Goal: Transaction & Acquisition: Obtain resource

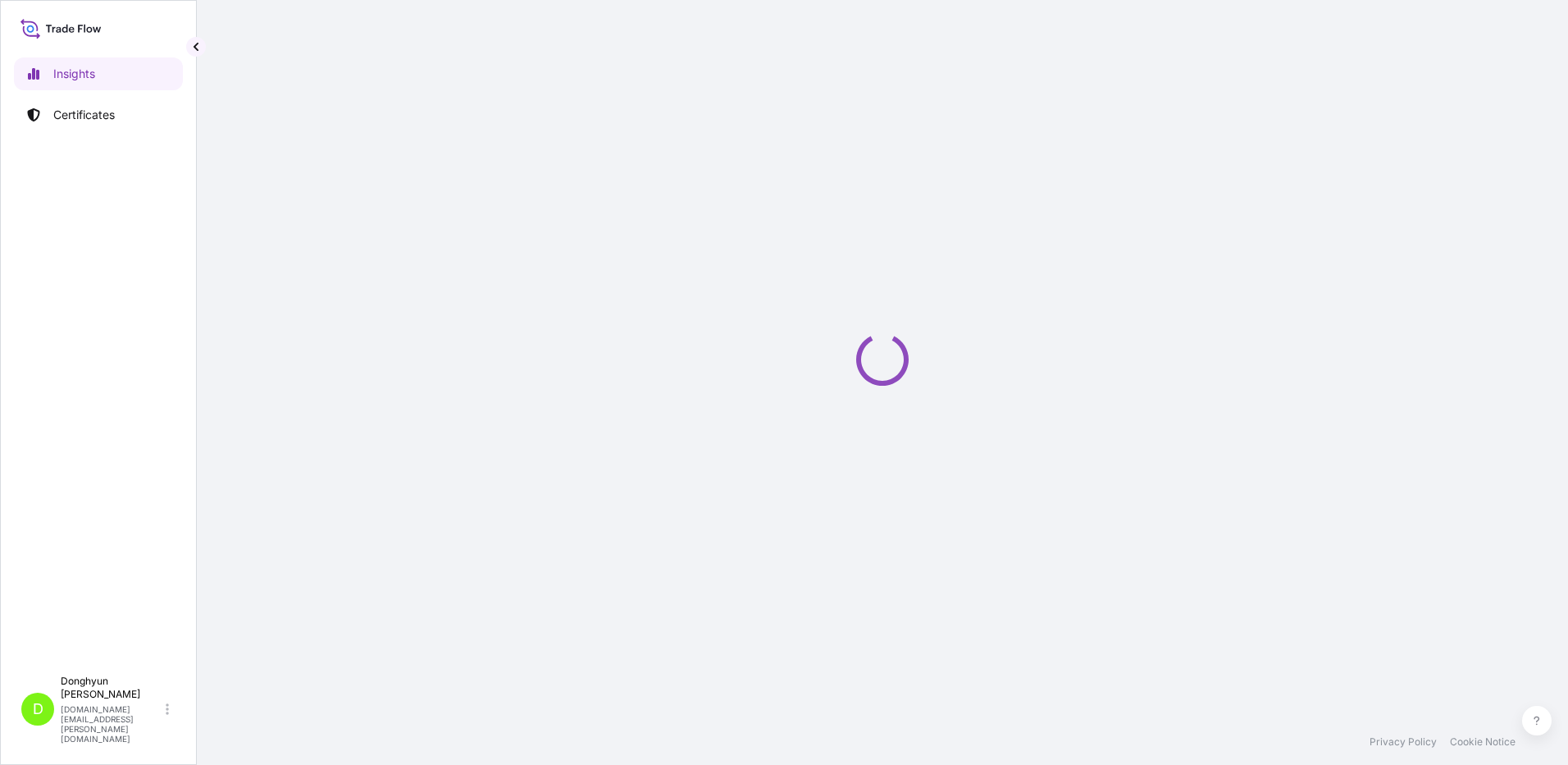
select select "2025"
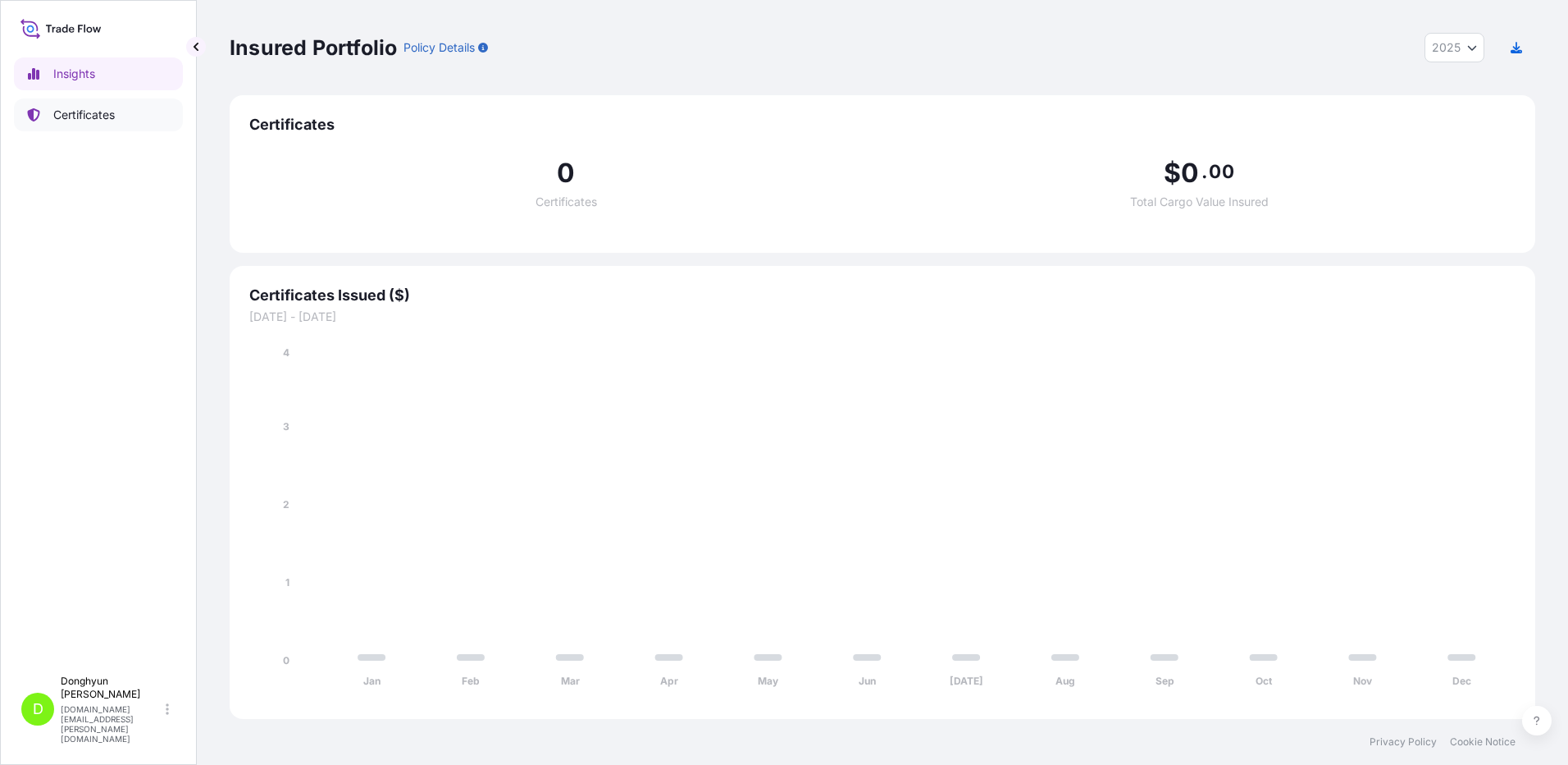
click at [57, 110] on p "Certificates" at bounding box center [84, 115] width 62 height 17
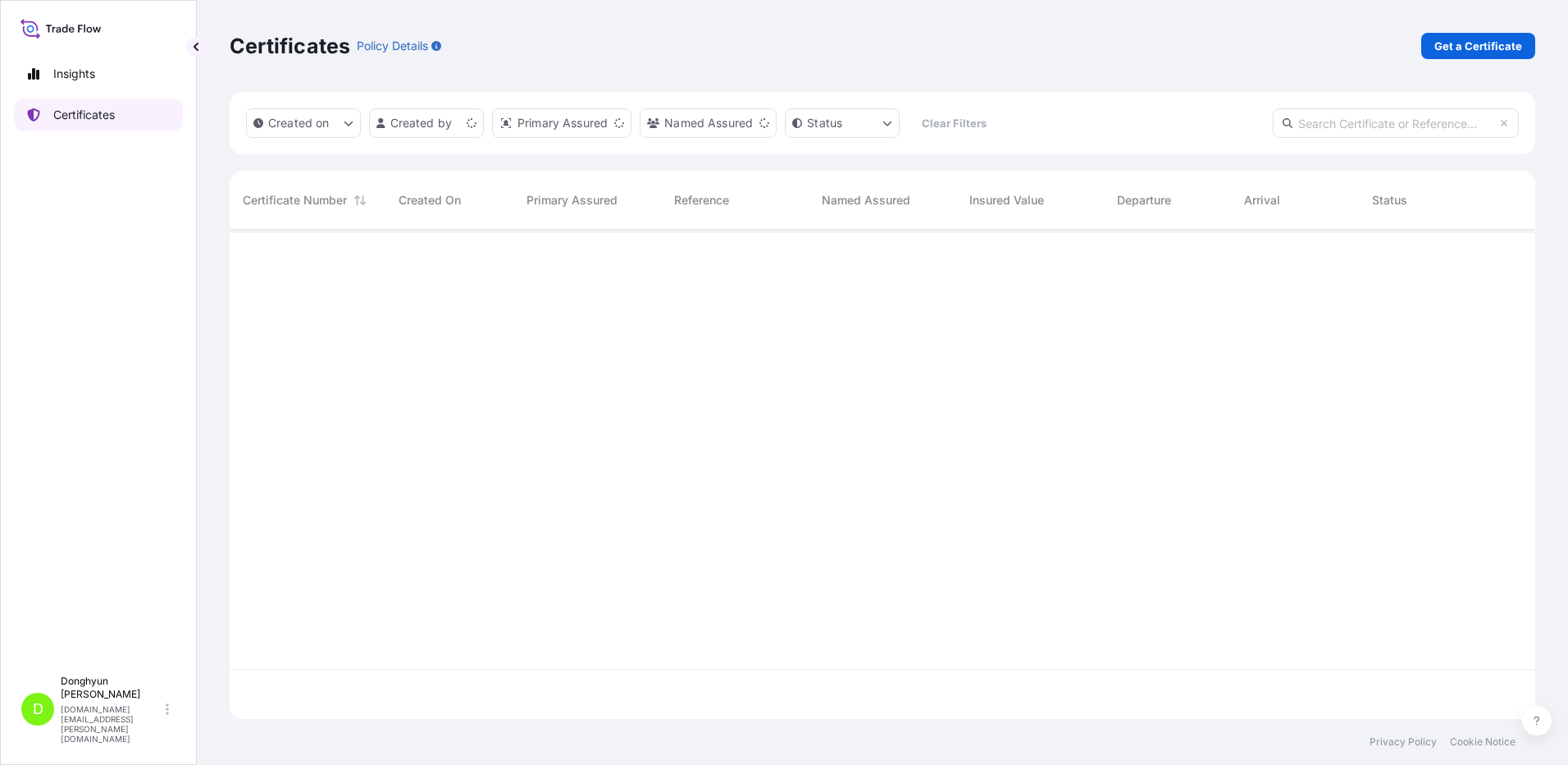
scroll to position [486, 1293]
click at [1477, 49] on p "Get a Certificate" at bounding box center [1478, 46] width 88 height 17
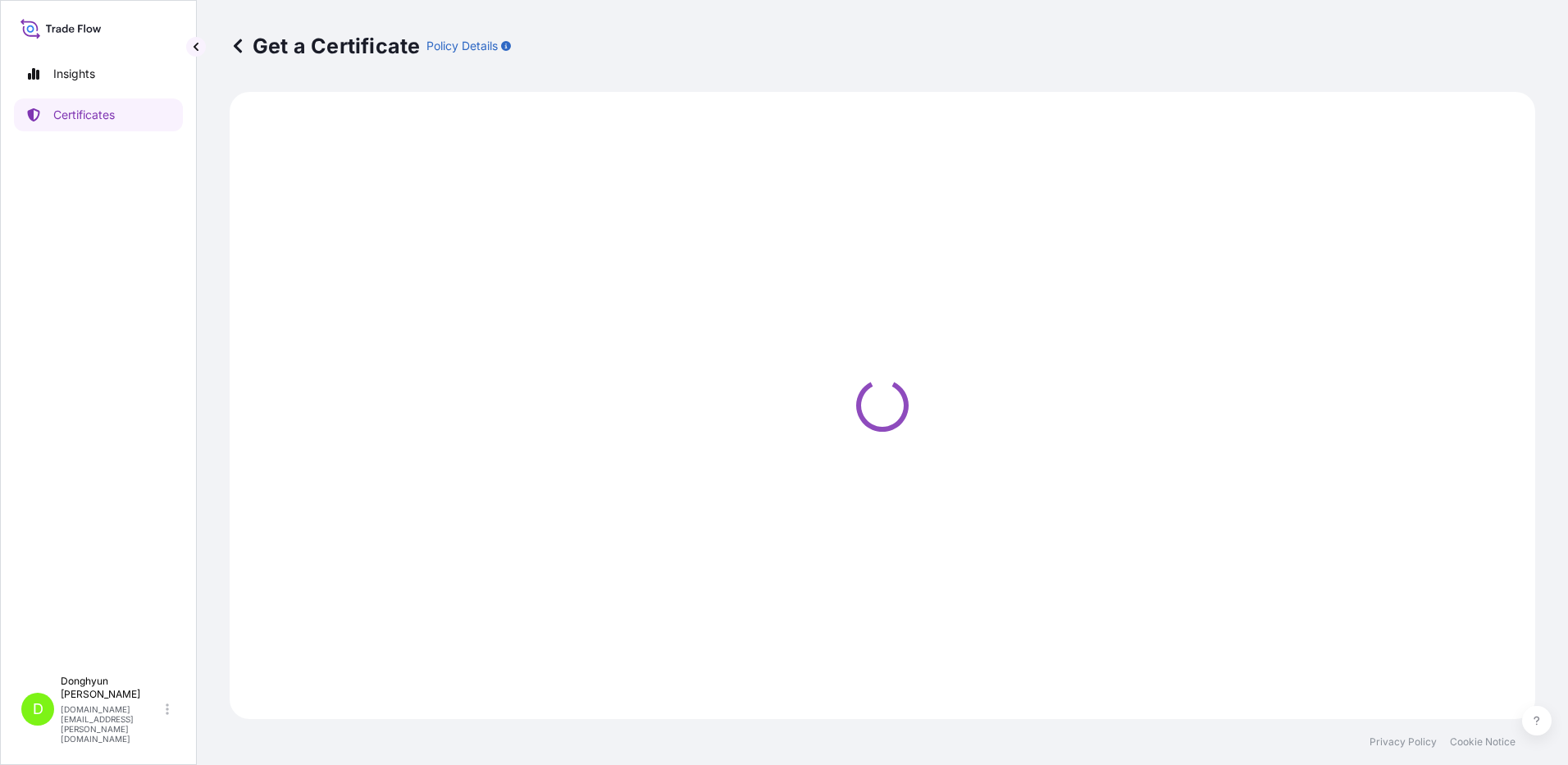
select select "Sea"
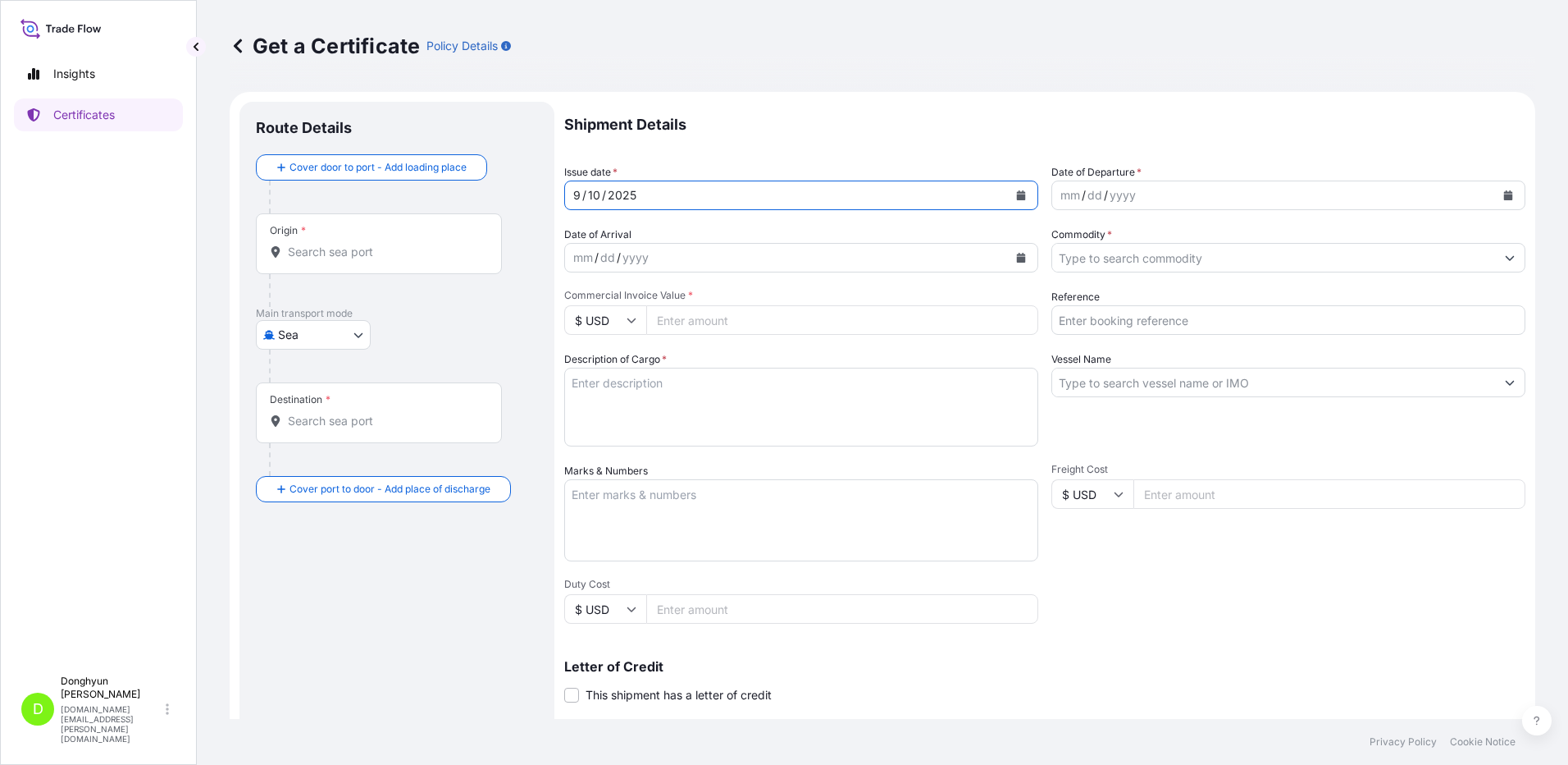
click at [1016, 199] on icon "Calendar" at bounding box center [1021, 195] width 10 height 10
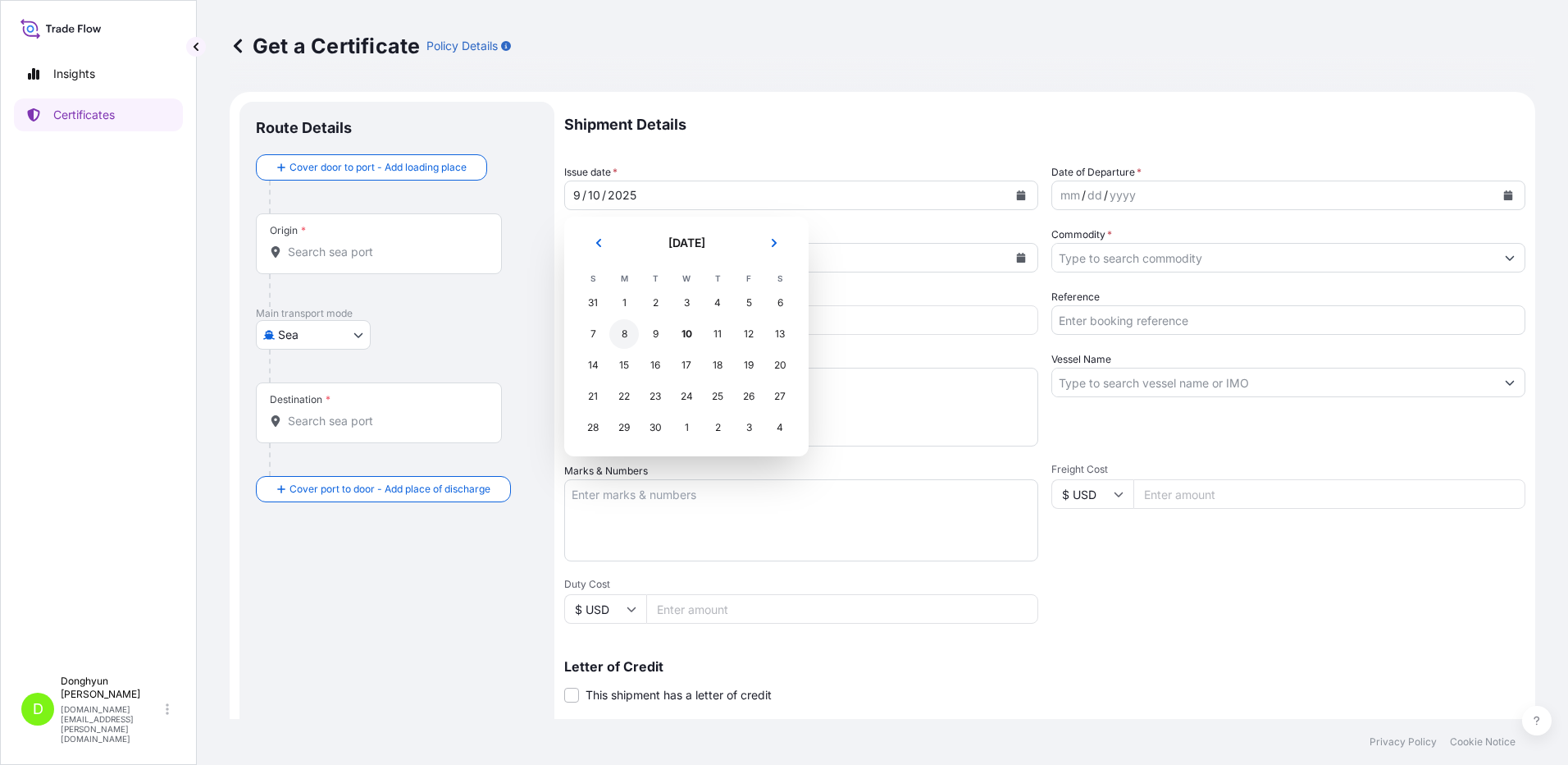
click at [622, 331] on div "8" at bounding box center [624, 334] width 30 height 30
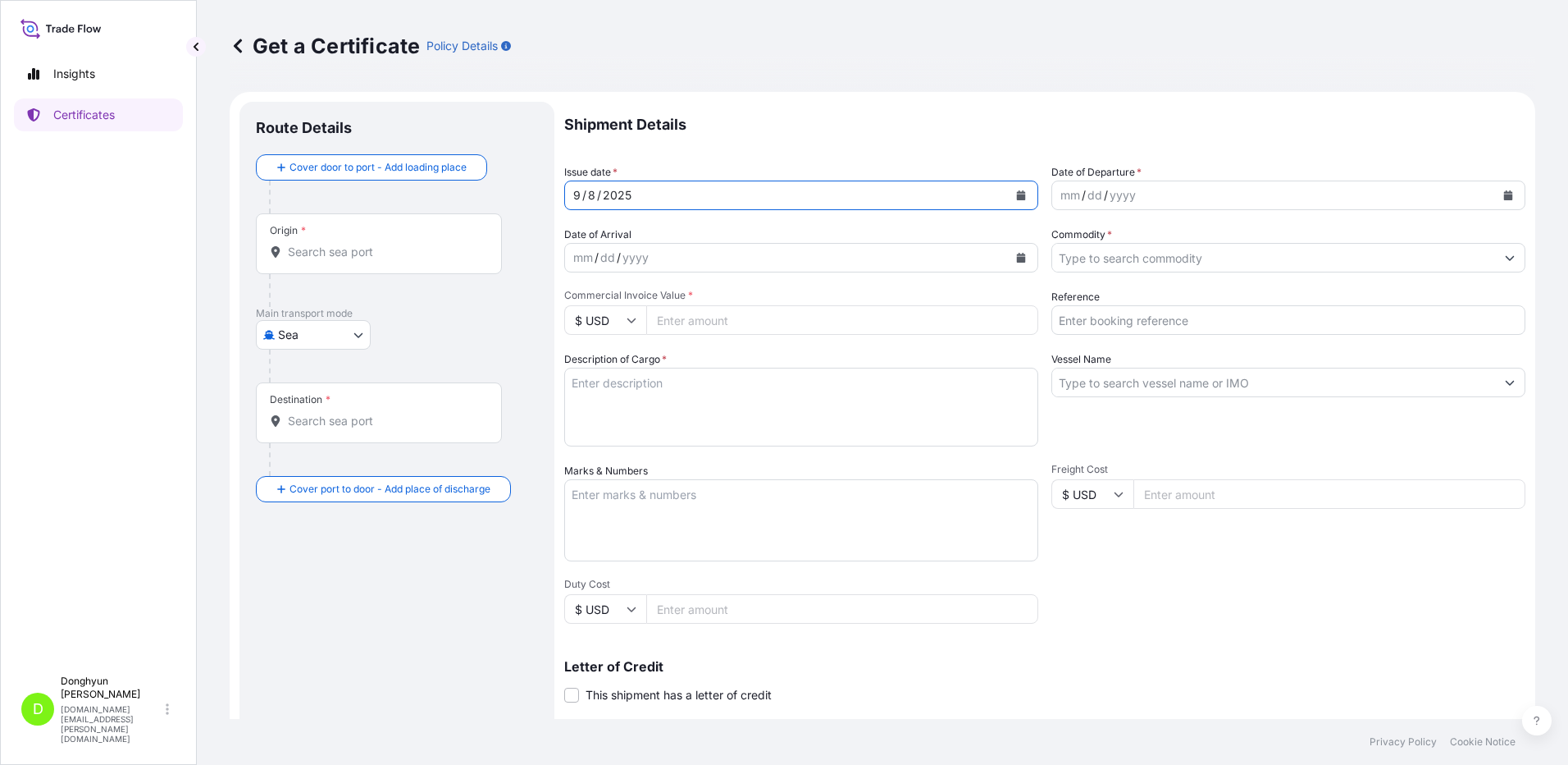
click at [1504, 196] on icon "Calendar" at bounding box center [1509, 195] width 9 height 10
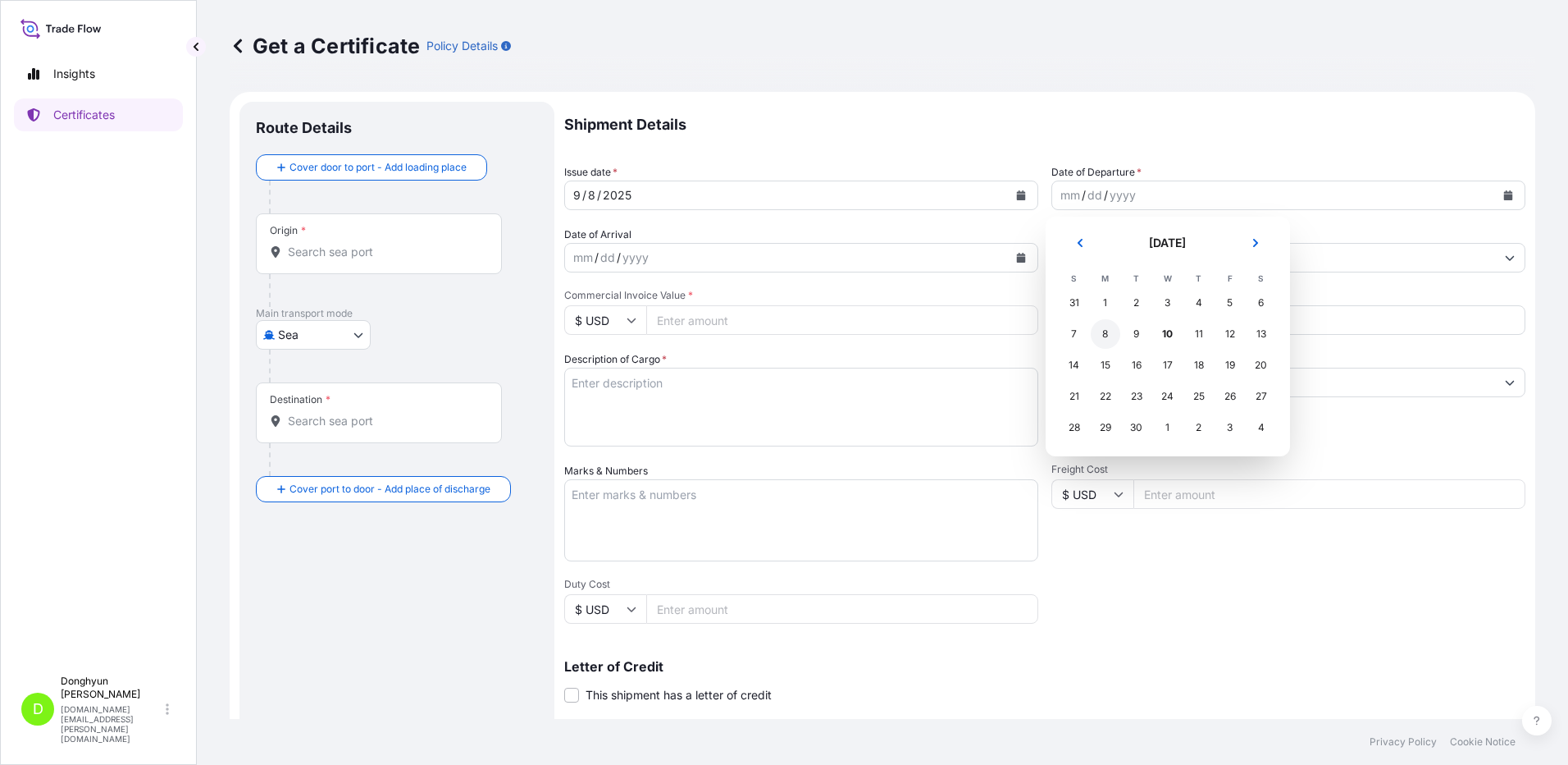
click at [1105, 333] on div "8" at bounding box center [1106, 334] width 30 height 30
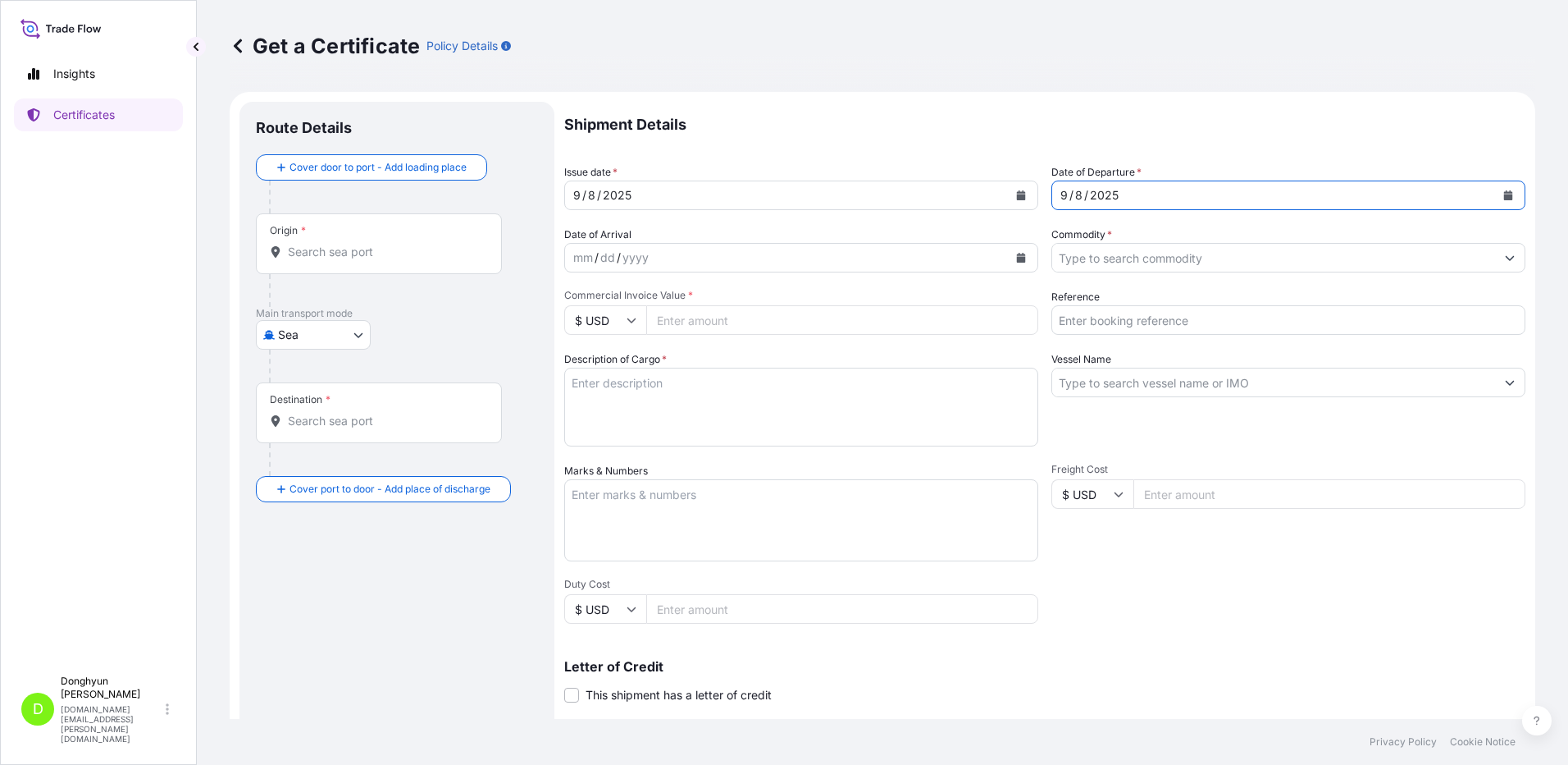
click at [1152, 328] on input "Reference" at bounding box center [1288, 320] width 474 height 30
paste input "8800130383"
type input "8800130383"
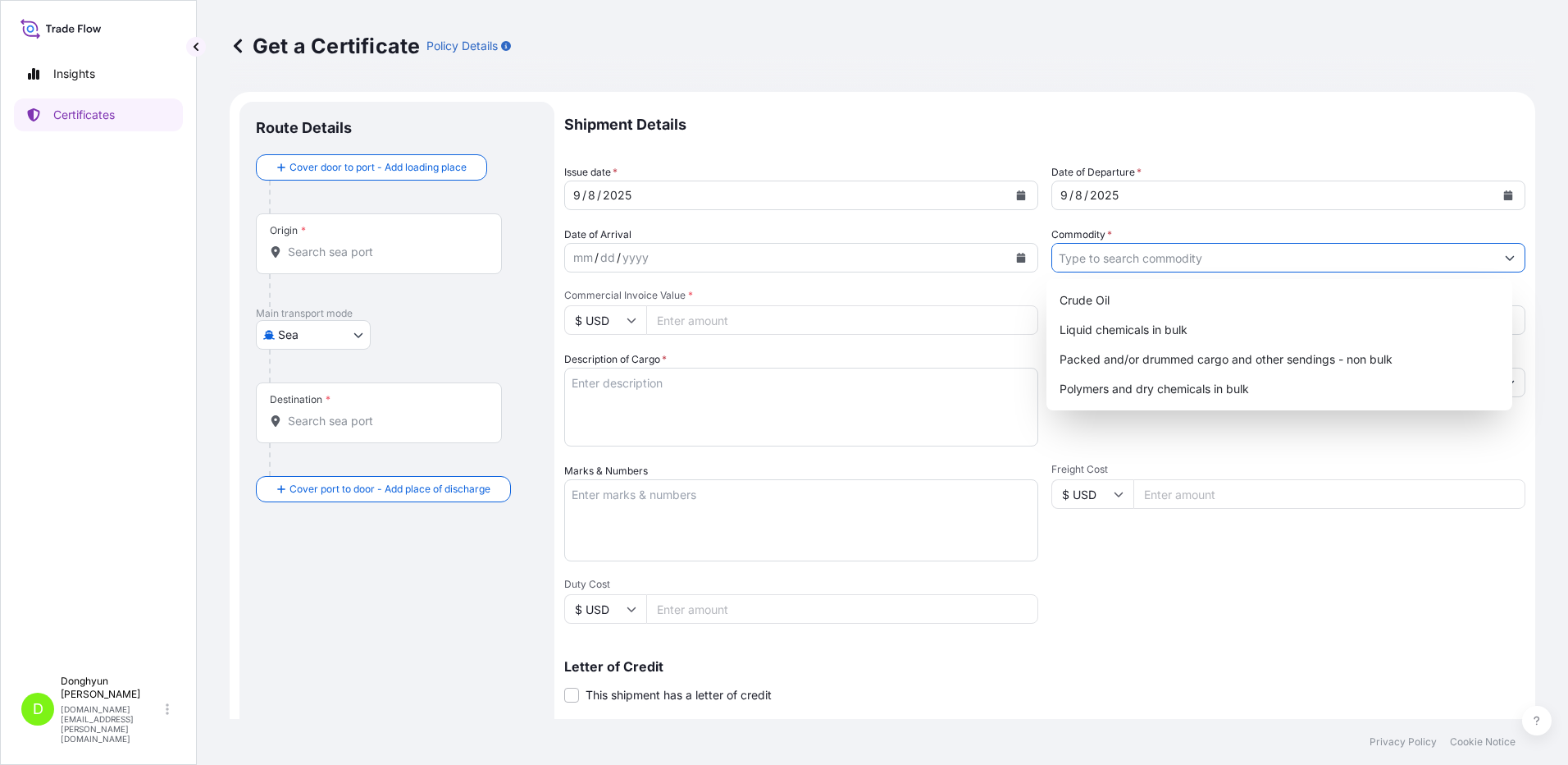
click at [1117, 264] on input "Commodity *" at bounding box center [1273, 258] width 443 height 30
click at [1111, 382] on div "Polymers and dry chemicals in bulk" at bounding box center [1280, 389] width 454 height 30
type input "Polymers and dry chemicals in bulk"
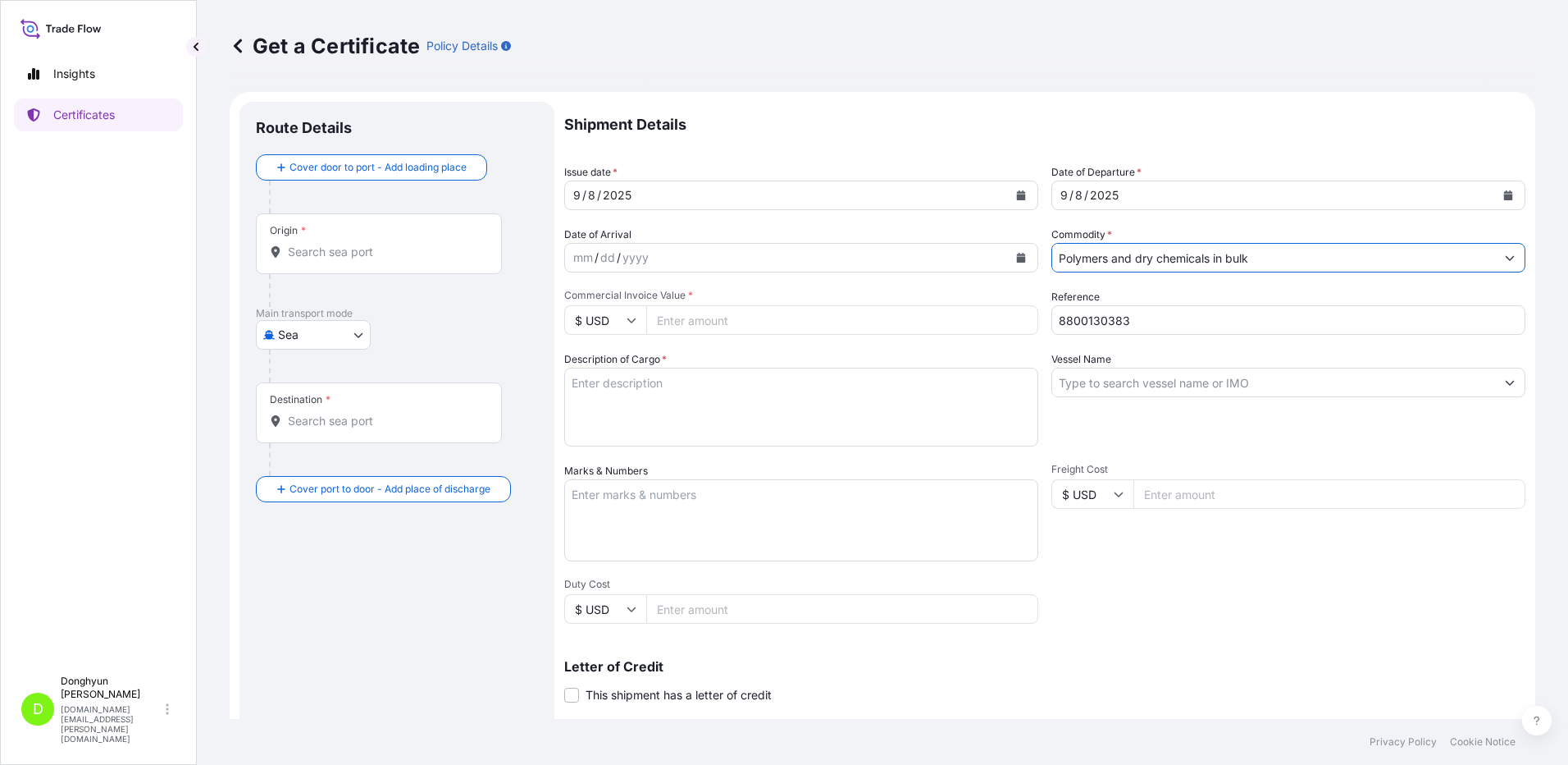
click at [1102, 386] on input "Vessel Name" at bounding box center [1273, 382] width 443 height 30
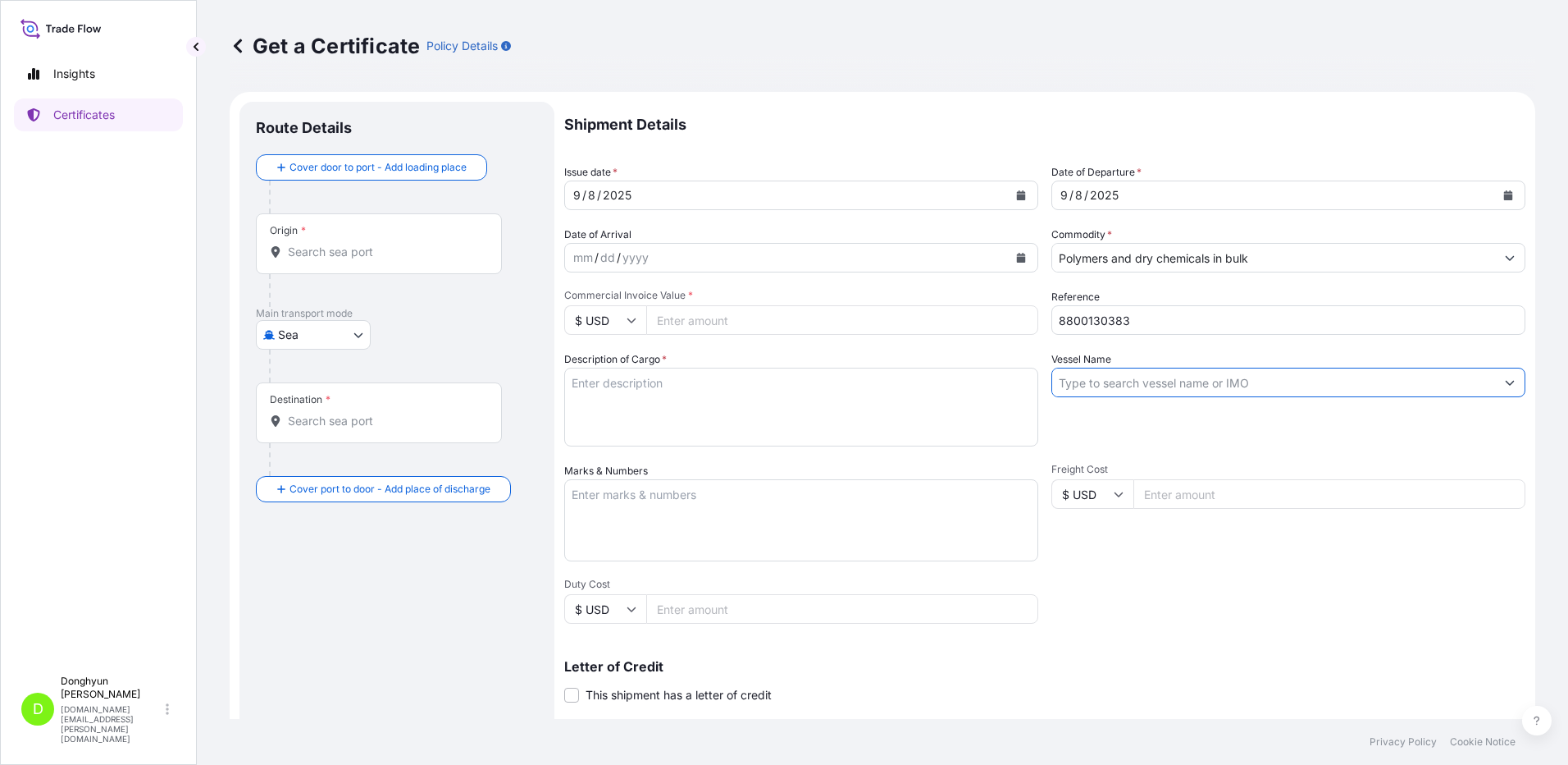
paste input "HMM DIAMOND"
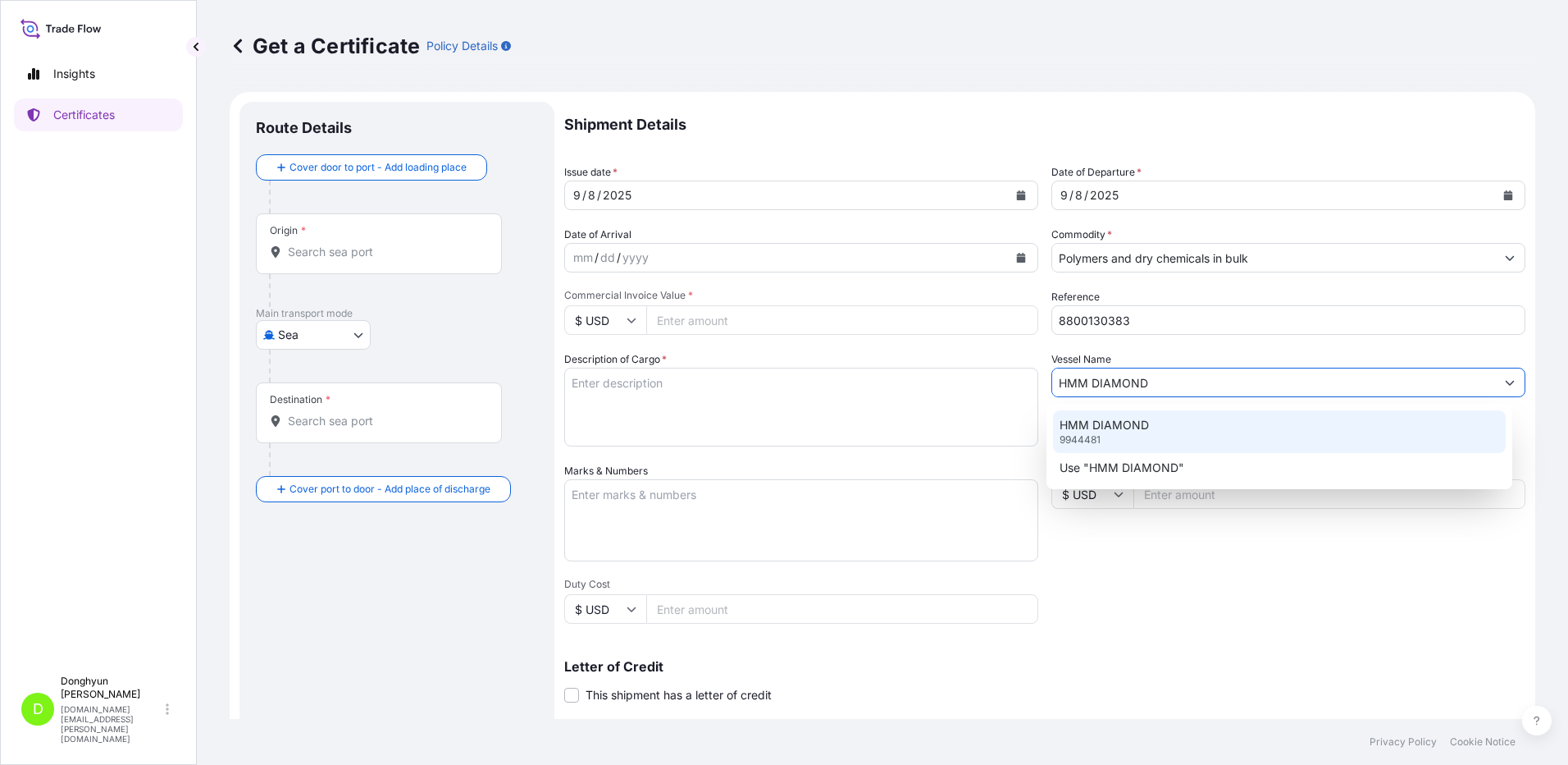
click at [1140, 421] on p "HMM DIAMOND" at bounding box center [1104, 426] width 90 height 17
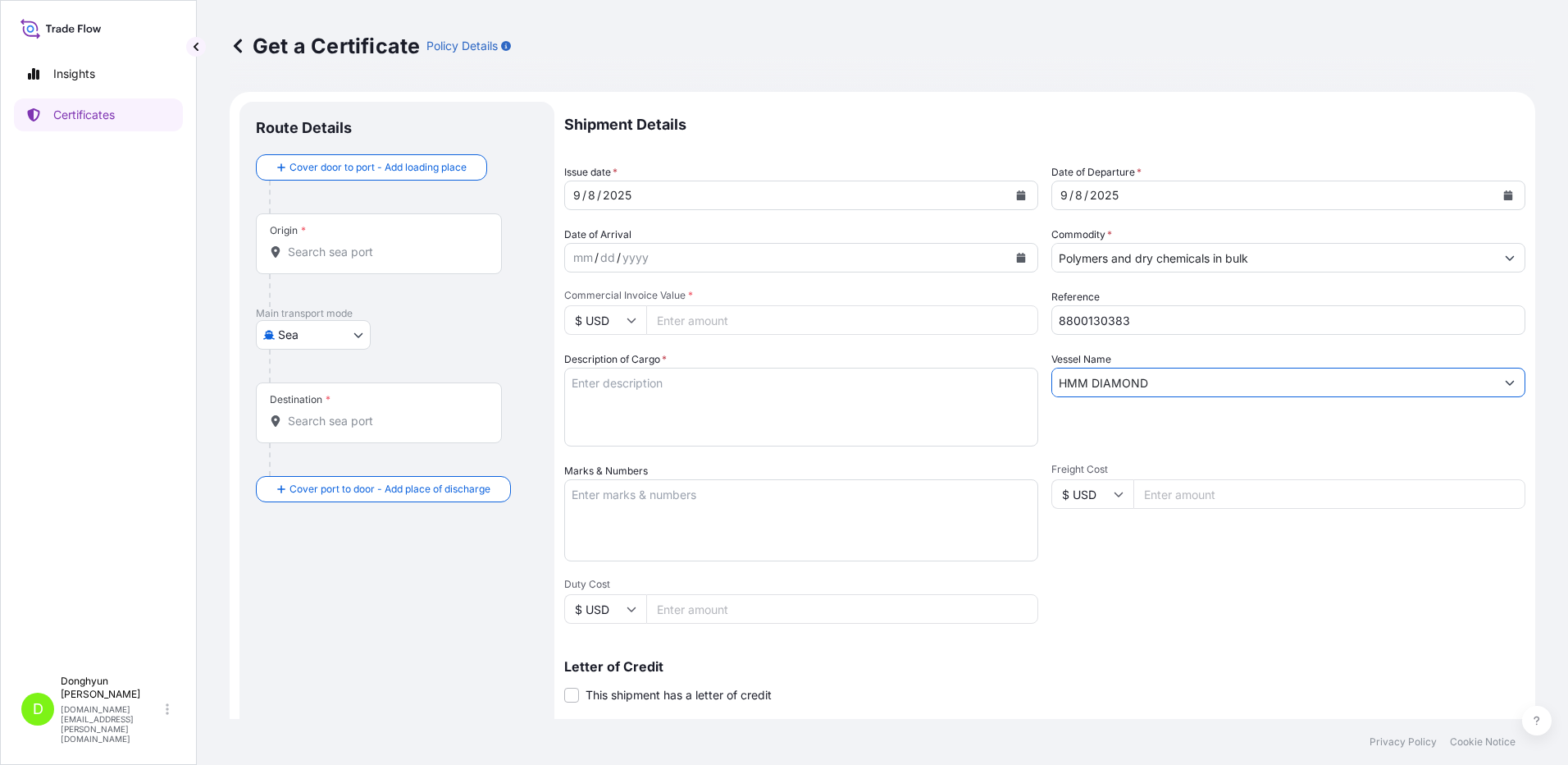
type input "HMM DIAMOND"
click at [357, 253] on input "Origin *" at bounding box center [384, 253] width 193 height 17
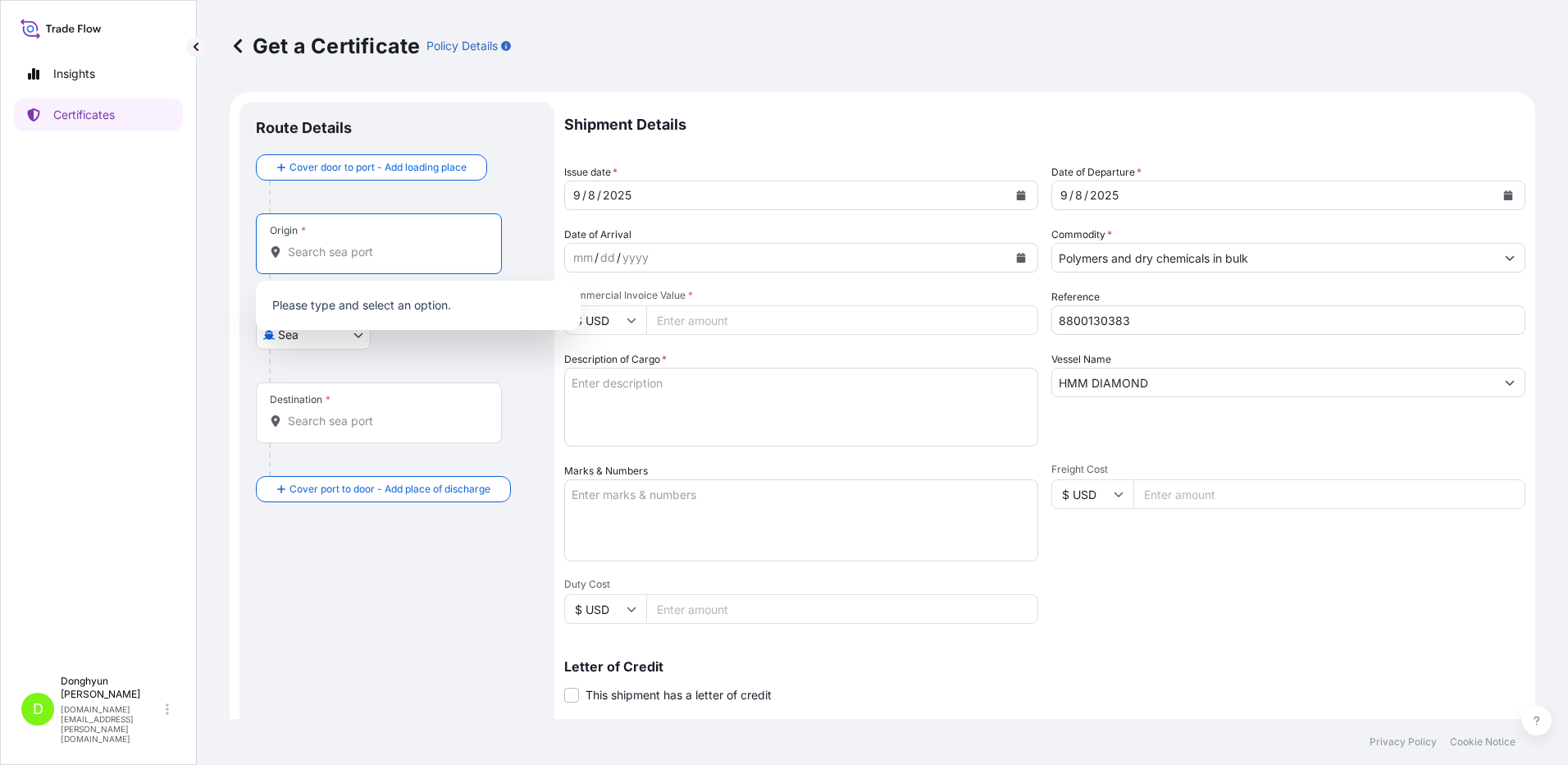
paste input "KWANGYANG"
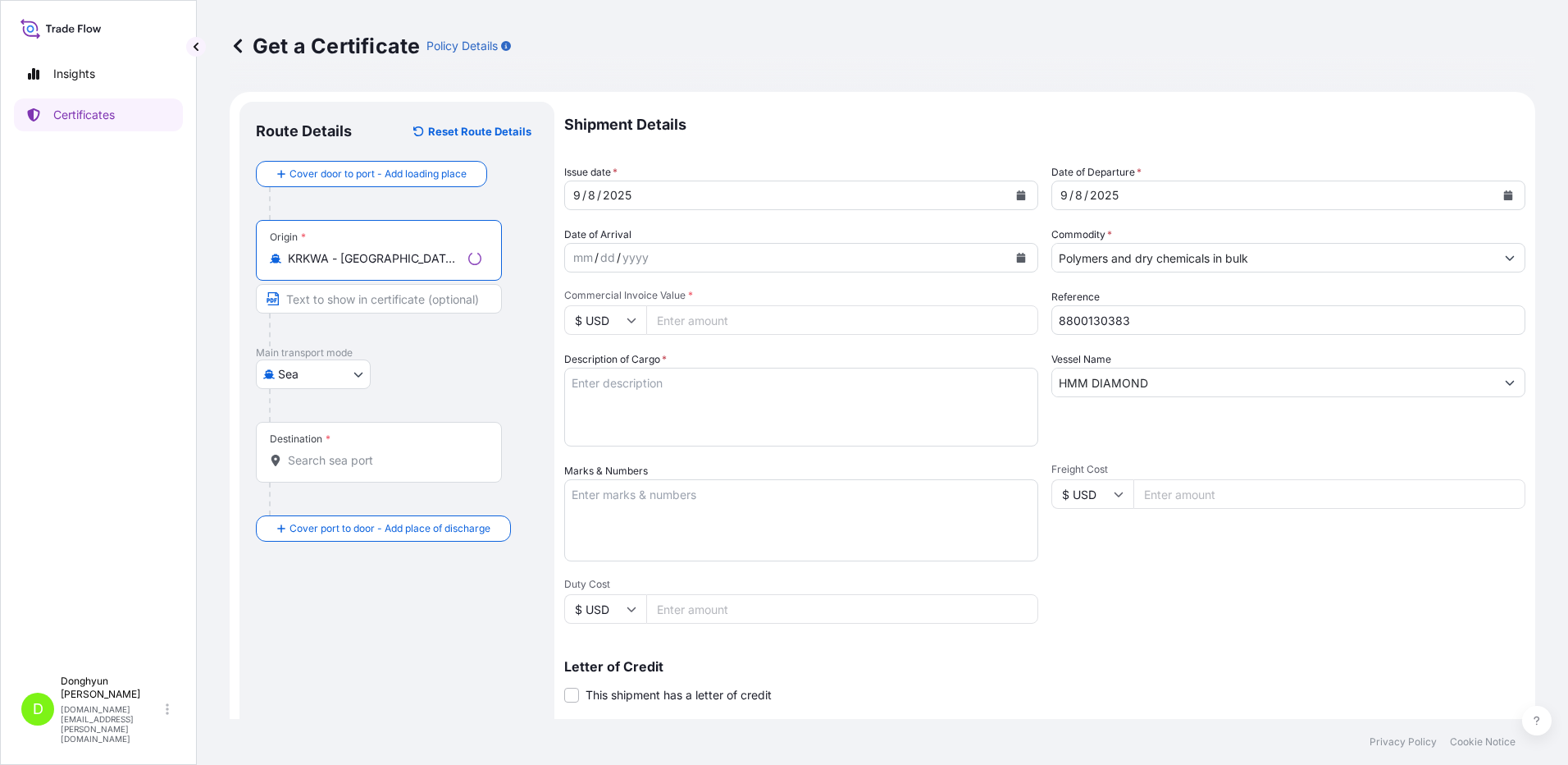
type input "KRKWA - [GEOGRAPHIC_DATA], [GEOGRAPHIC_DATA], [GEOGRAPHIC_DATA]"
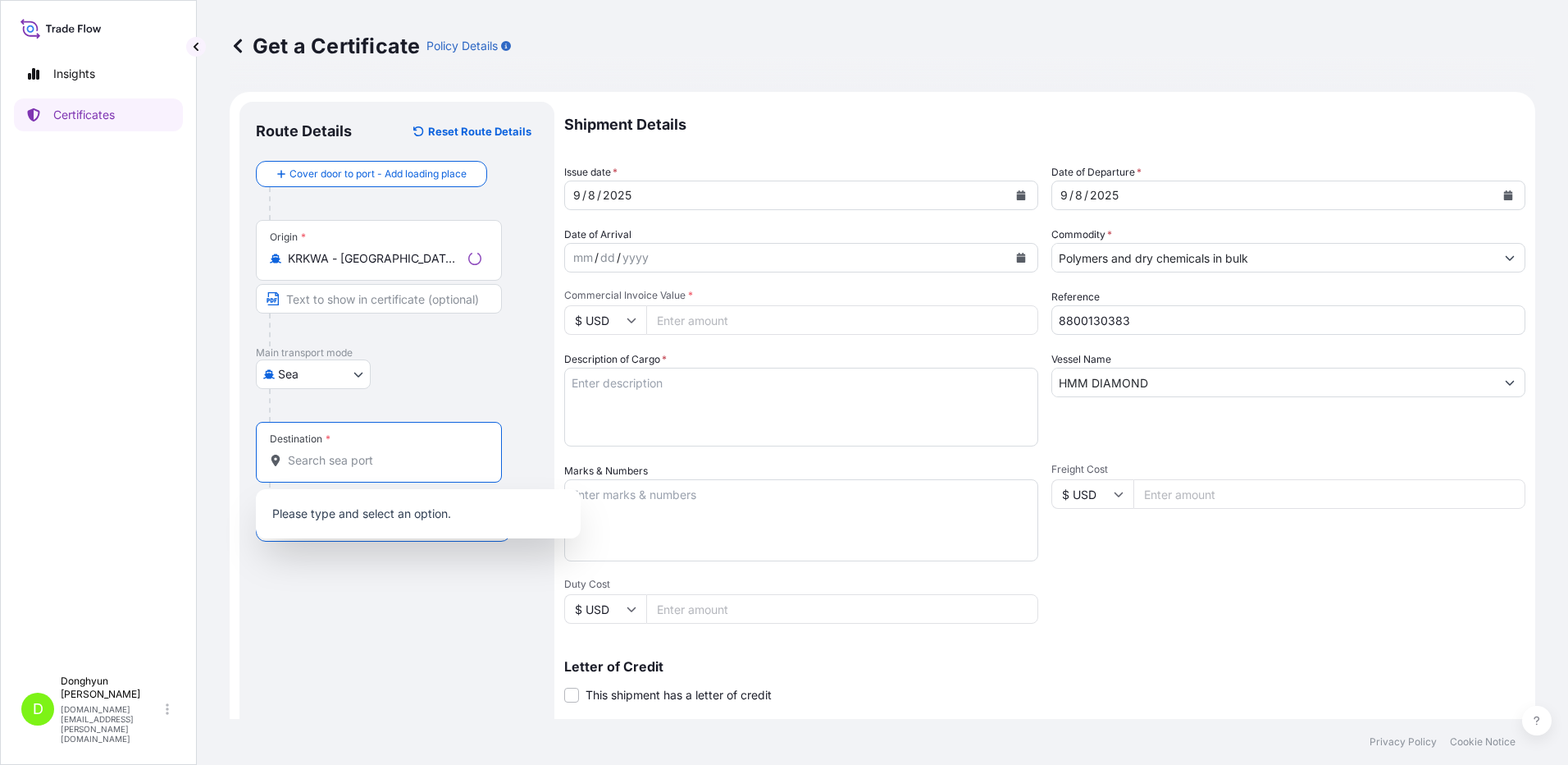
click at [307, 467] on input "Destination *" at bounding box center [384, 461] width 193 height 17
click at [337, 456] on input "Destination * Please select a destination" at bounding box center [384, 461] width 193 height 17
paste input "[GEOGRAPHIC_DATA]"
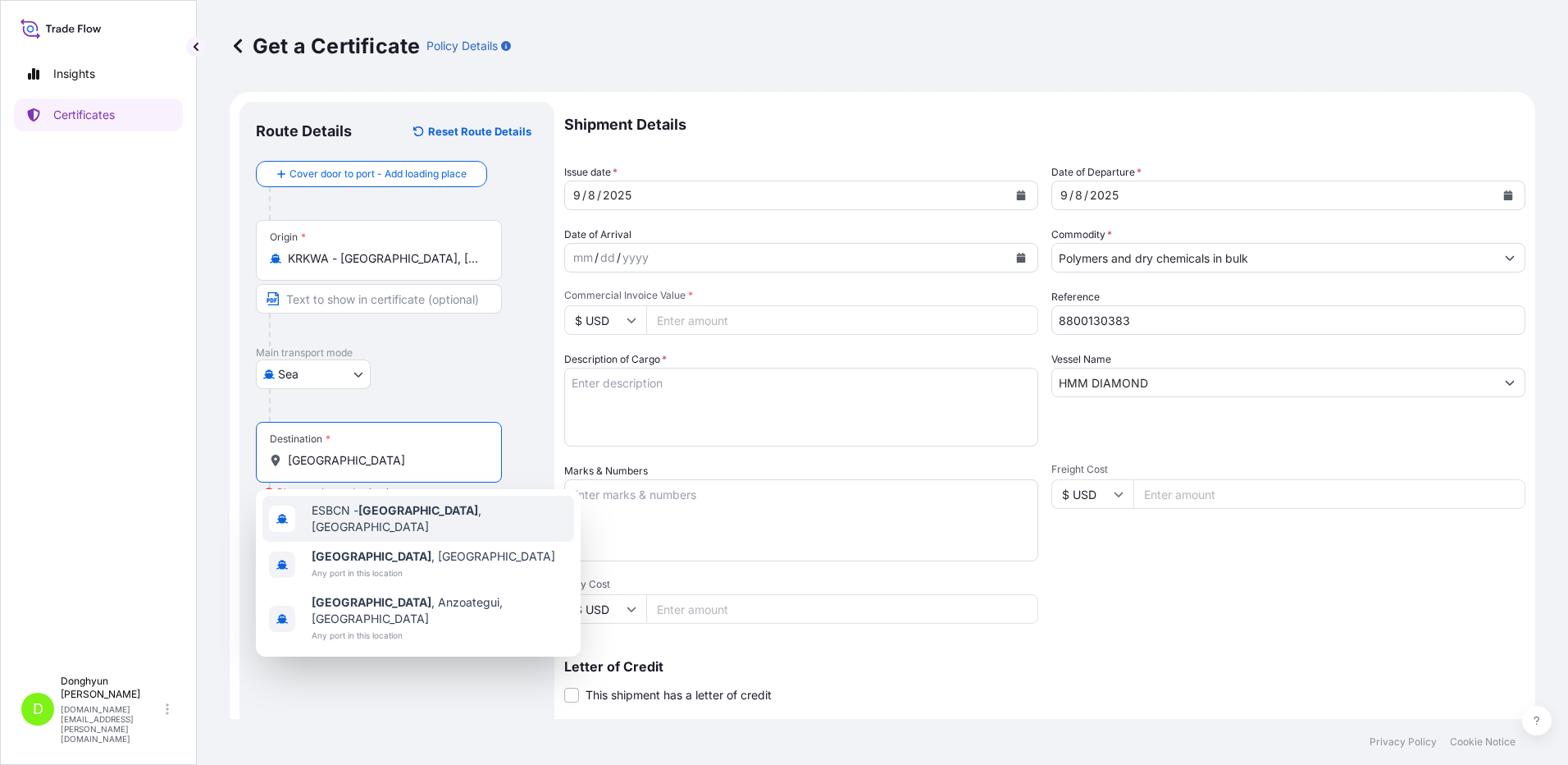
click at [447, 521] on span "ESBCN - [GEOGRAPHIC_DATA] , [GEOGRAPHIC_DATA]" at bounding box center [439, 518] width 256 height 32
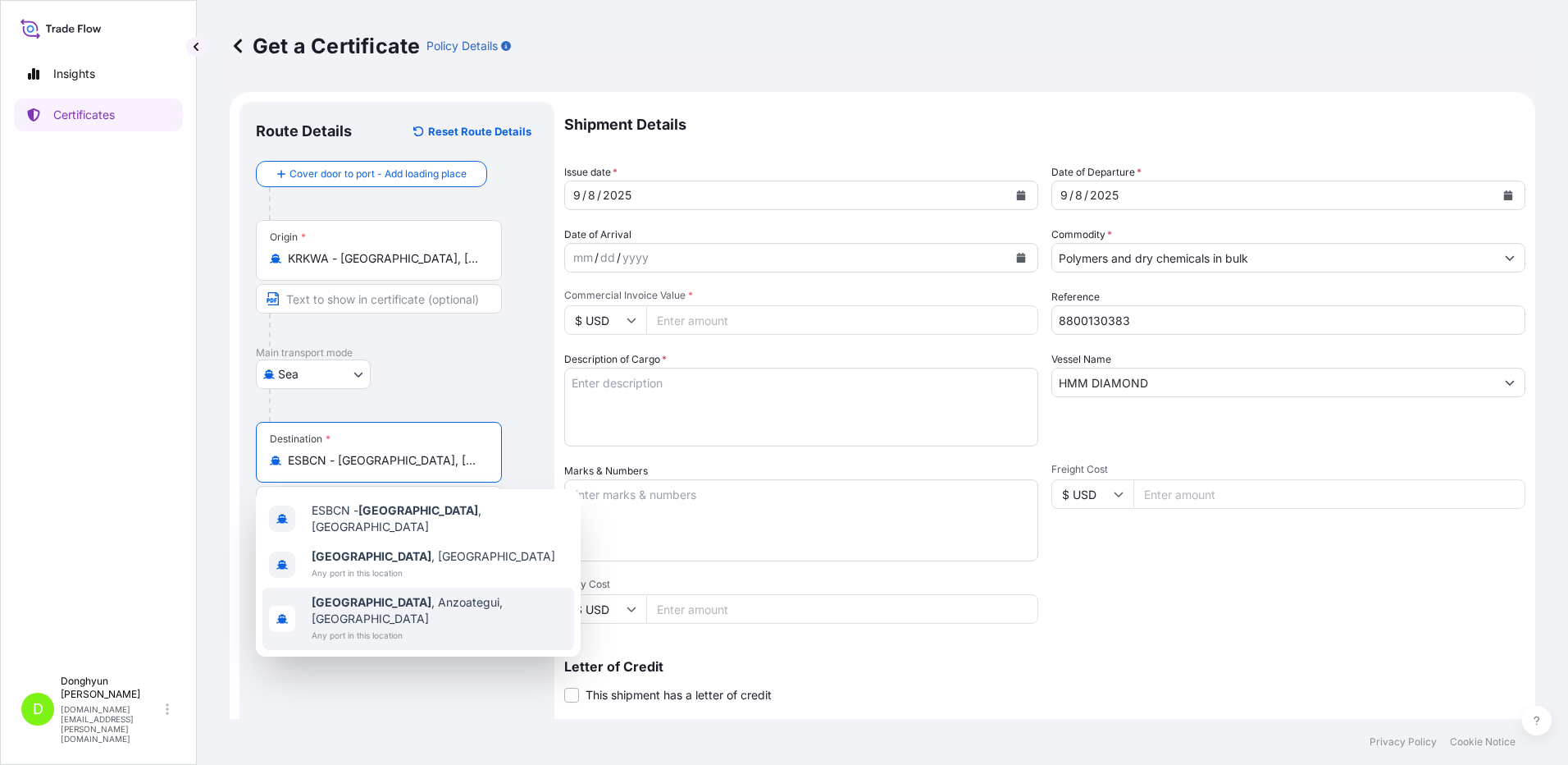
type input "ESBCN - [GEOGRAPHIC_DATA], [GEOGRAPHIC_DATA]"
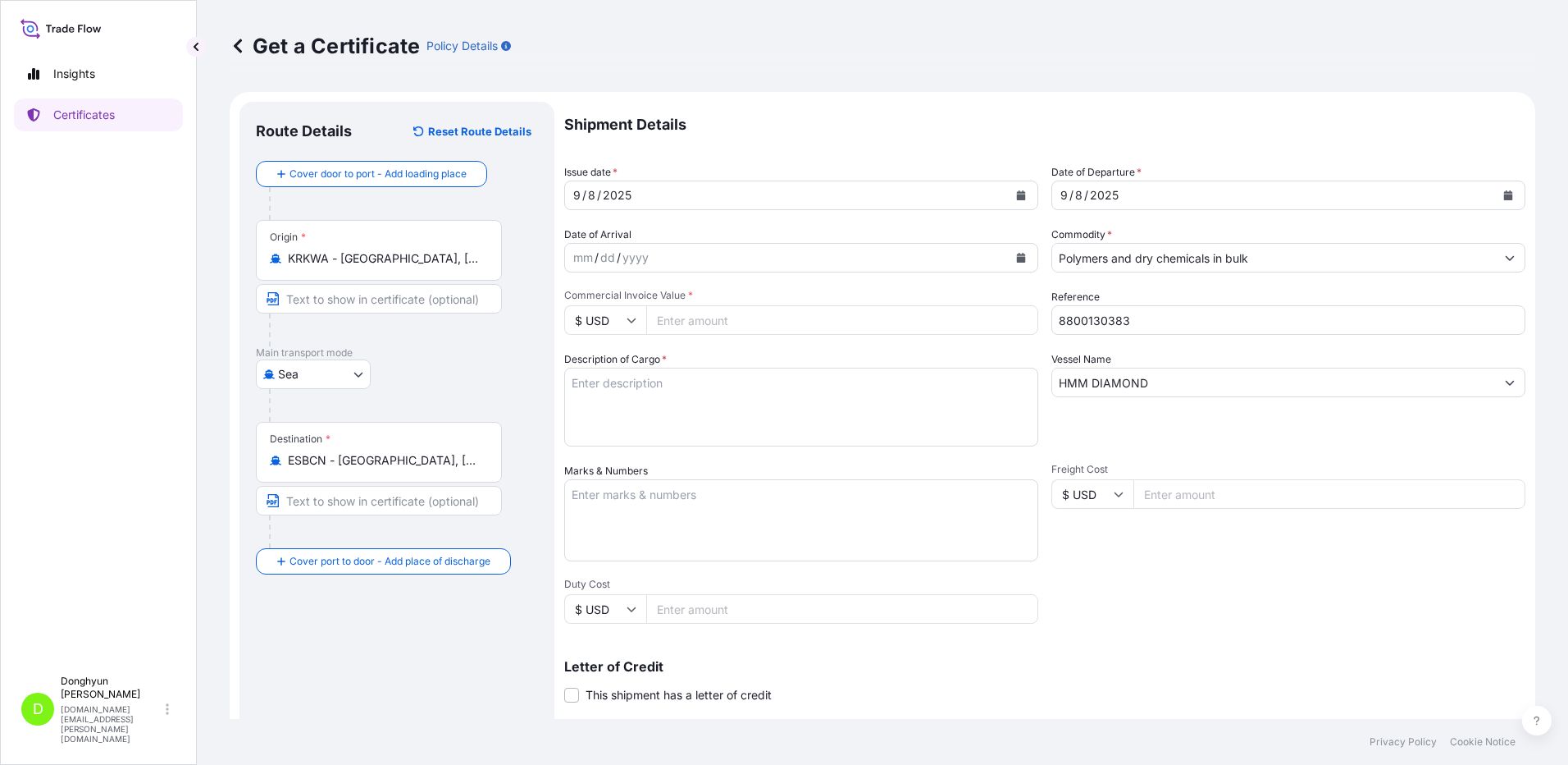
click at [414, 665] on div "Route Details Reset Route Details Cover door to port - Add loading place Place …" at bounding box center [397, 516] width 282 height 796
click at [295, 666] on div "Route Details Reset Route Details Cover door to port - Add loading place Place …" at bounding box center [397, 516] width 282 height 796
click at [629, 402] on textarea "Description of Cargo *" at bounding box center [801, 406] width 474 height 79
click at [337, 674] on div "Route Details Reset Route Details Cover door to port - Add loading place Place …" at bounding box center [397, 516] width 282 height 796
click at [382, 703] on div "Route Details Reset Route Details Cover door to port - Add loading place Place …" at bounding box center [397, 516] width 282 height 796
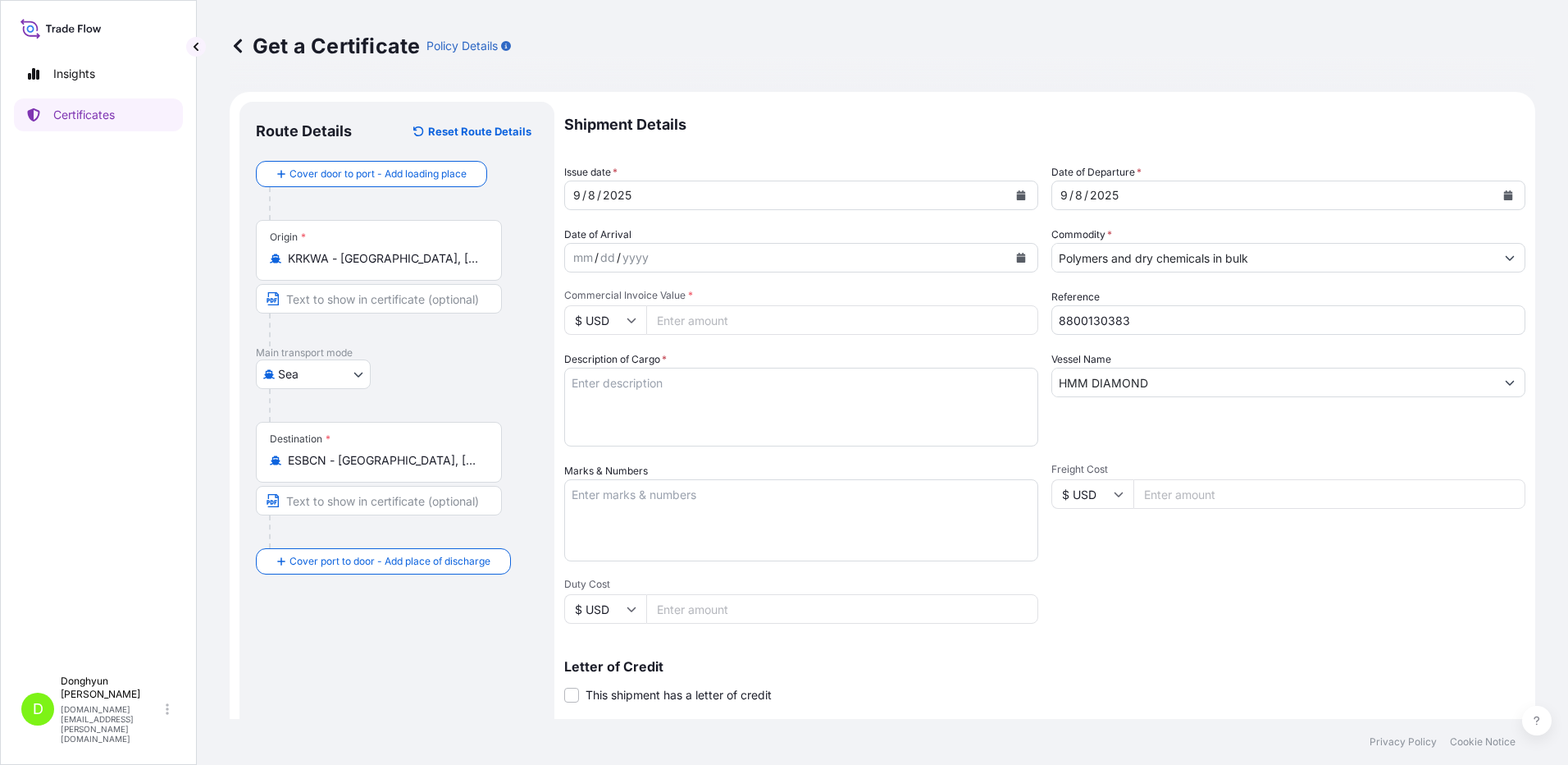
click at [385, 652] on div "Route Details Reset Route Details Cover door to port - Add loading place Place …" at bounding box center [397, 516] width 282 height 796
click at [665, 390] on textarea "Description of Cargo *" at bounding box center [801, 406] width 474 height 79
paste textarea "HPP HM2015 PEL BB (PMC)"
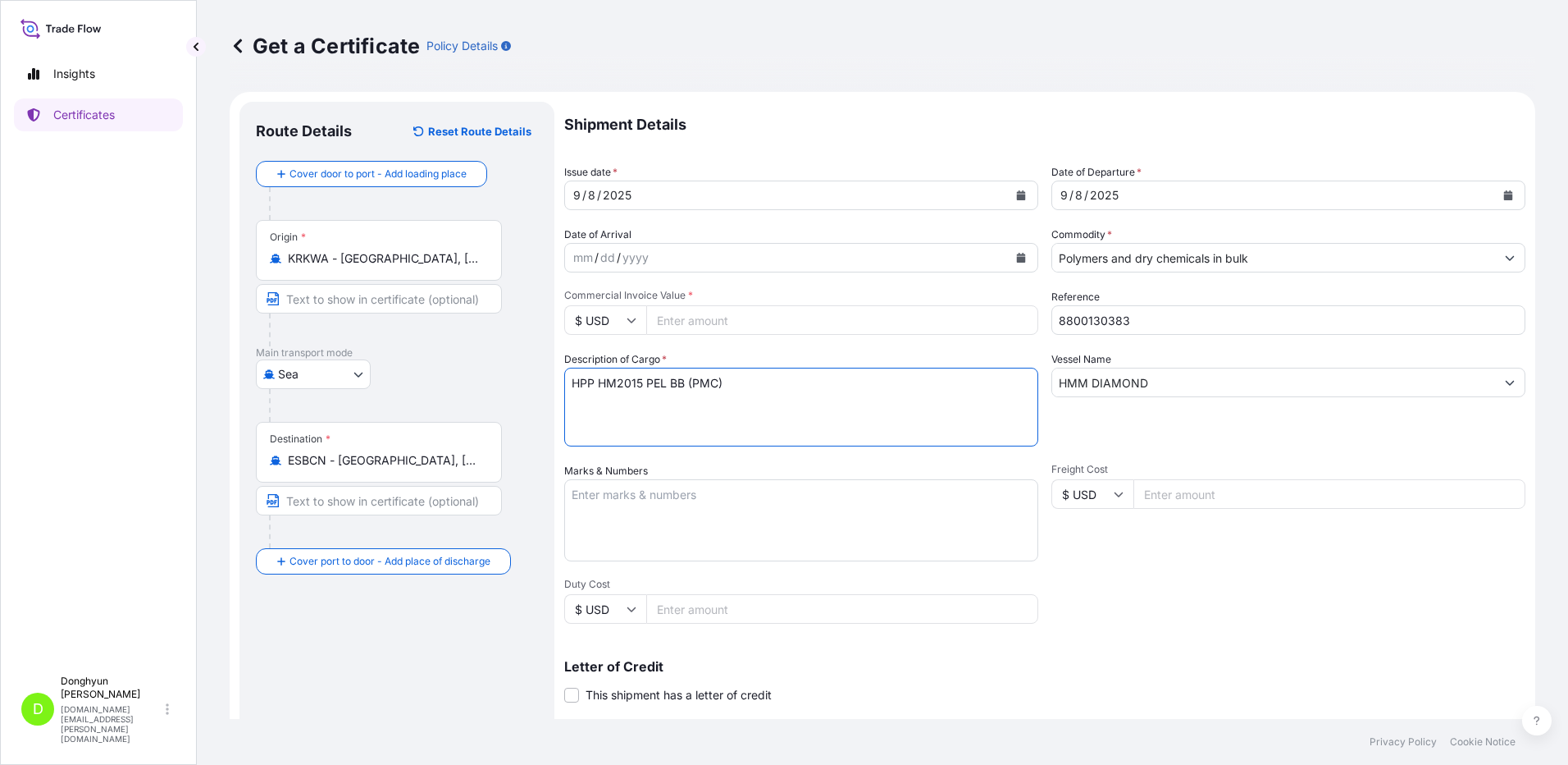
paste textarea "PO 4406013498"
type textarea "HPP HM2015 PEL BB (PMC) PO 4406013498"
click at [1165, 586] on div "Shipment Details Issue date * [DATE] Date of Departure * [DATE] Date of Arrival…" at bounding box center [1045, 493] width 962 height 783
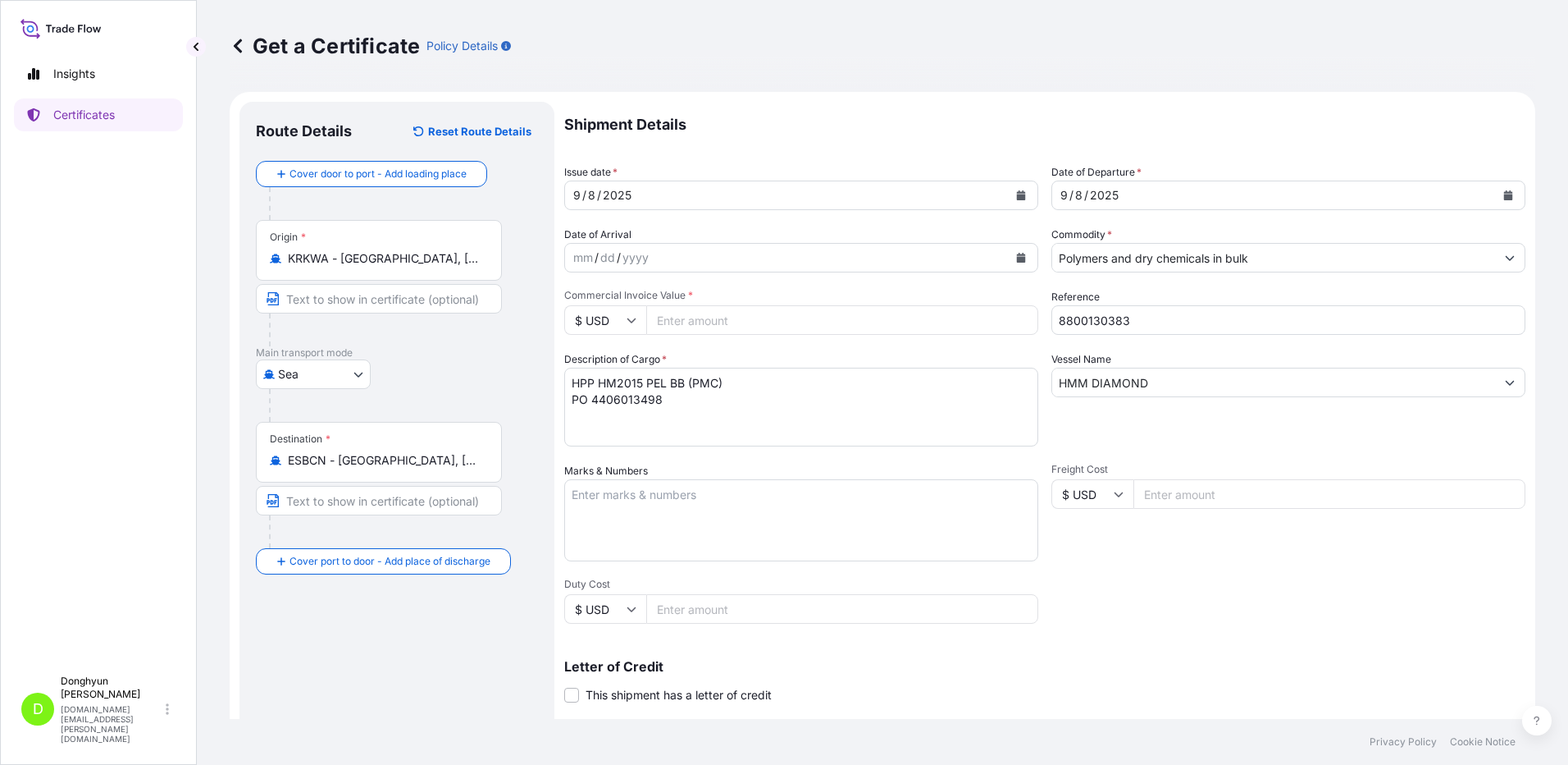
click at [688, 325] on input "Commercial Invoice Value *" at bounding box center [842, 320] width 392 height 30
type input "111151.04"
click at [787, 352] on div "Description of Cargo * HPP HM2015 PEL BB (PMC) PO 4406013498" at bounding box center [801, 399] width 474 height 95
click at [1169, 600] on div "Shipment Details Issue date * [DATE] Date of Departure * [DATE] Date of Arrival…" at bounding box center [1045, 493] width 962 height 783
click at [1178, 674] on div "Letter of Credit This shipment has a letter of credit Letter of credit * Letter…" at bounding box center [1045, 681] width 962 height 43
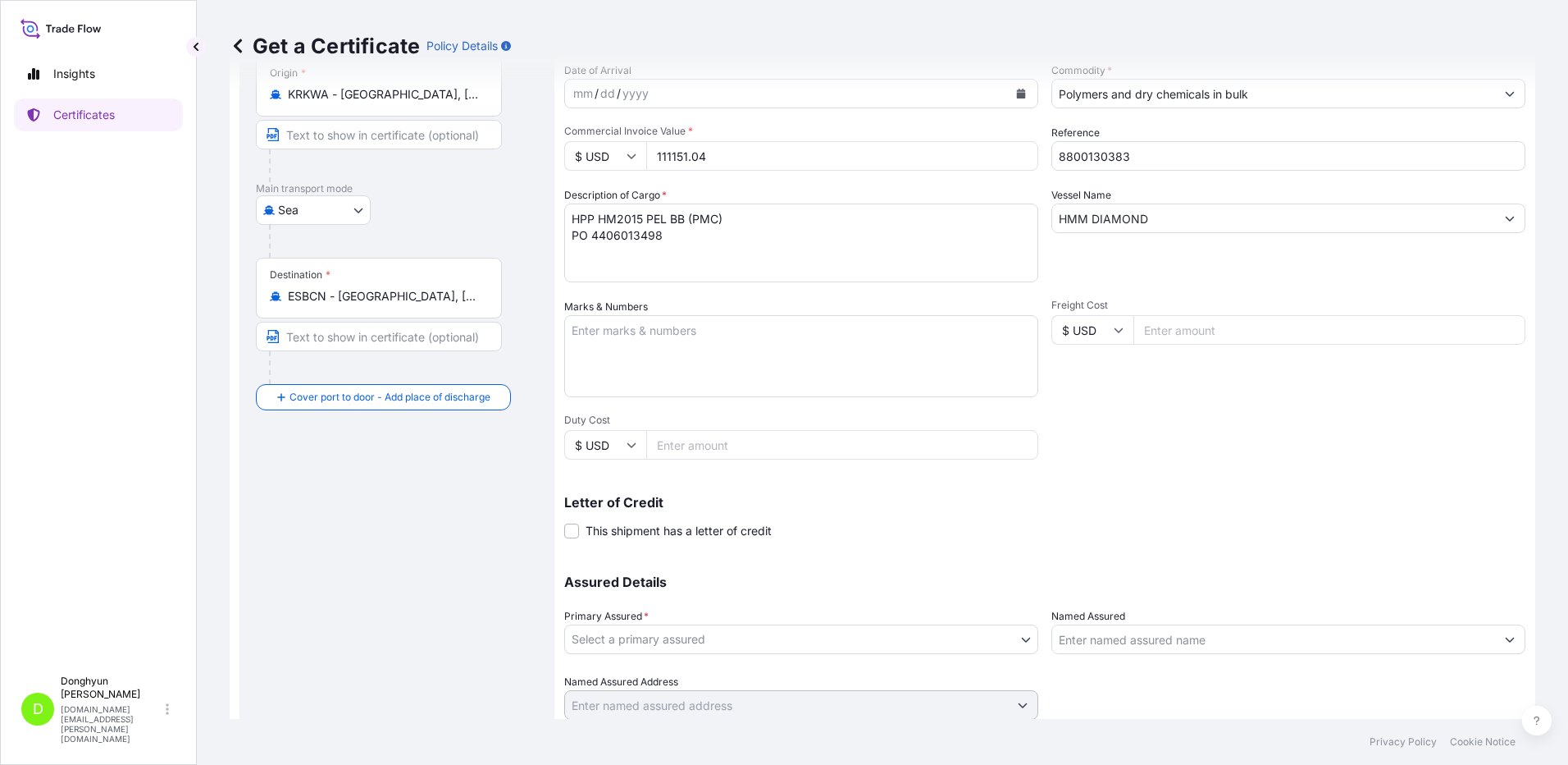
scroll to position [221, 0]
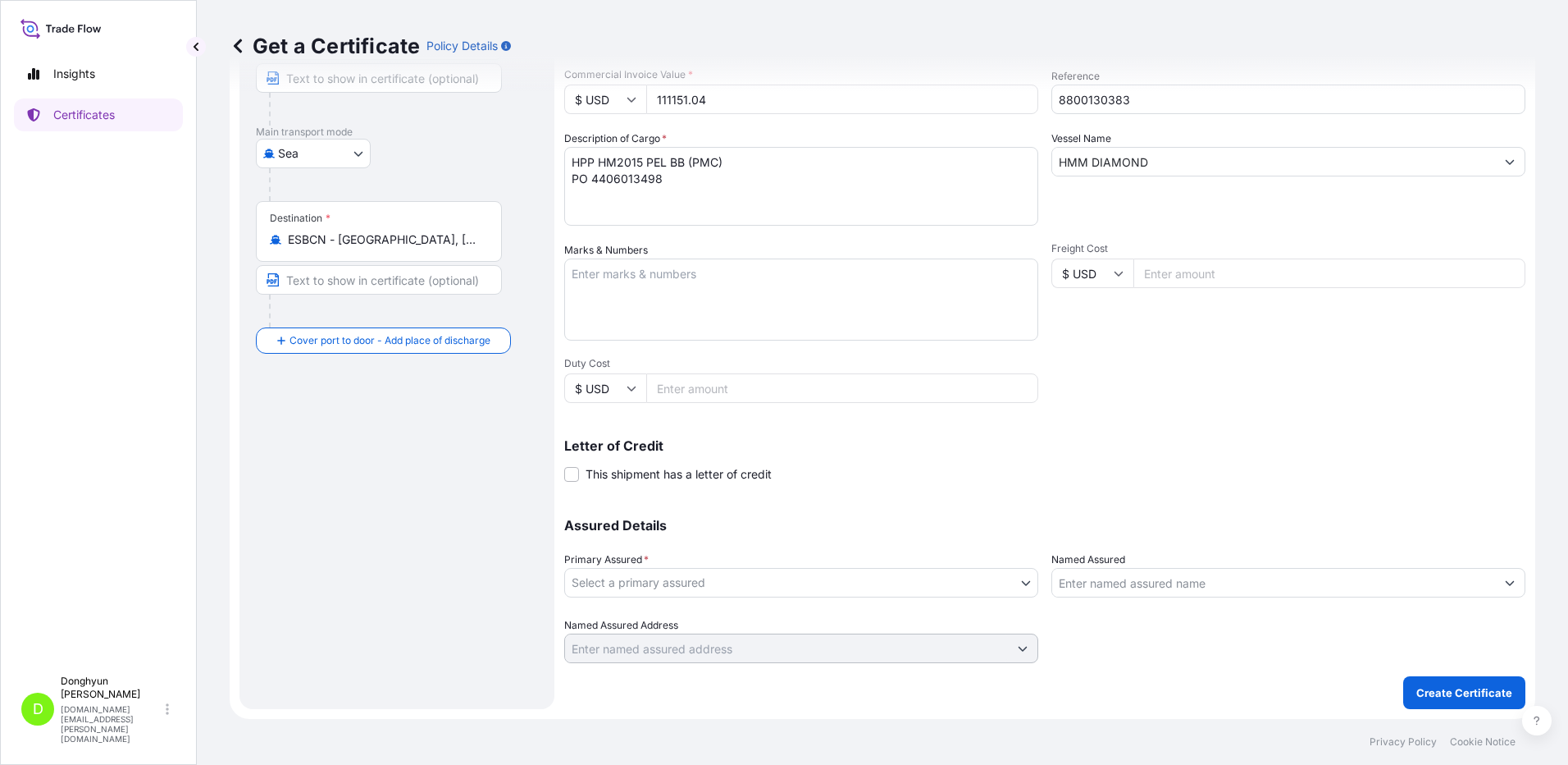
click at [1022, 584] on body "Insights Certificates D [PERSON_NAME] [DOMAIN_NAME][EMAIL_ADDRESS][PERSON_NAME]…" at bounding box center [784, 382] width 1568 height 765
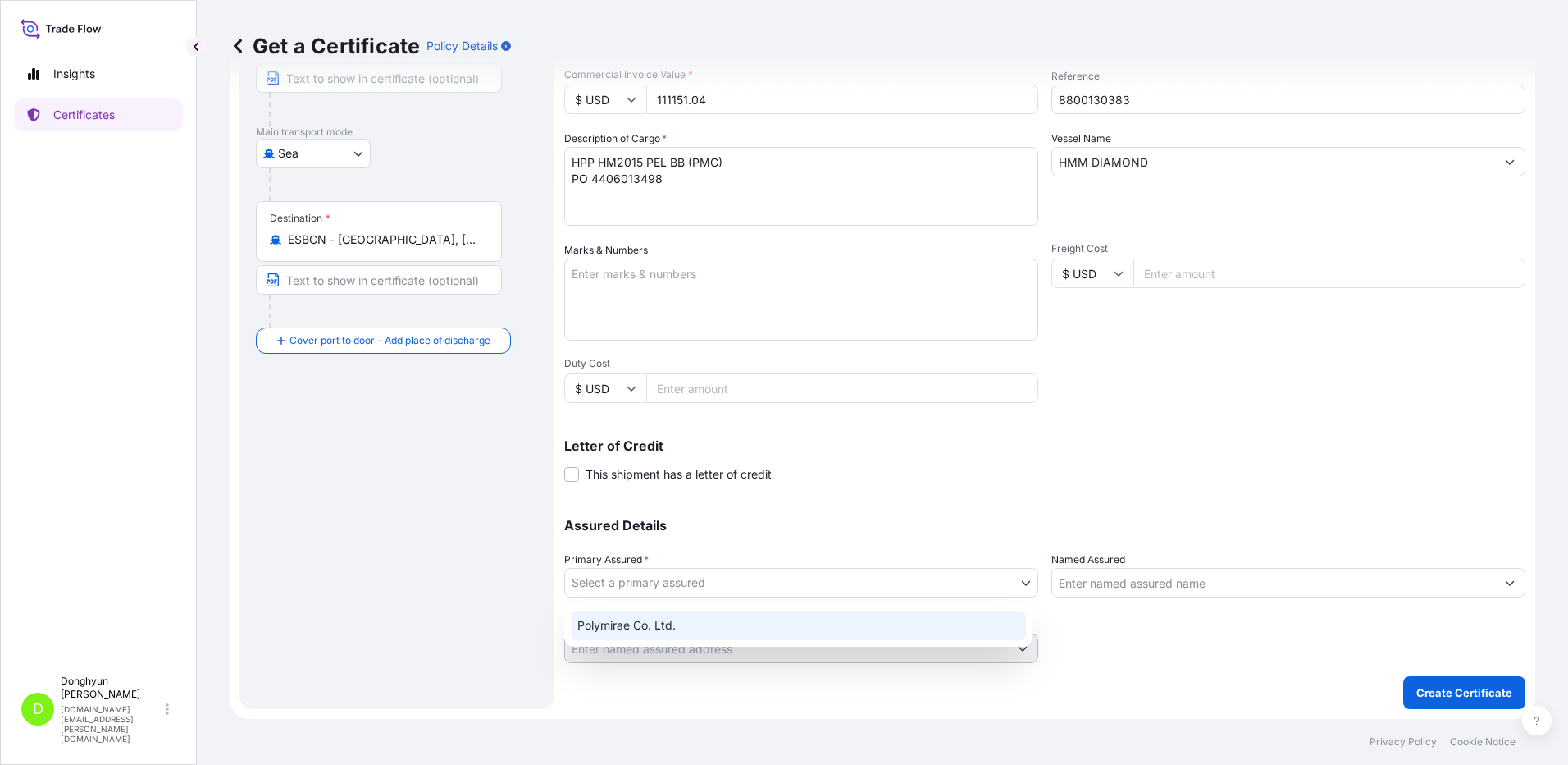
click at [892, 623] on div "Polymirae Co. Ltd." at bounding box center [799, 625] width 455 height 30
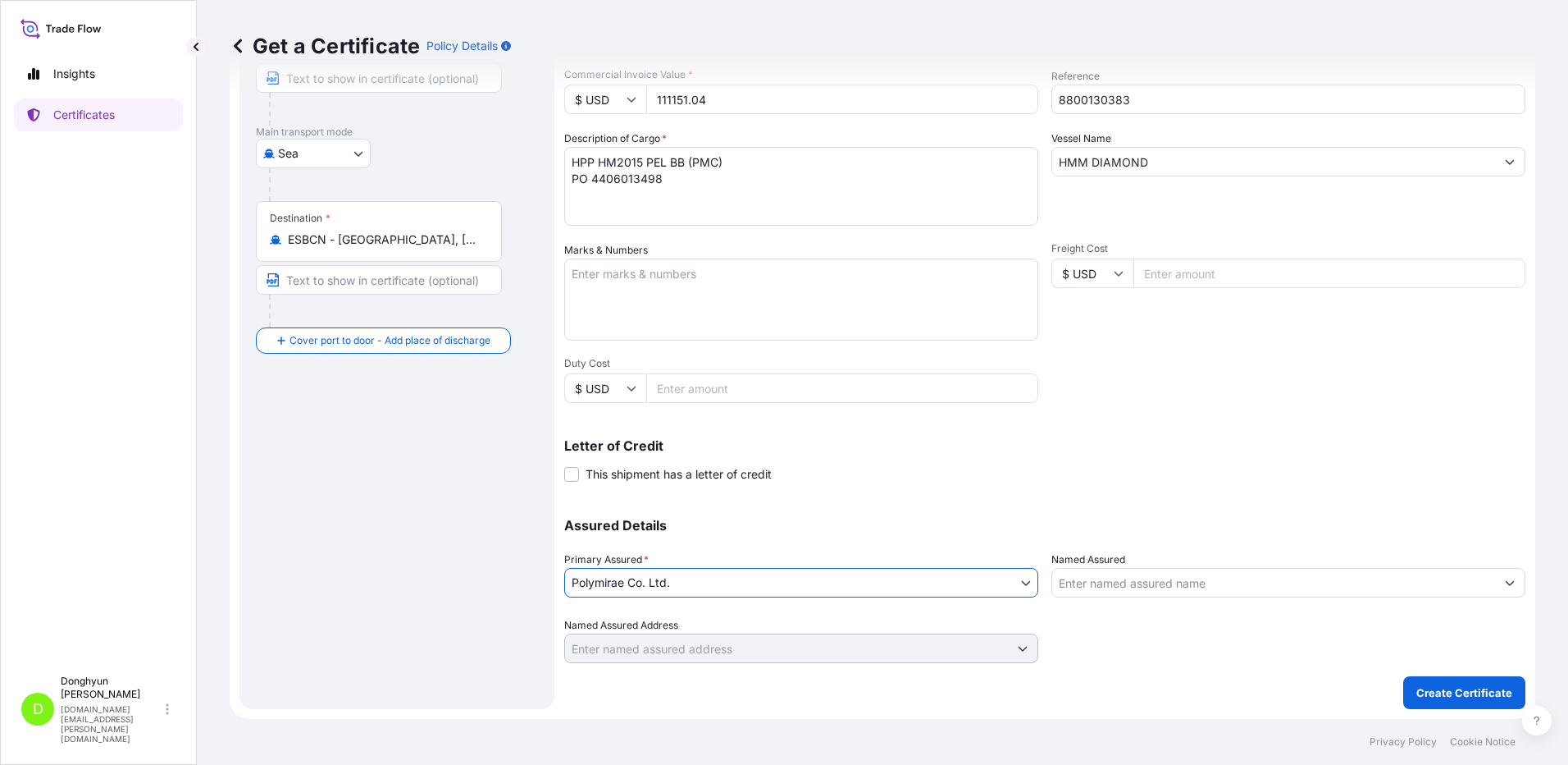
click at [1118, 580] on input "Named Assured" at bounding box center [1273, 583] width 443 height 30
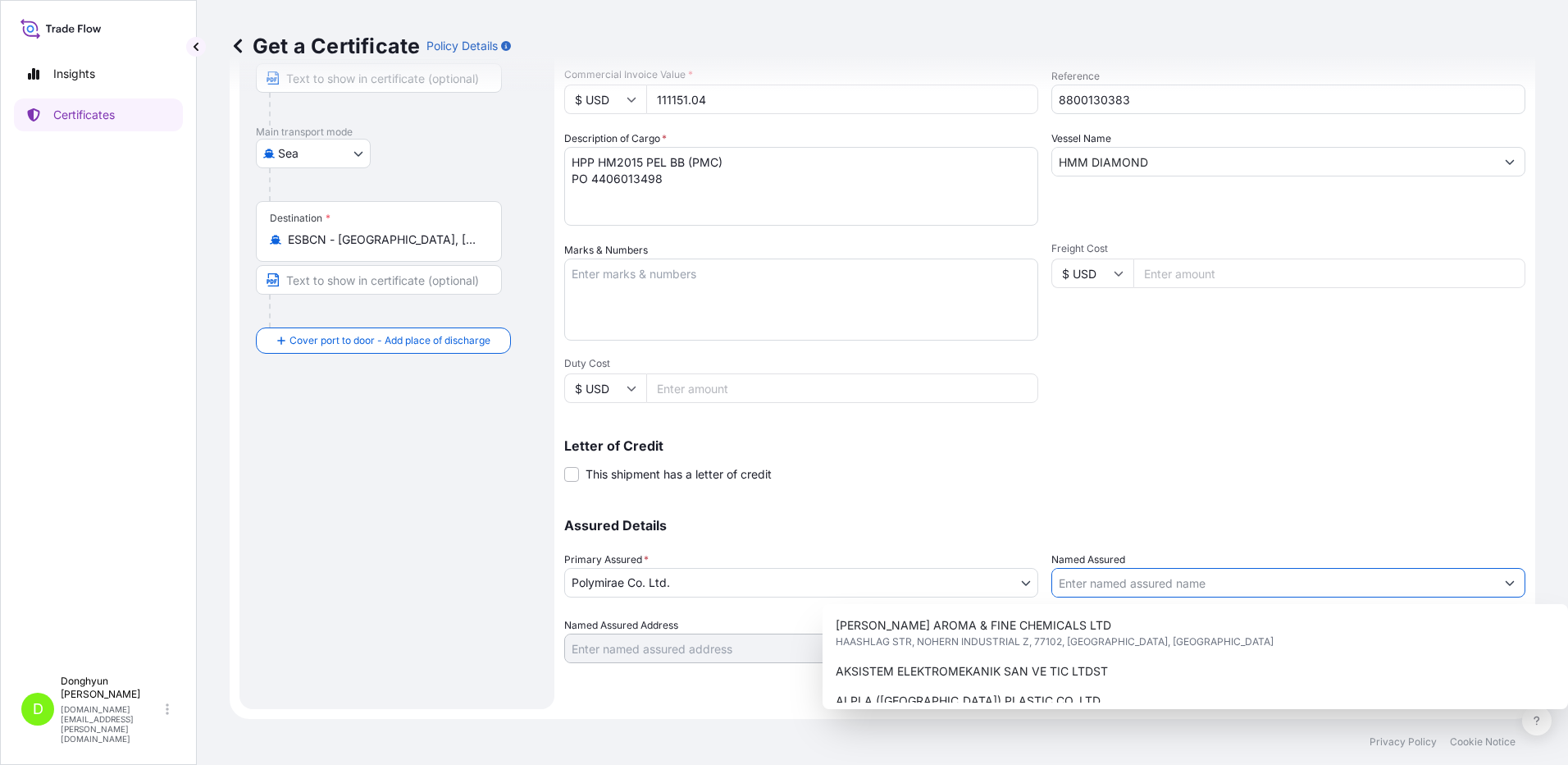
click at [1097, 474] on div "Letter of Credit This shipment has a letter of credit Letter of credit * Letter…" at bounding box center [1045, 461] width 962 height 43
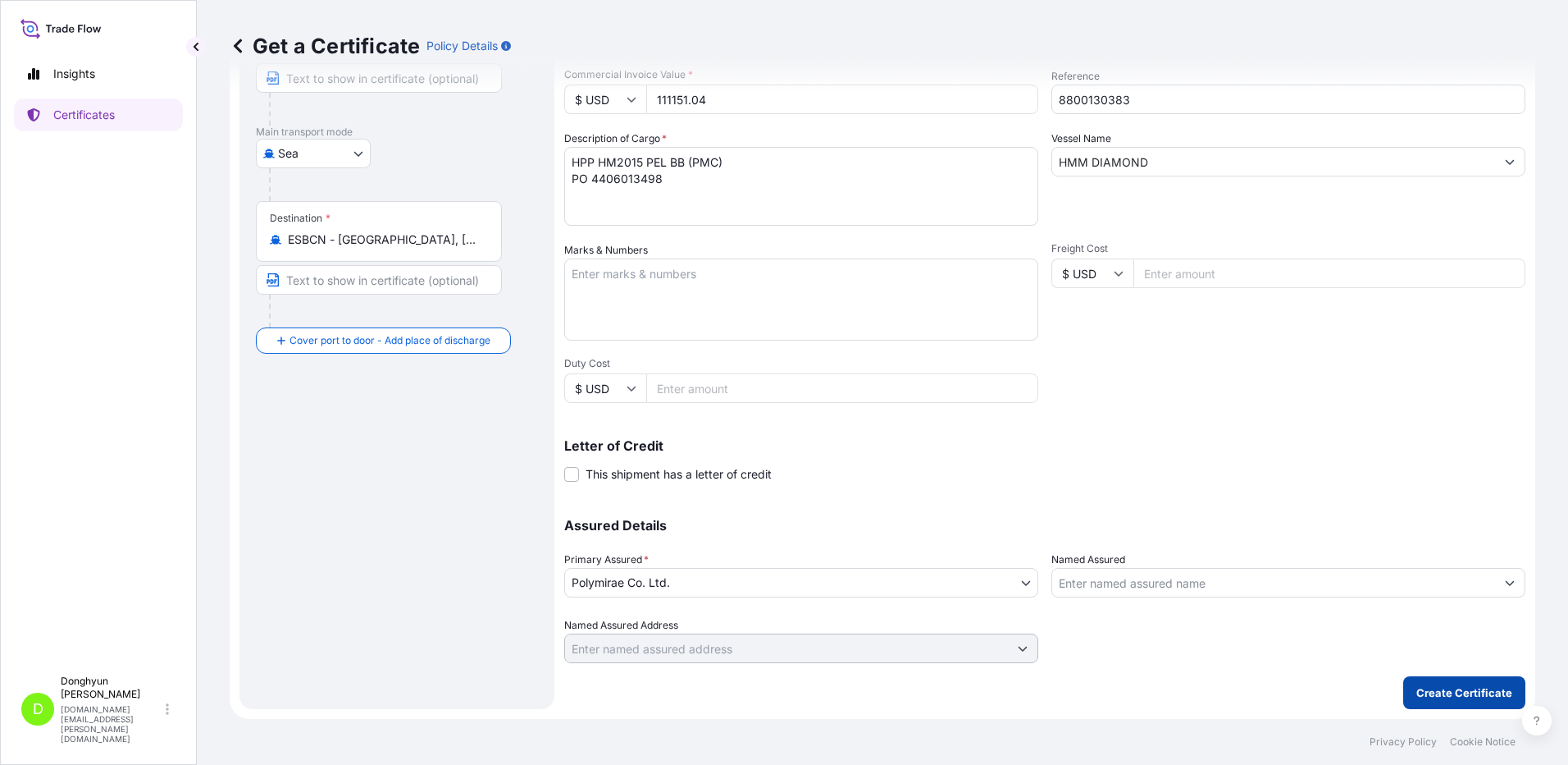
click at [1452, 688] on p "Create Certificate" at bounding box center [1464, 693] width 96 height 17
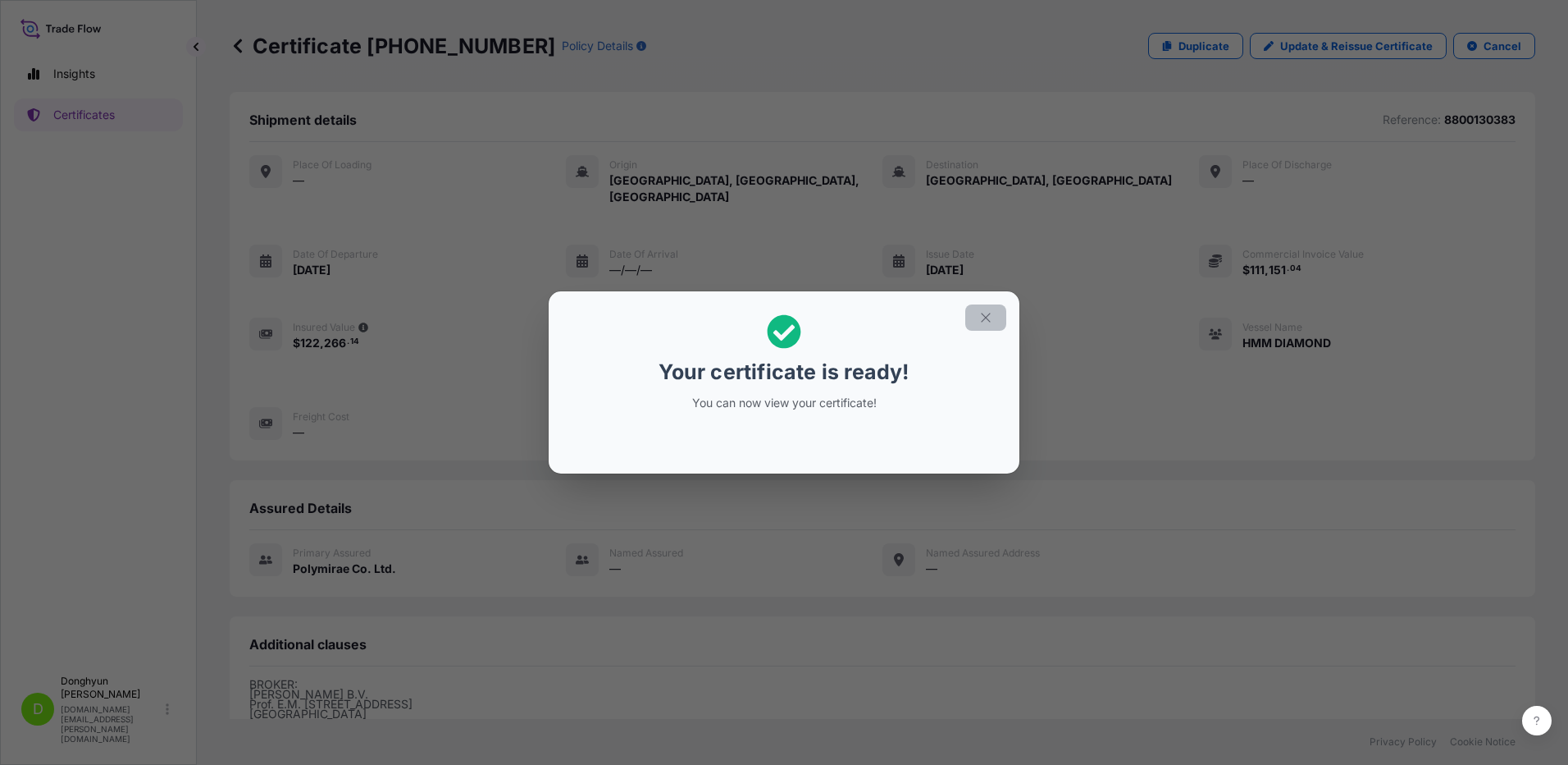
click at [984, 317] on icon "button" at bounding box center [986, 317] width 15 height 15
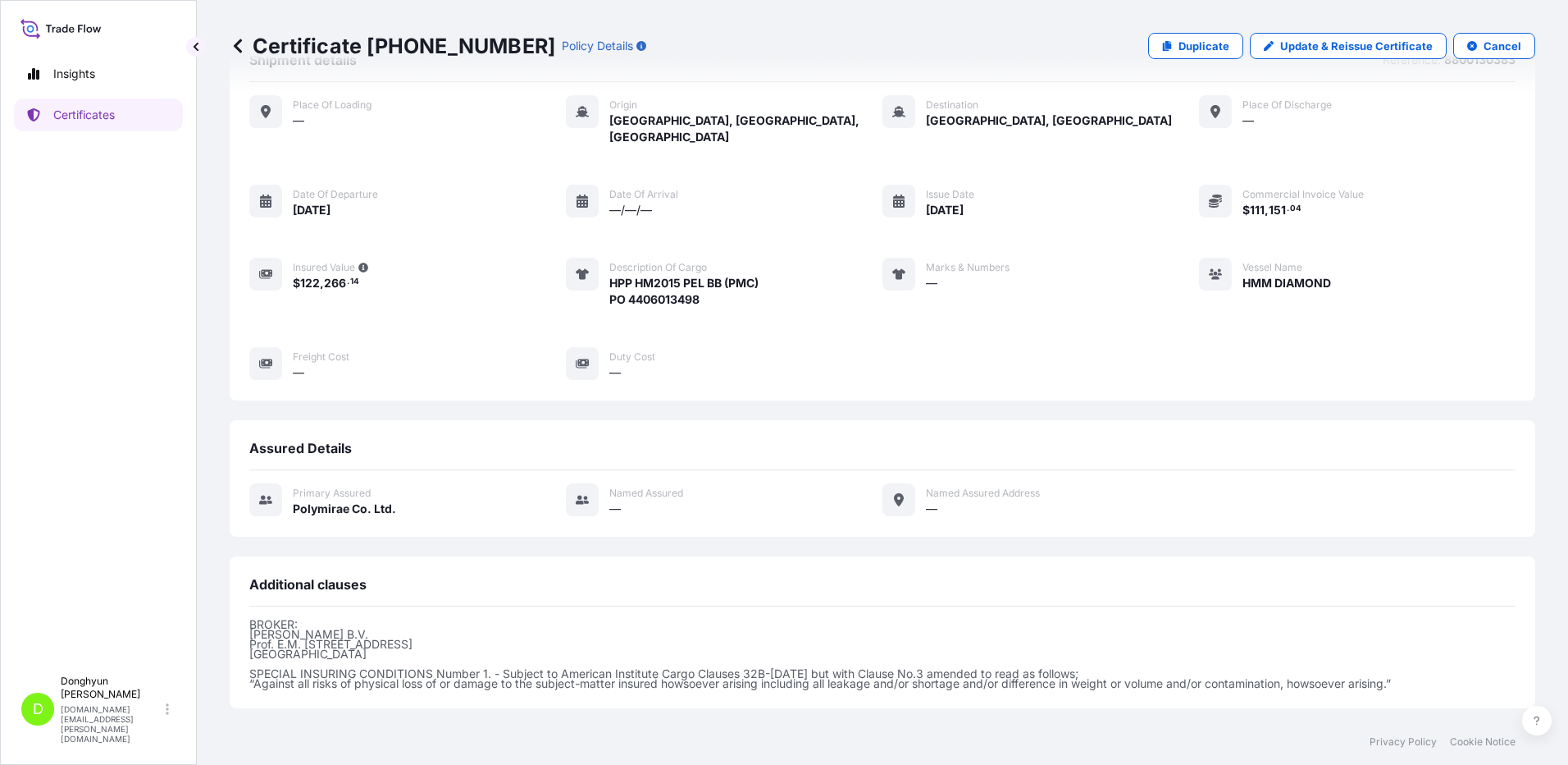
scroll to position [206, 0]
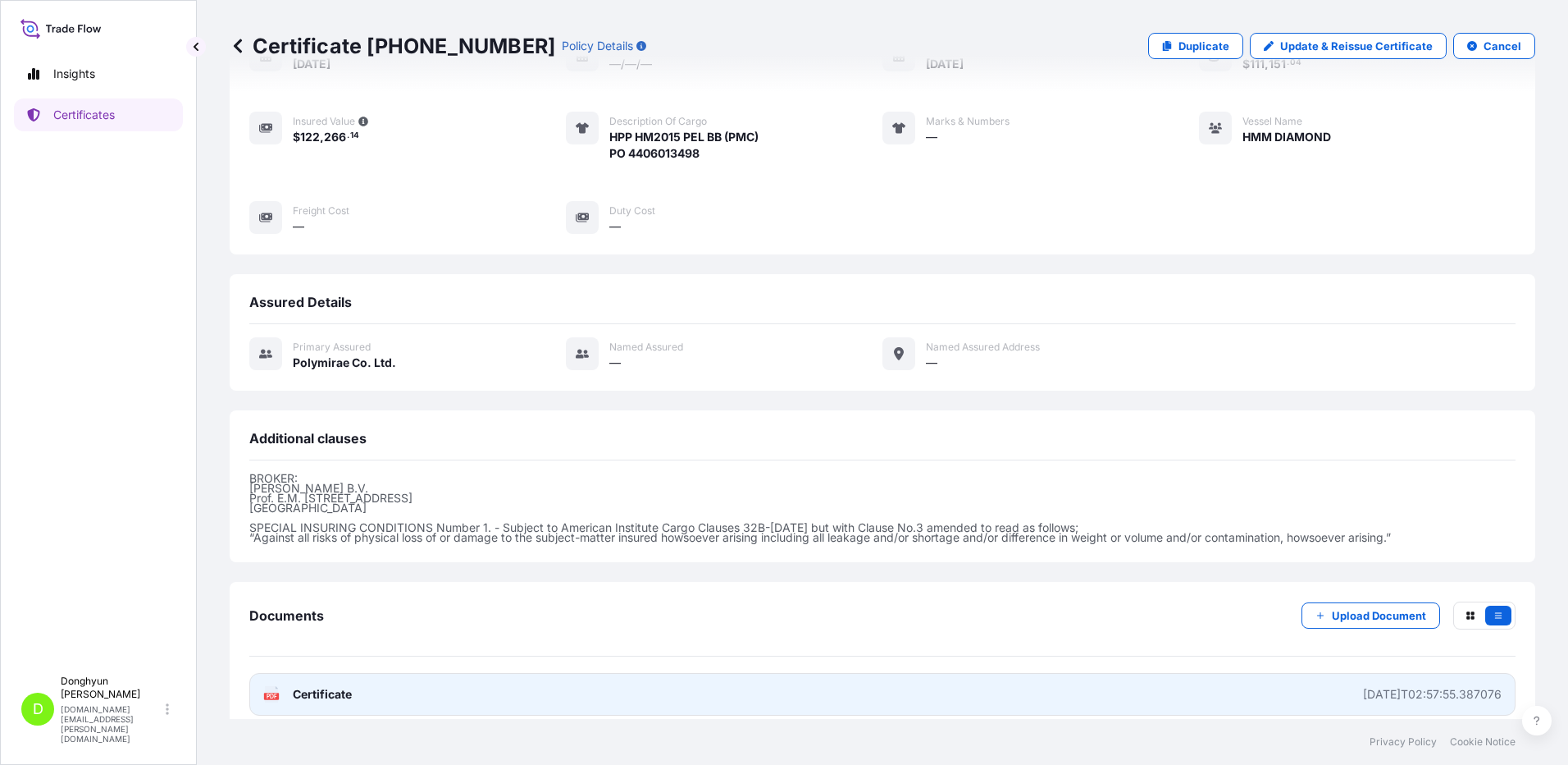
click at [300, 686] on span "Certificate" at bounding box center [323, 695] width 59 height 17
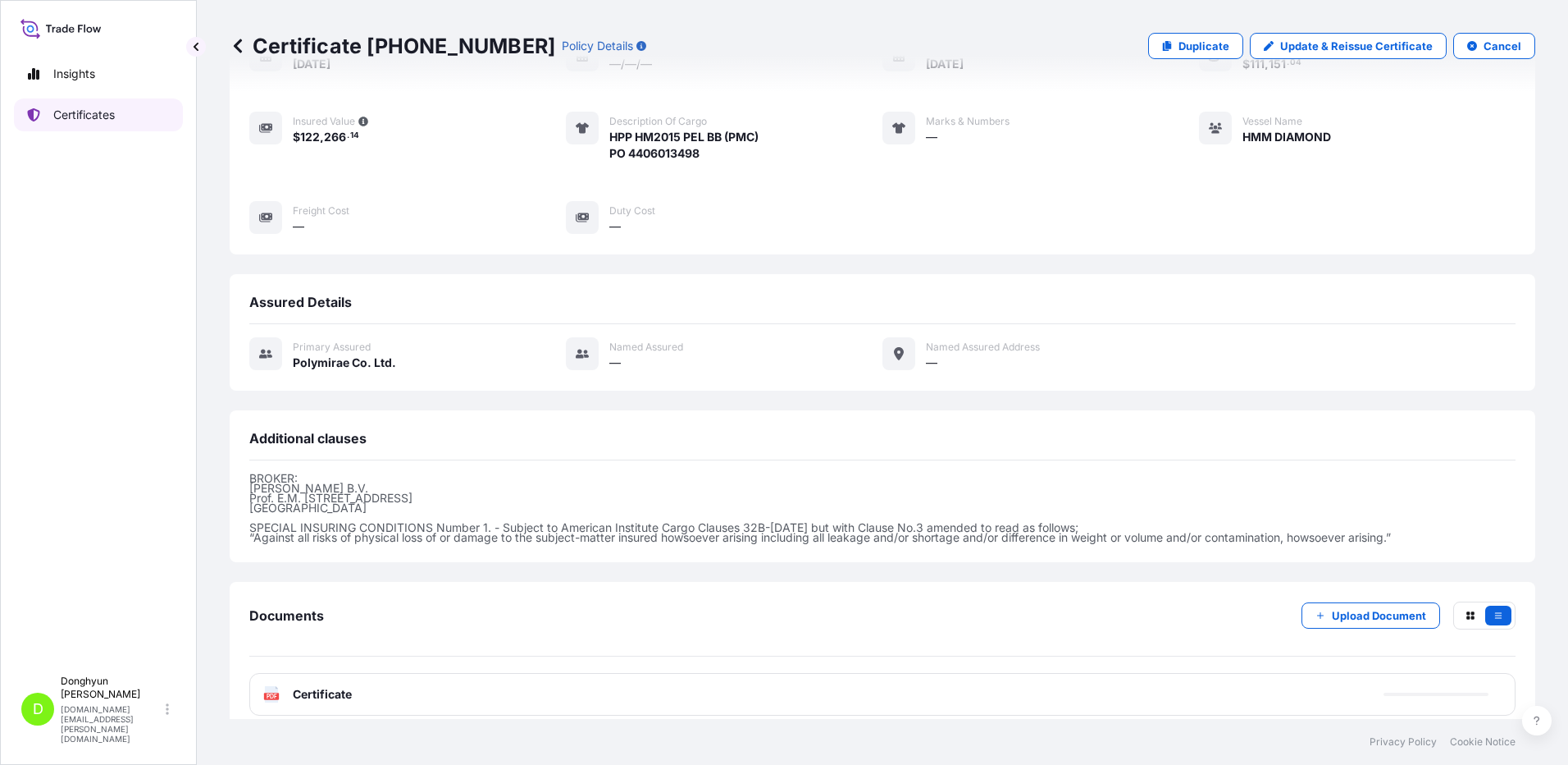
click at [89, 118] on p "Certificates" at bounding box center [84, 115] width 62 height 17
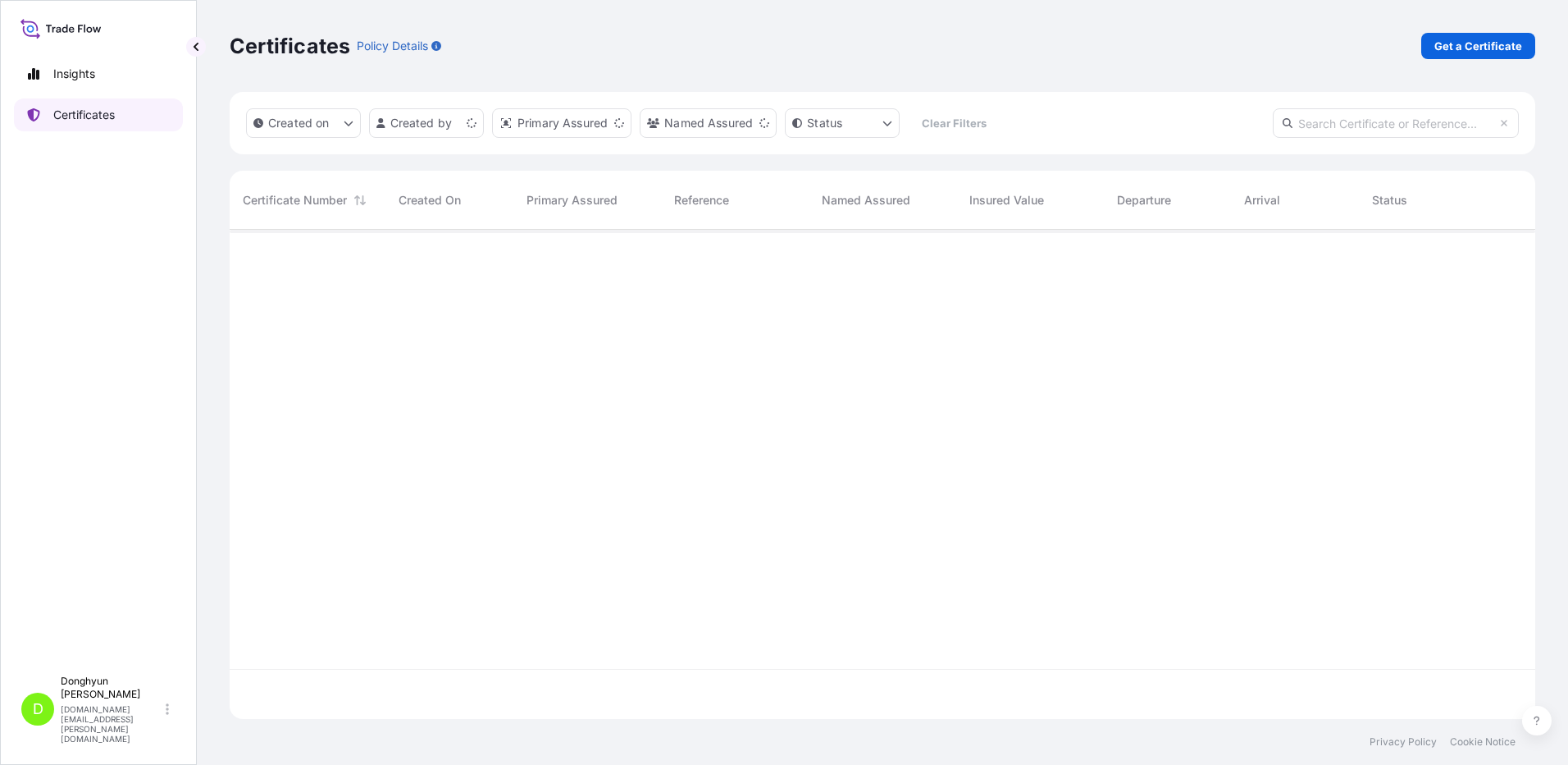
scroll to position [486, 1293]
click at [1453, 47] on p "Get a Certificate" at bounding box center [1478, 46] width 88 height 17
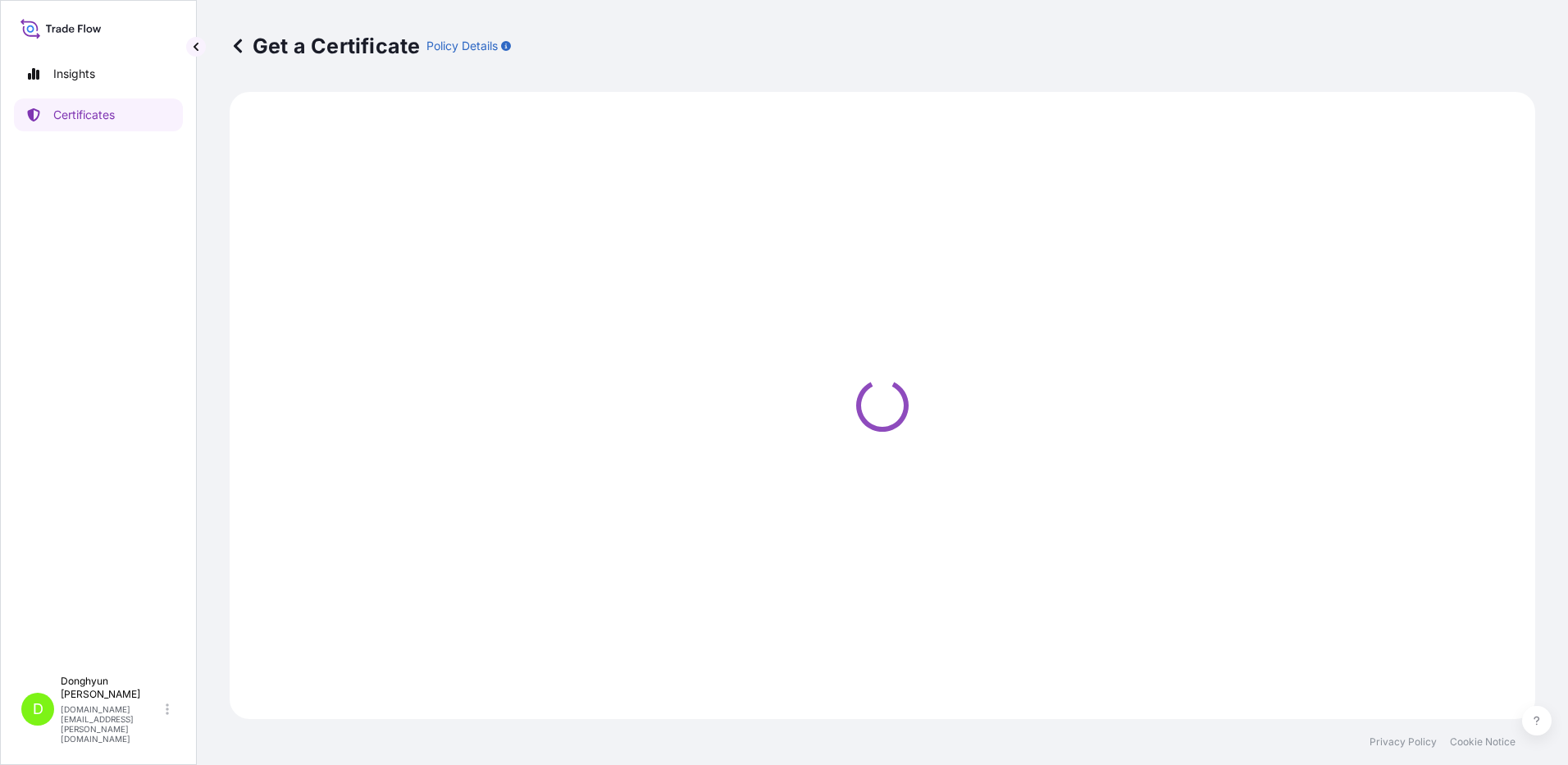
select select "Sea"
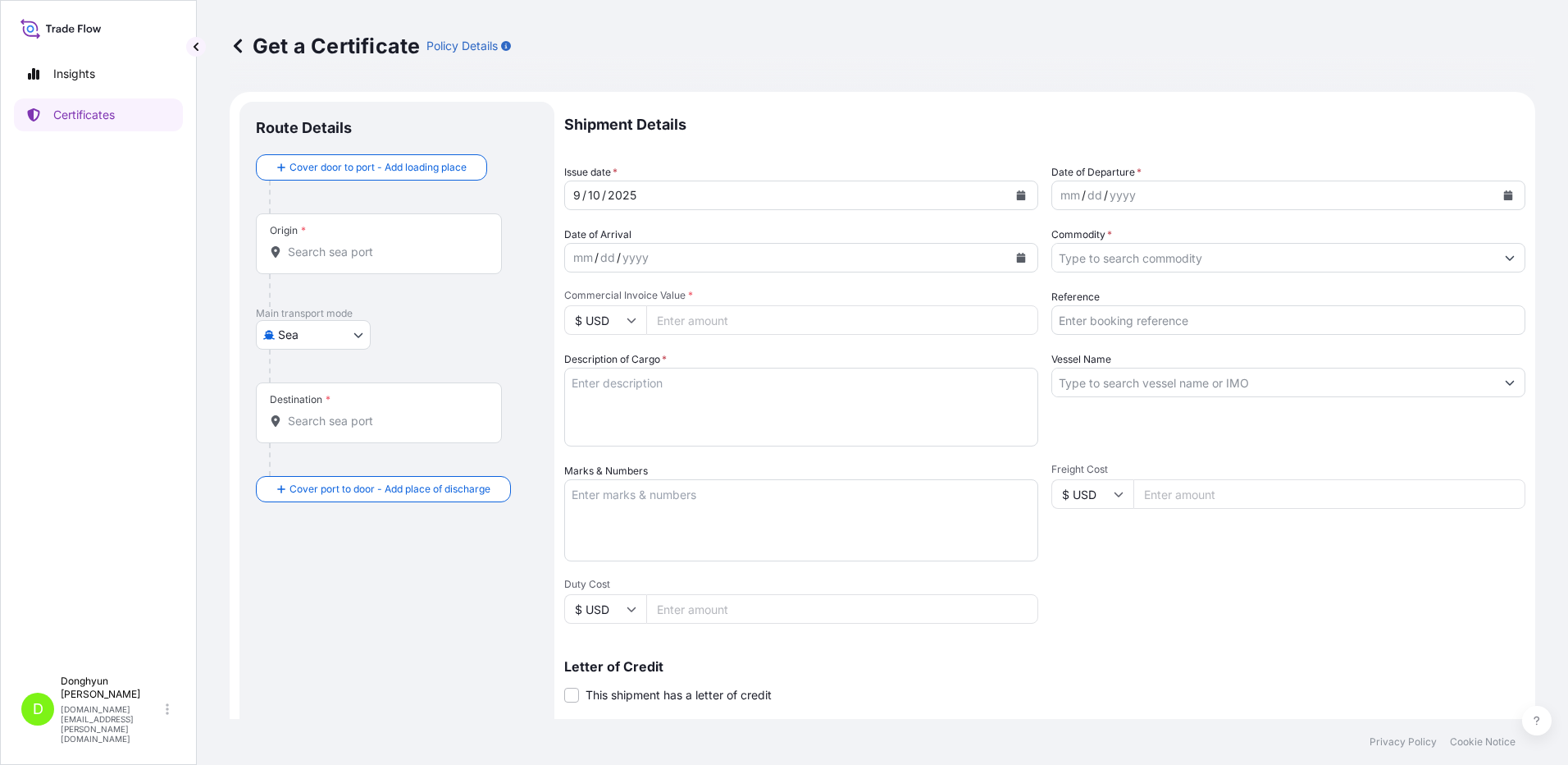
click at [322, 255] on input "Origin *" at bounding box center [384, 253] width 193 height 17
paste input "KWANGYANG"
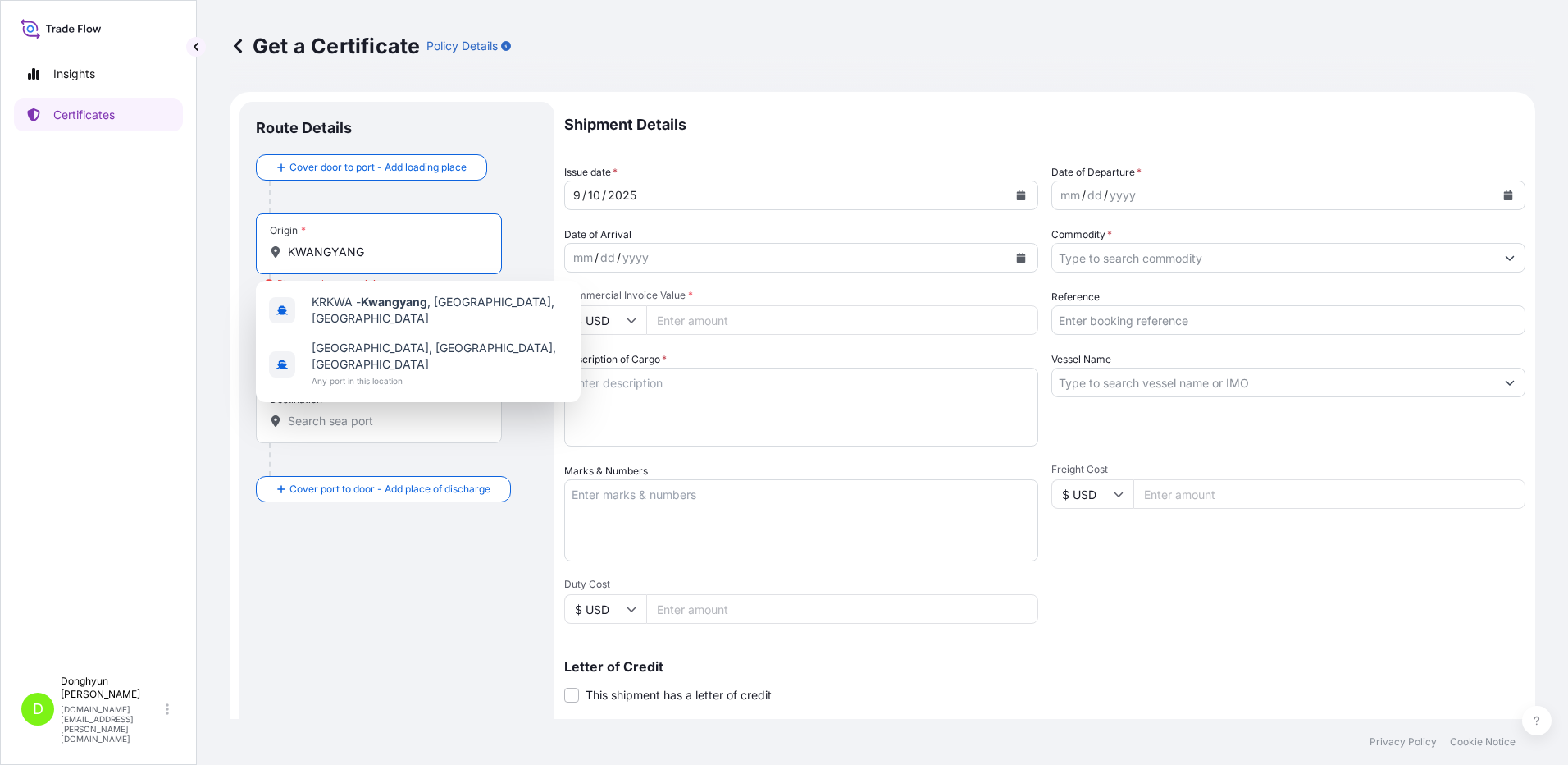
click at [367, 419] on input "Destination *" at bounding box center [384, 421] width 193 height 17
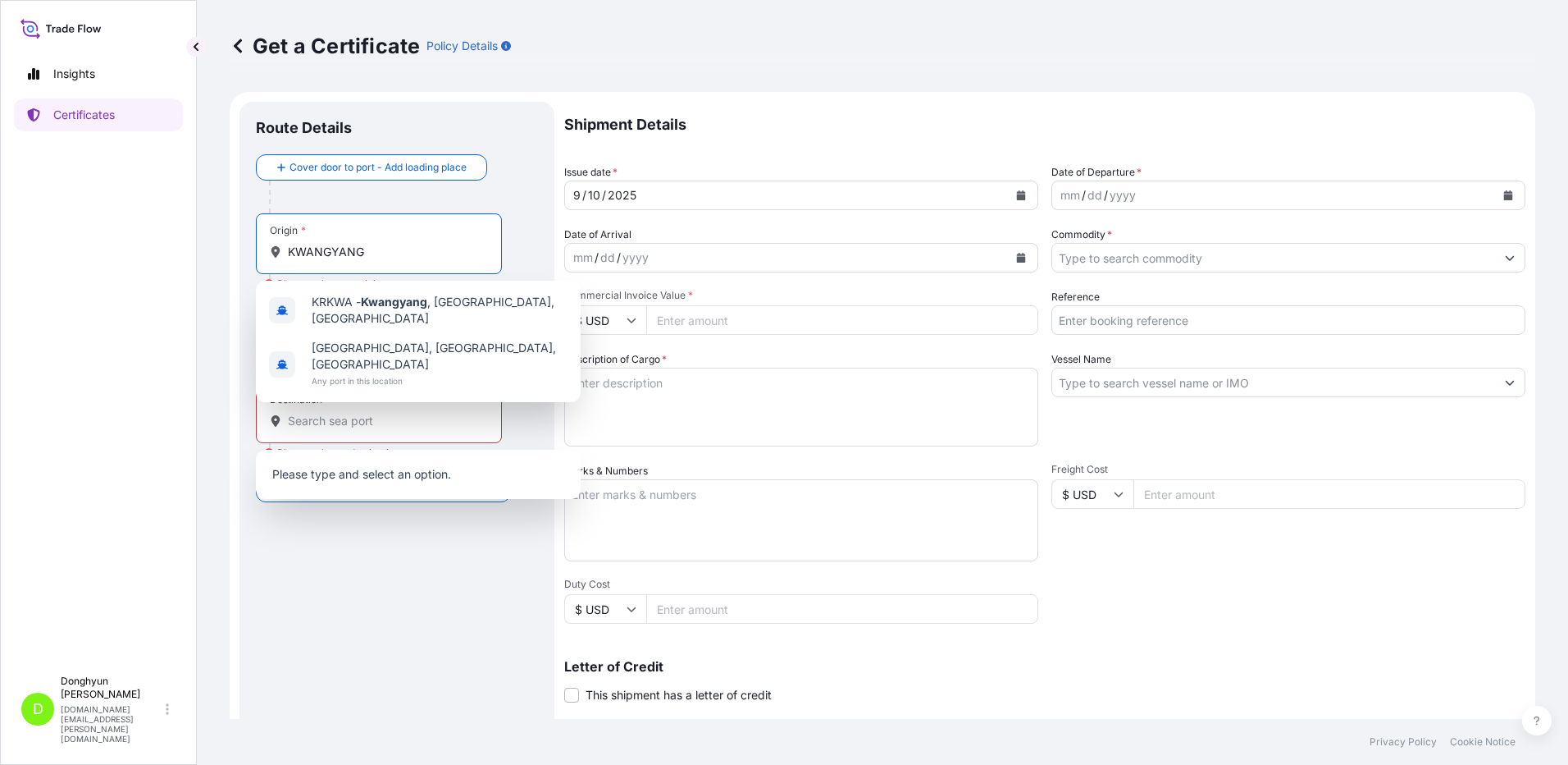
click at [355, 253] on input "KWANGYANG" at bounding box center [384, 253] width 193 height 17
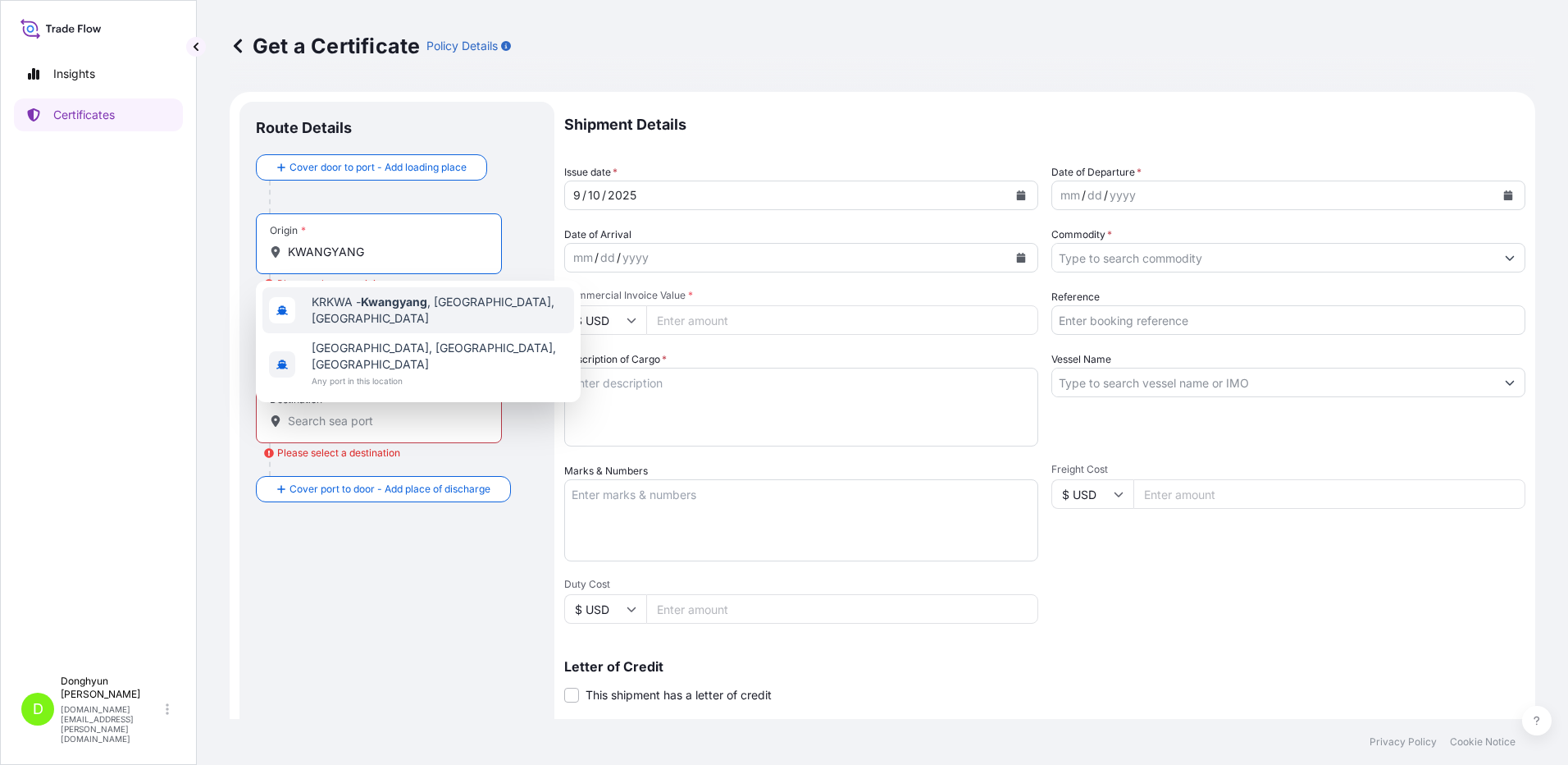
click at [359, 300] on span "KRKWA - [GEOGRAPHIC_DATA] , [GEOGRAPHIC_DATA], [GEOGRAPHIC_DATA]" at bounding box center [439, 310] width 256 height 32
type input "KRKWA - [GEOGRAPHIC_DATA], [GEOGRAPHIC_DATA], [GEOGRAPHIC_DATA]"
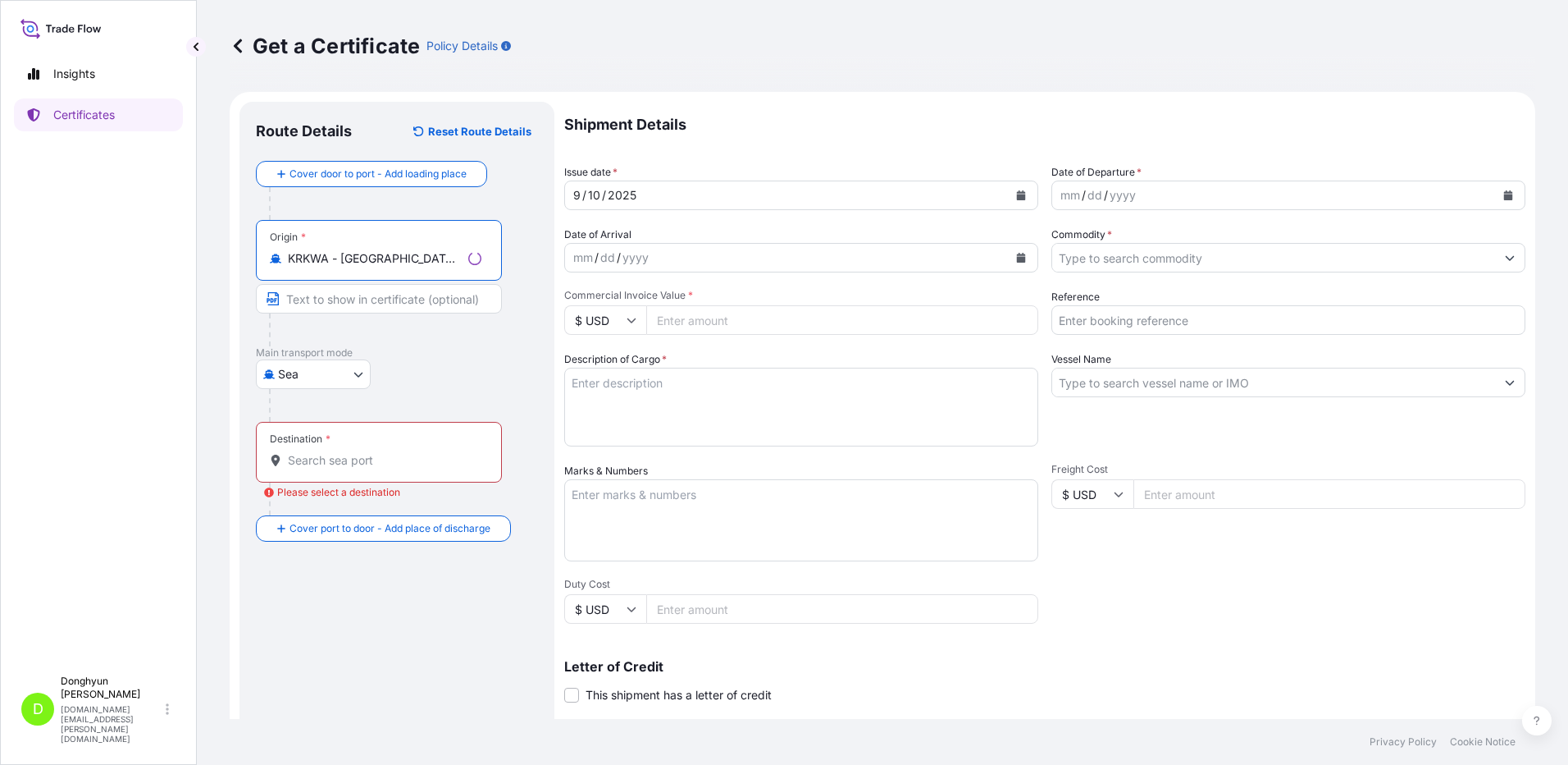
click at [344, 455] on input "Destination * Please select a destination" at bounding box center [384, 461] width 193 height 17
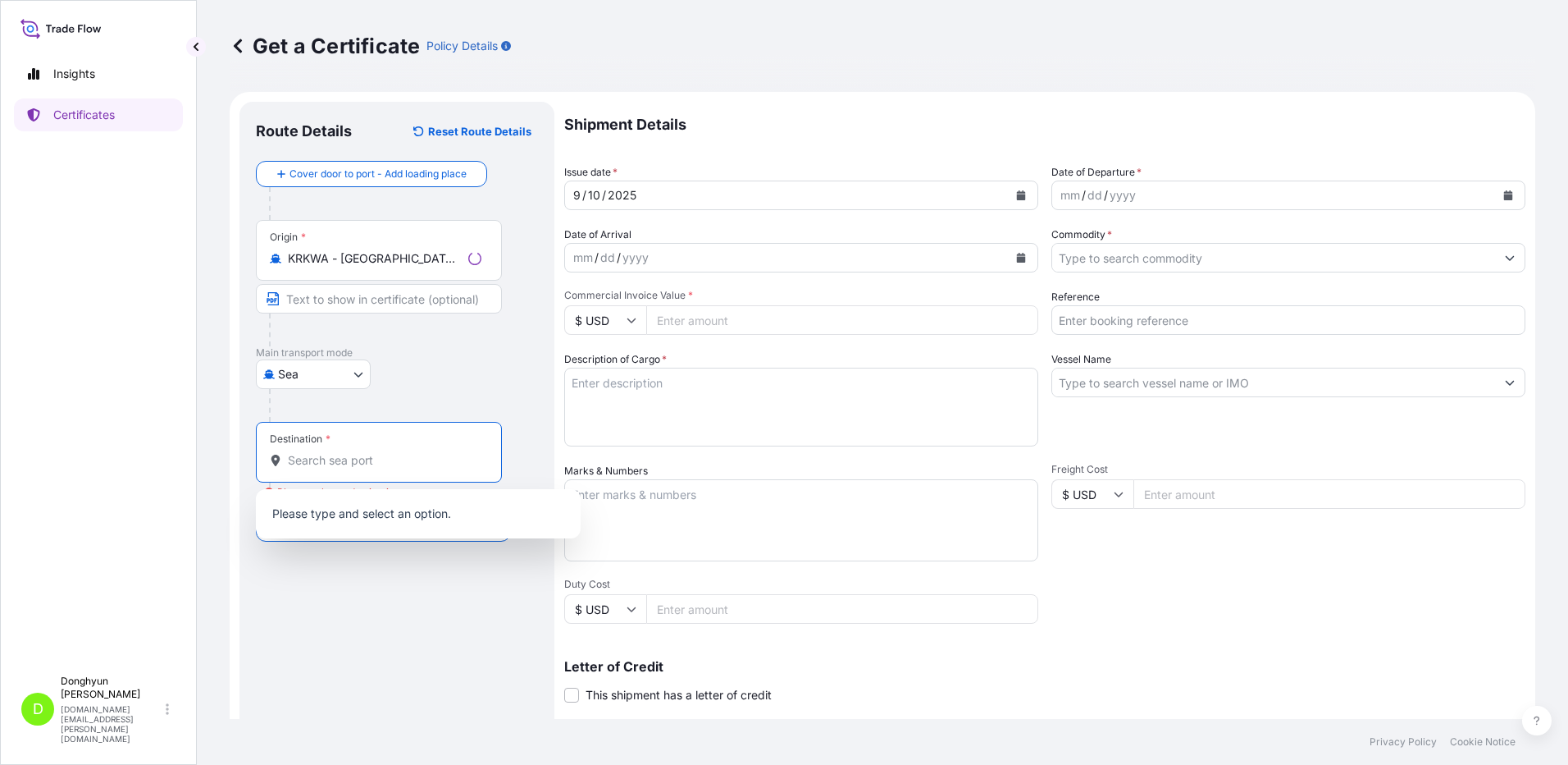
paste input "[GEOGRAPHIC_DATA]"
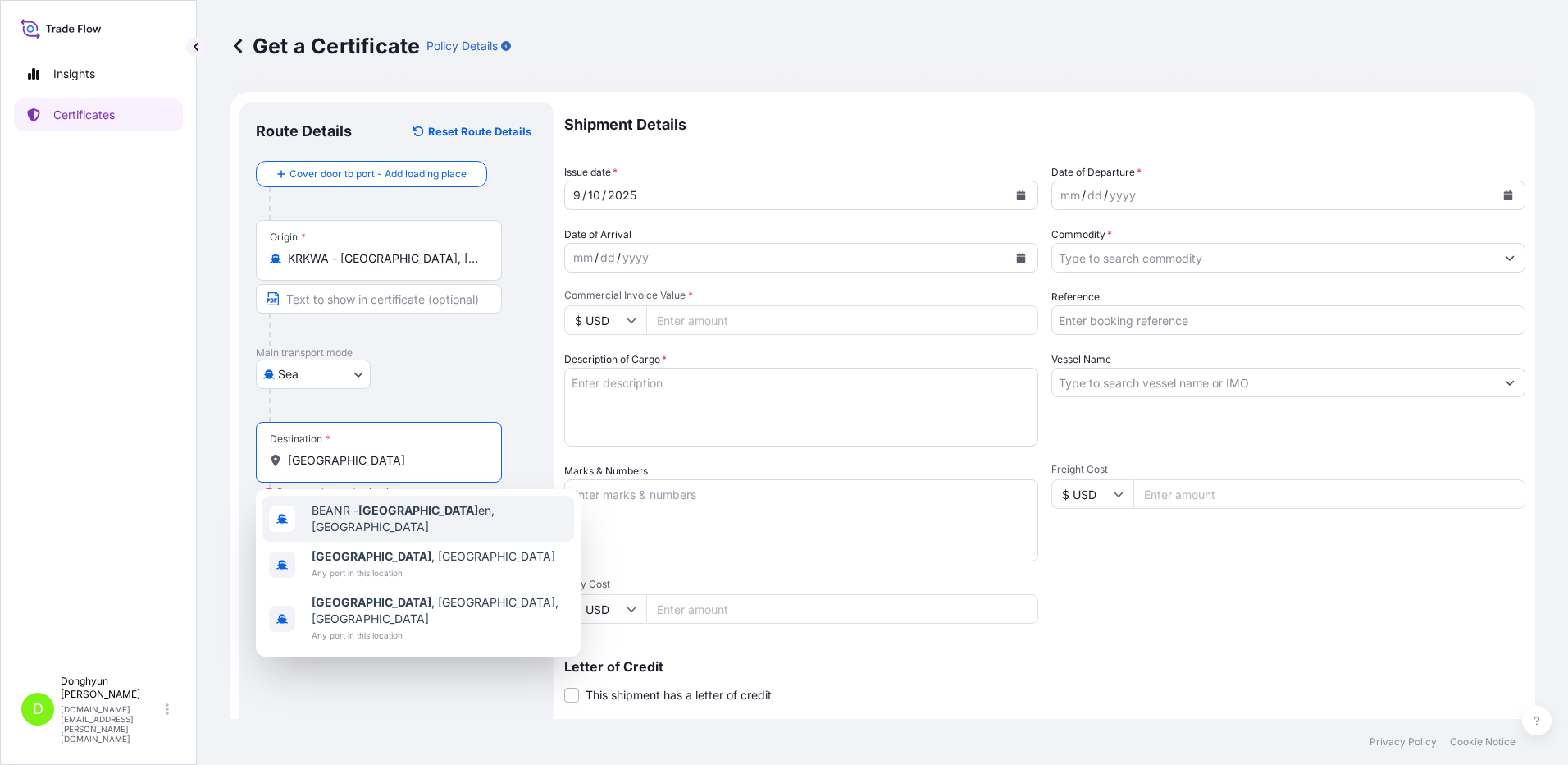
click at [359, 518] on span "BEANR - [GEOGRAPHIC_DATA] en, [GEOGRAPHIC_DATA]" at bounding box center [439, 518] width 256 height 32
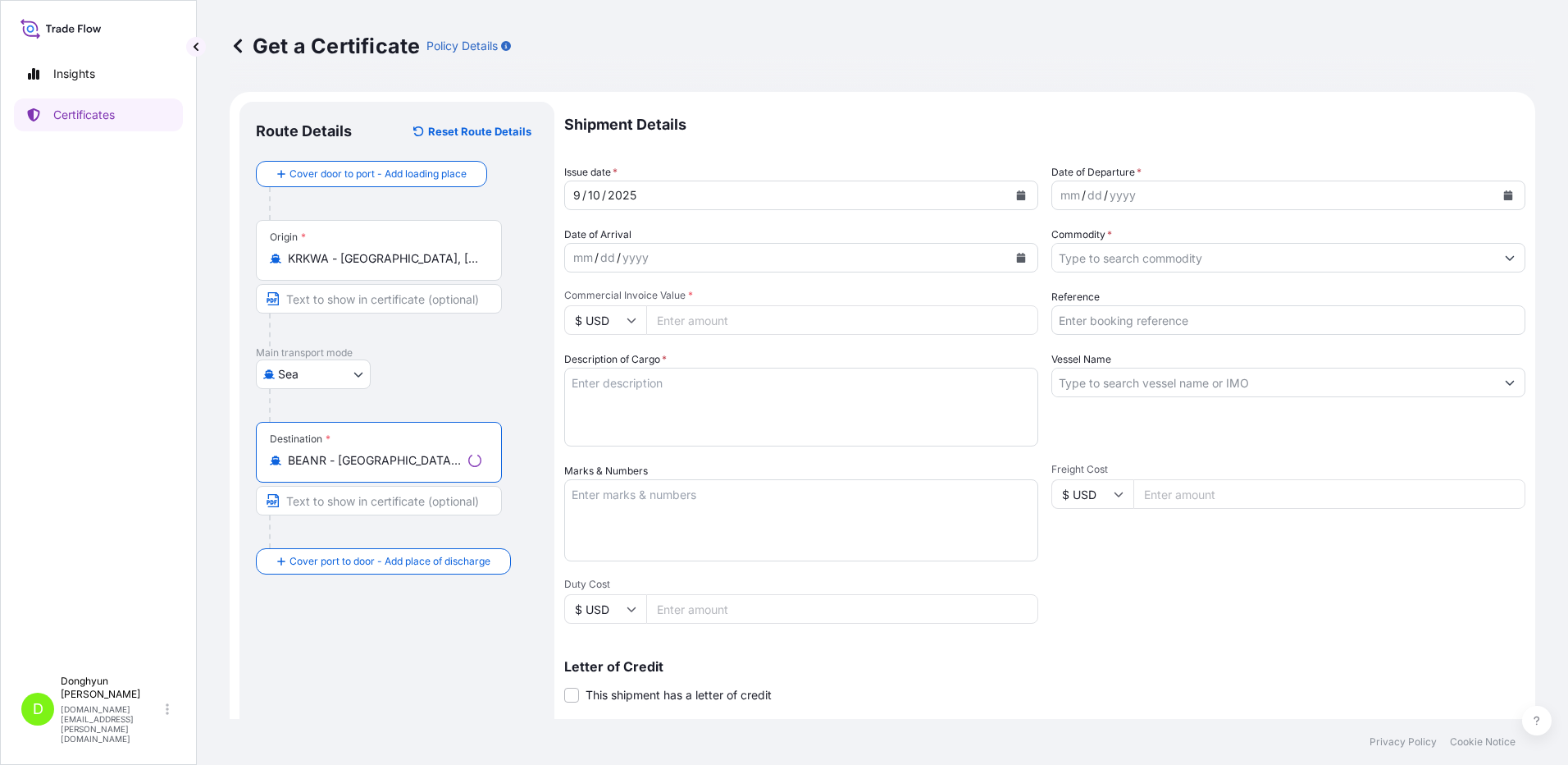
type input "BEANR - [GEOGRAPHIC_DATA], [GEOGRAPHIC_DATA]"
click at [1016, 193] on icon "Calendar" at bounding box center [1021, 195] width 10 height 10
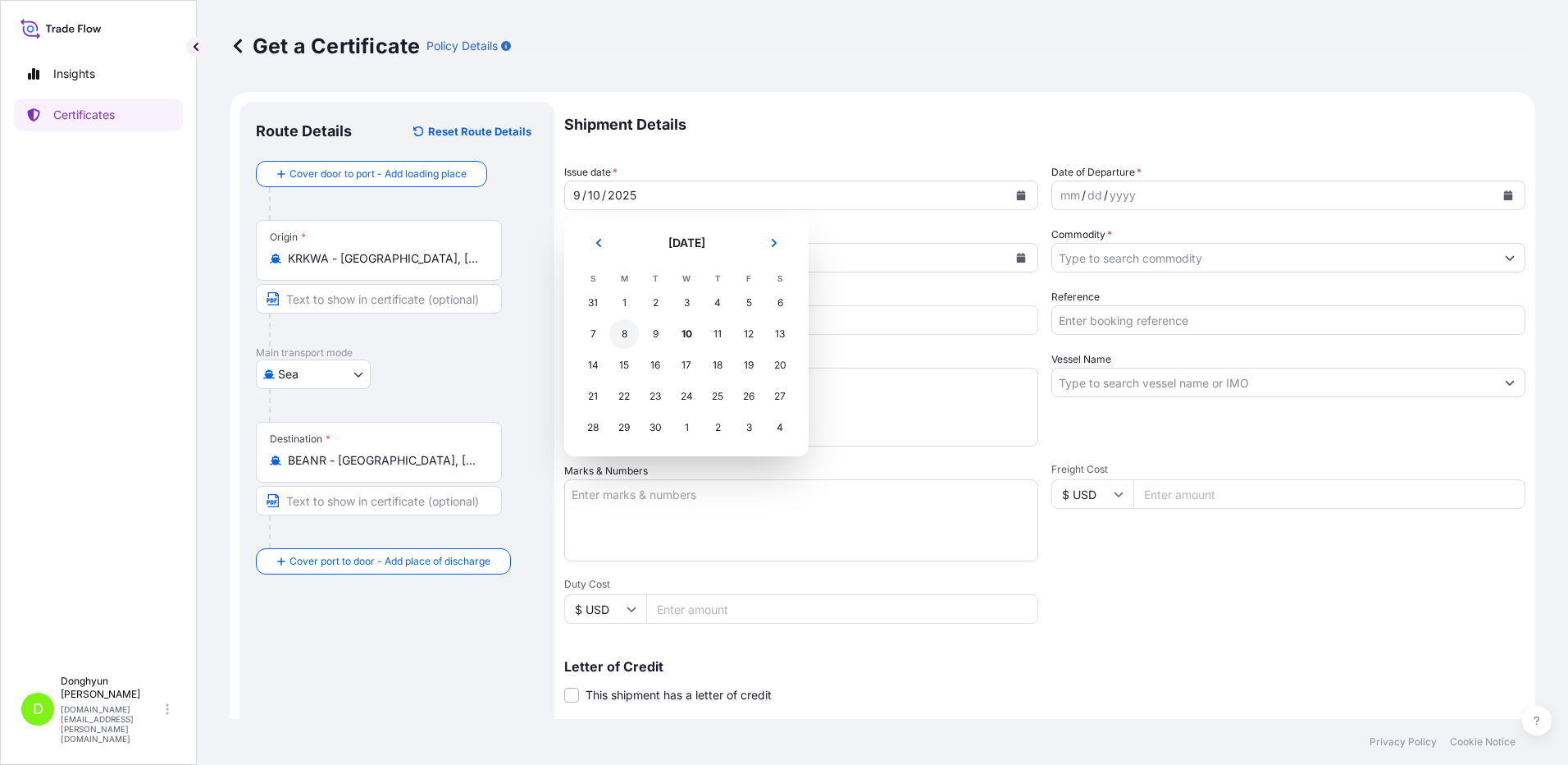
click at [627, 331] on div "8" at bounding box center [624, 334] width 30 height 30
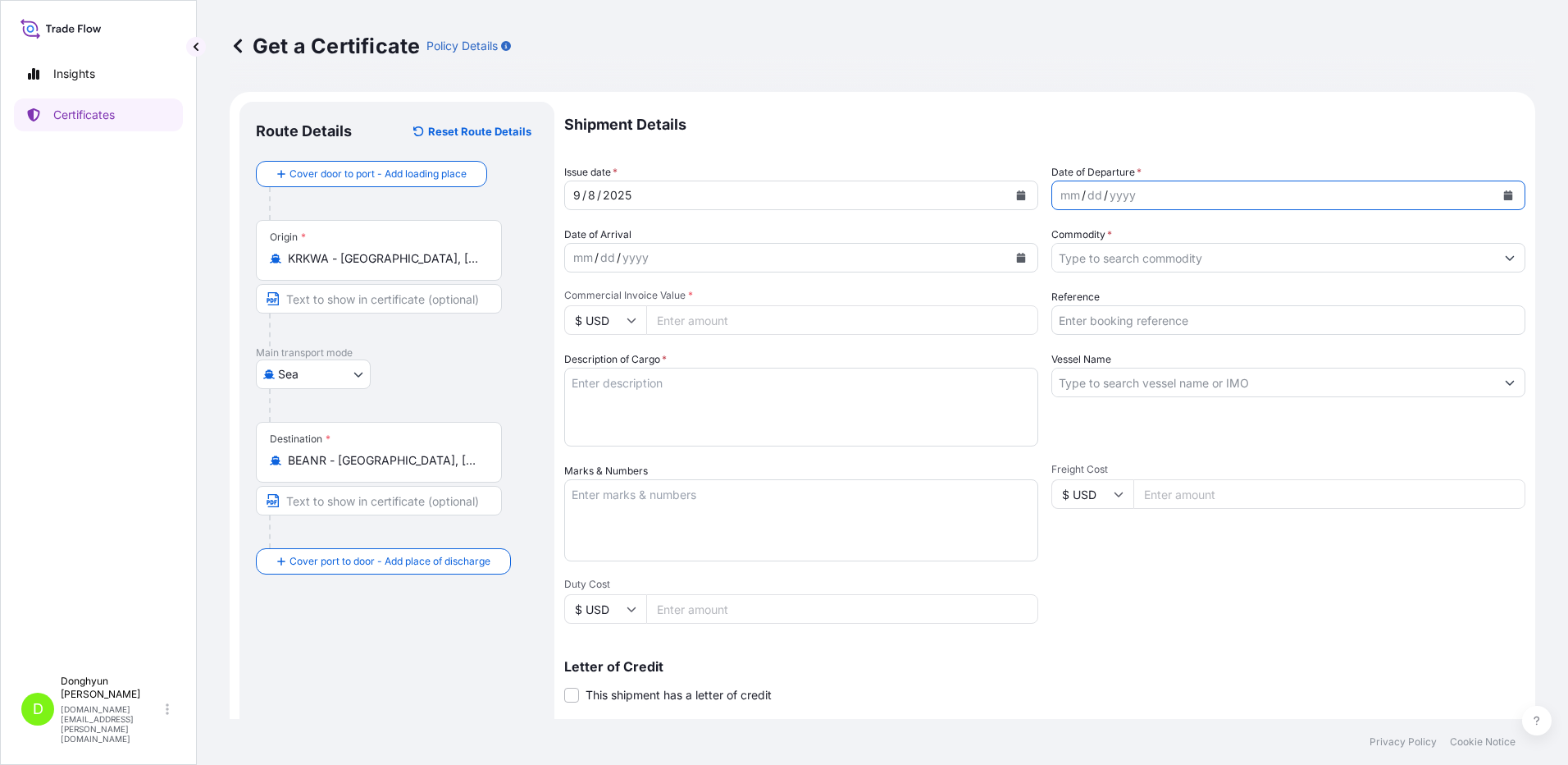
click at [1504, 194] on icon "Calendar" at bounding box center [1509, 195] width 9 height 10
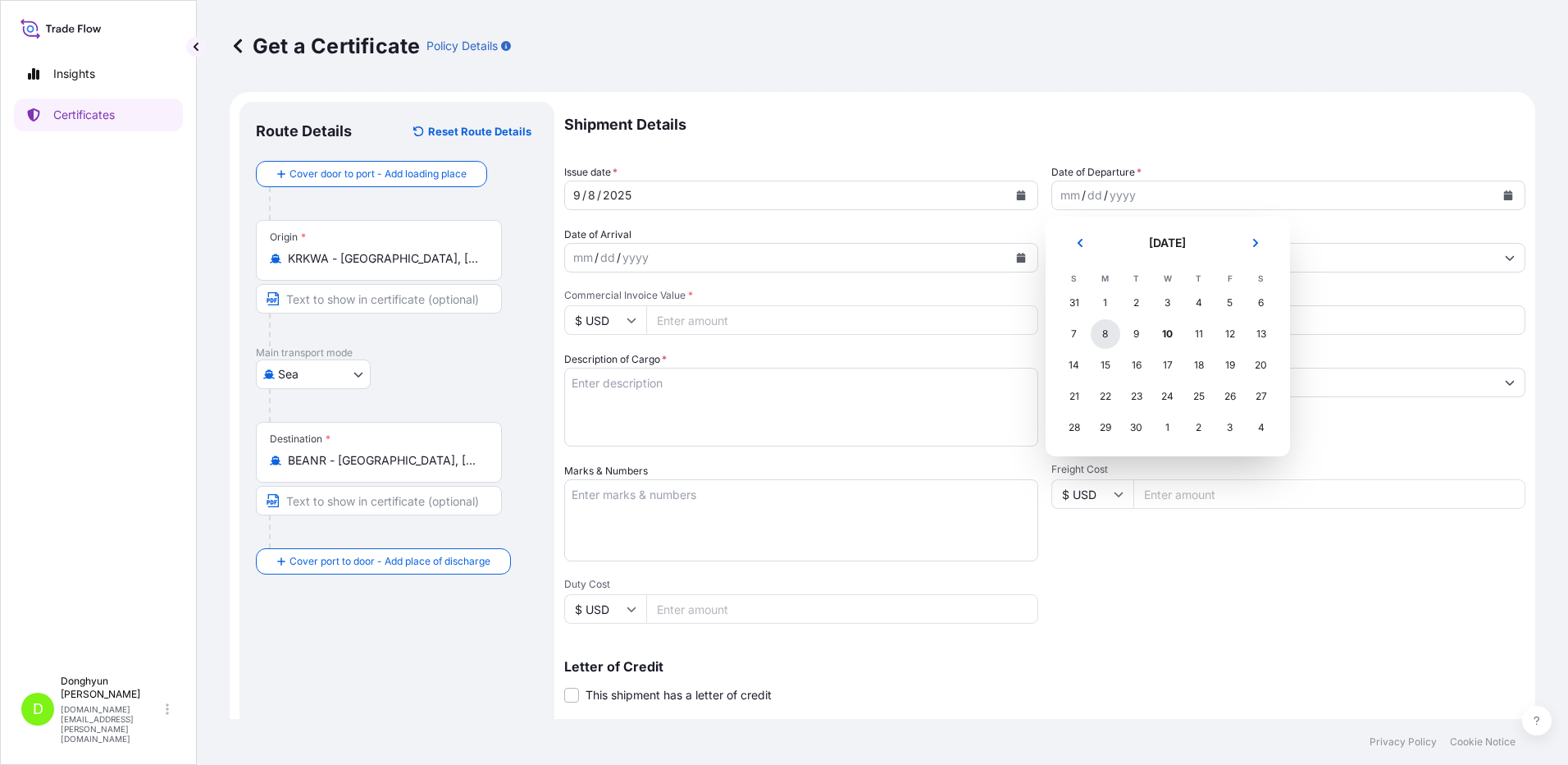
click at [1102, 331] on div "8" at bounding box center [1106, 334] width 30 height 30
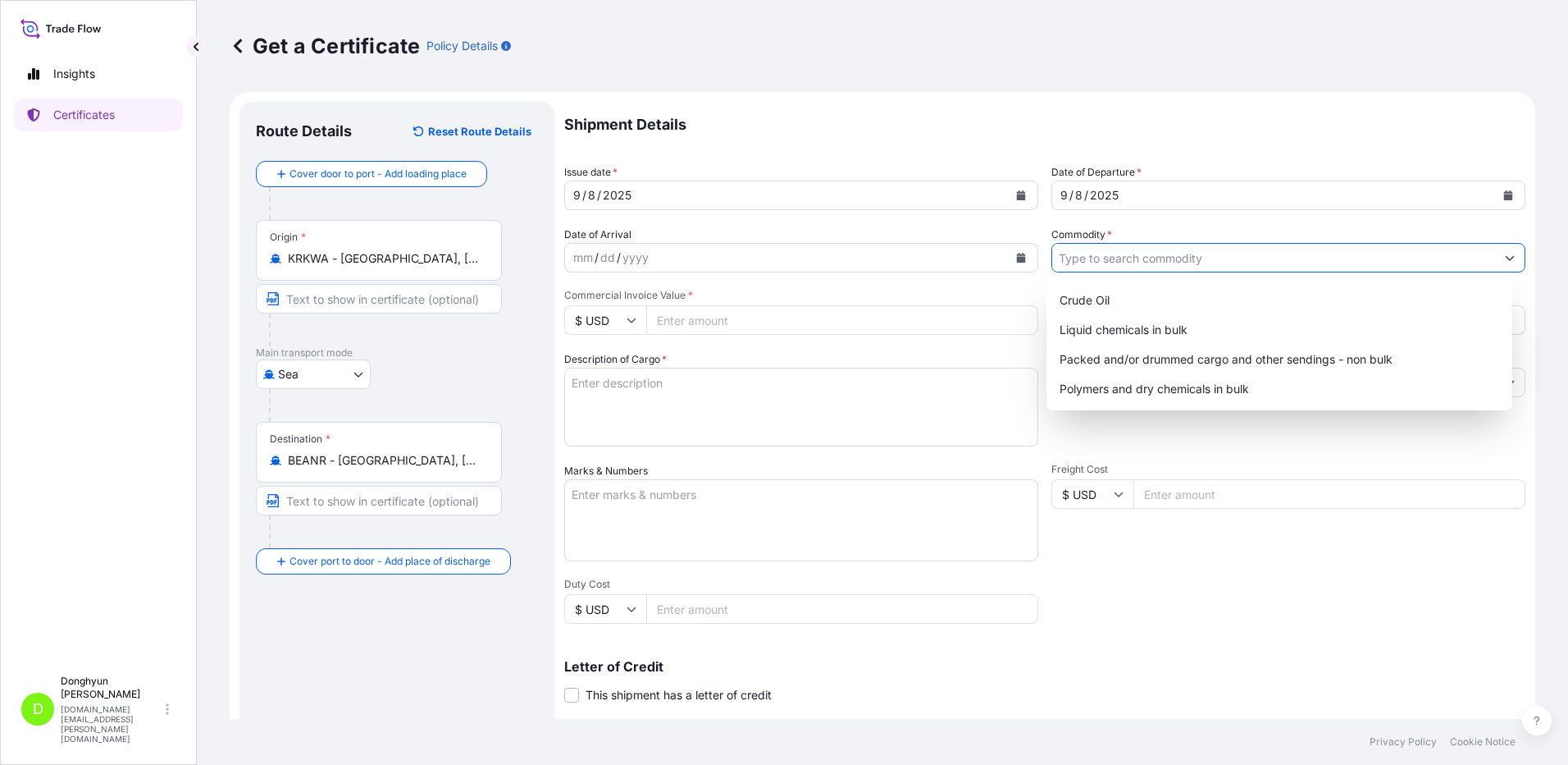
click at [1071, 261] on input "Commodity *" at bounding box center [1273, 258] width 443 height 30
click at [1081, 383] on div "Polymers and dry chemicals in bulk" at bounding box center [1280, 389] width 454 height 30
type input "Polymers and dry chemicals in bulk"
click at [913, 142] on p "Shipment Details" at bounding box center [1045, 125] width 962 height 46
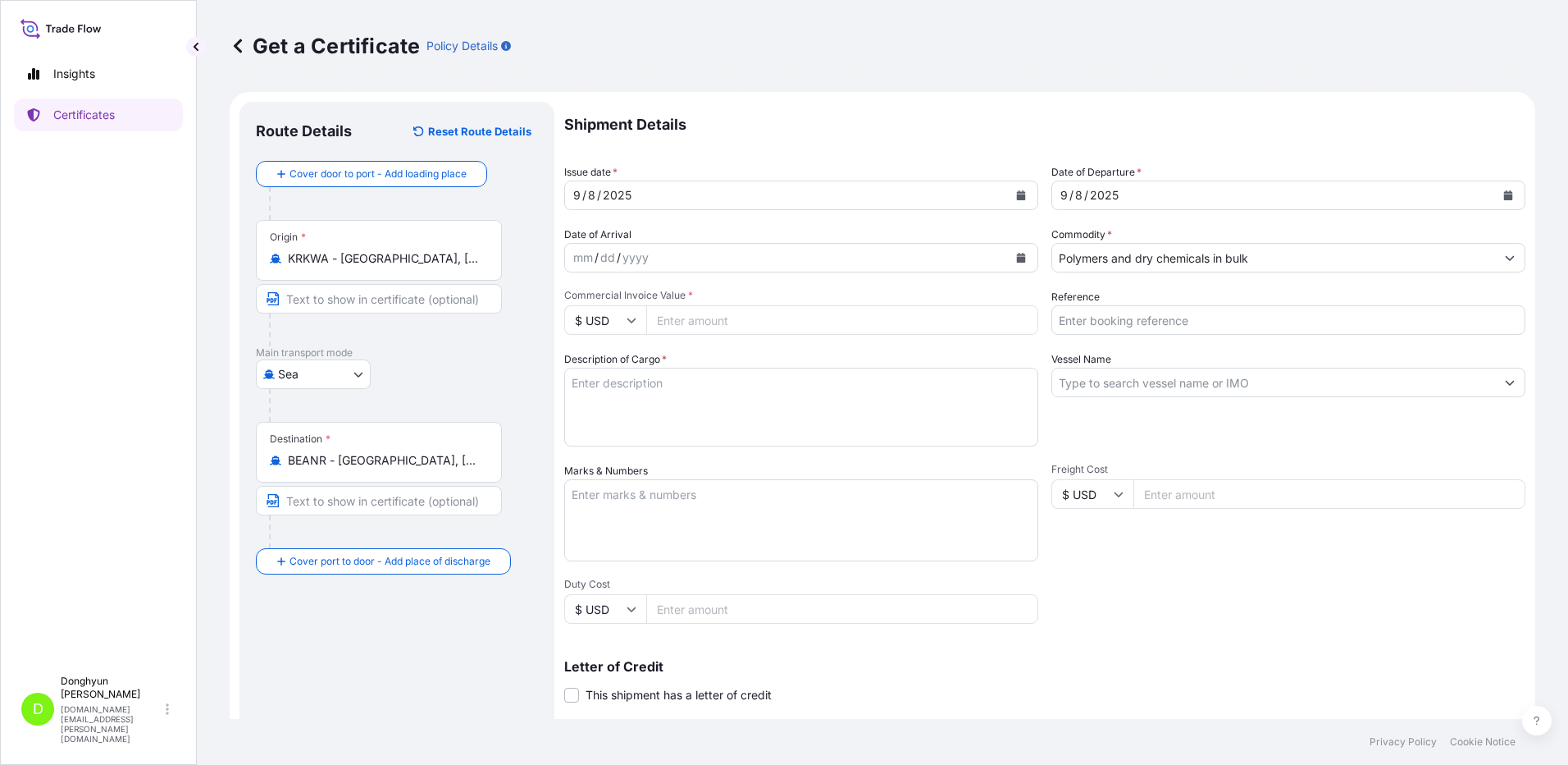
click at [1121, 330] on input "Reference" at bounding box center [1288, 320] width 474 height 30
paste input "8800130495"
type input "8800130495"
click at [1176, 387] on input "Vessel Name" at bounding box center [1273, 382] width 443 height 30
paste input "HMM DIAMOND"
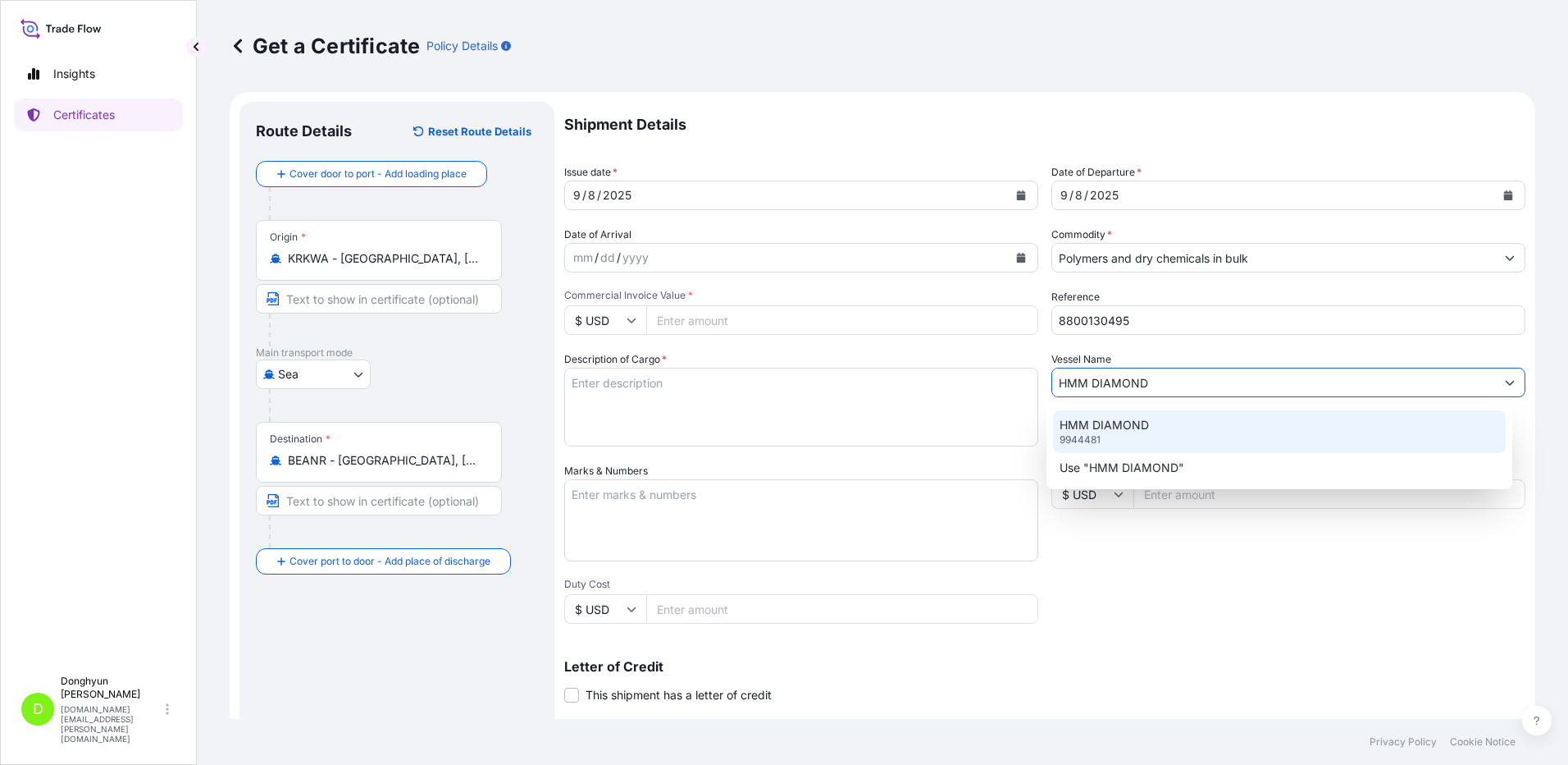
click at [1109, 427] on p "HMM DIAMOND" at bounding box center [1104, 426] width 90 height 17
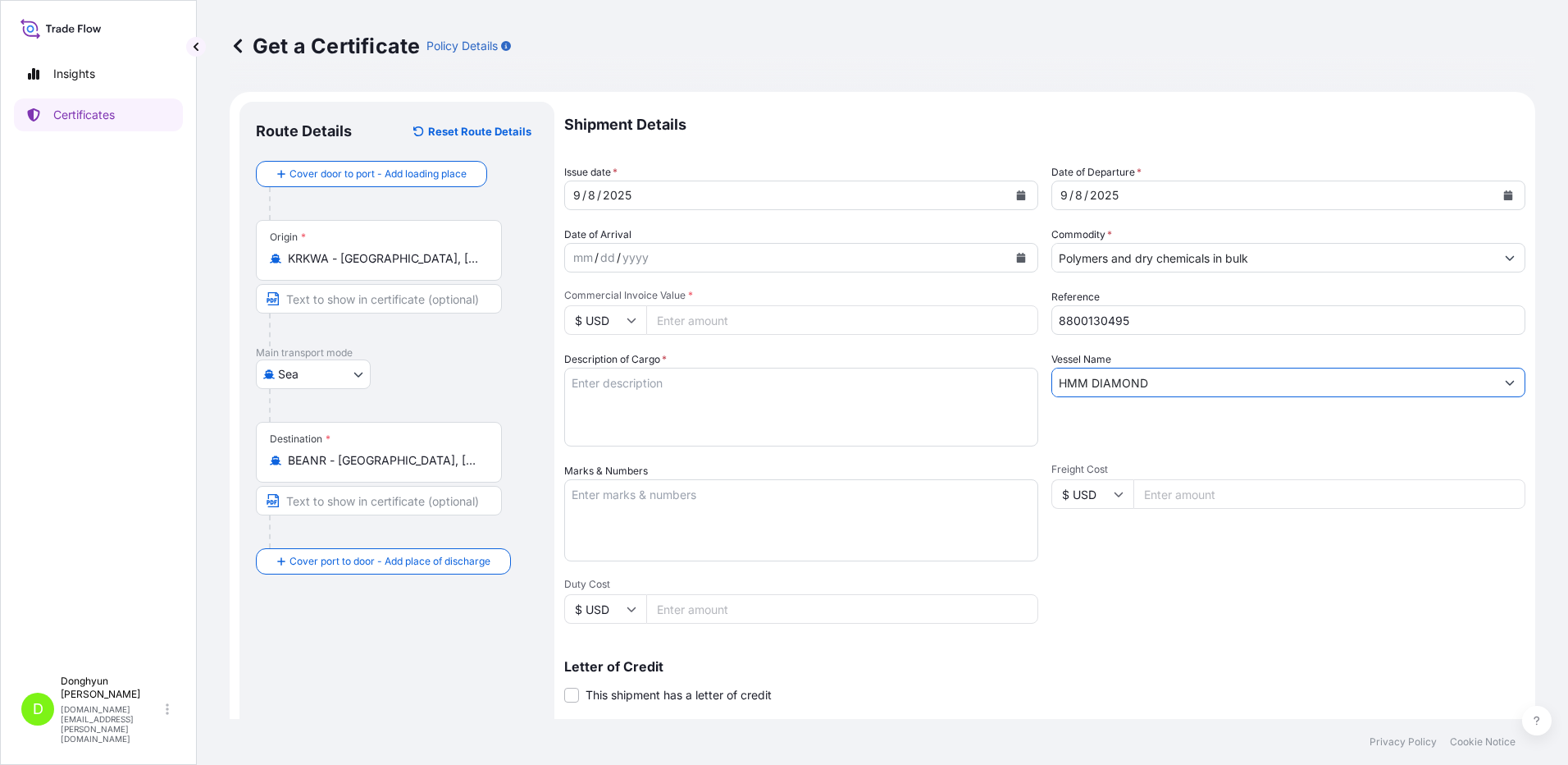
type input "HMM DIAMOND"
click at [634, 390] on textarea "Description of Cargo *" at bounding box center [801, 406] width 474 height 79
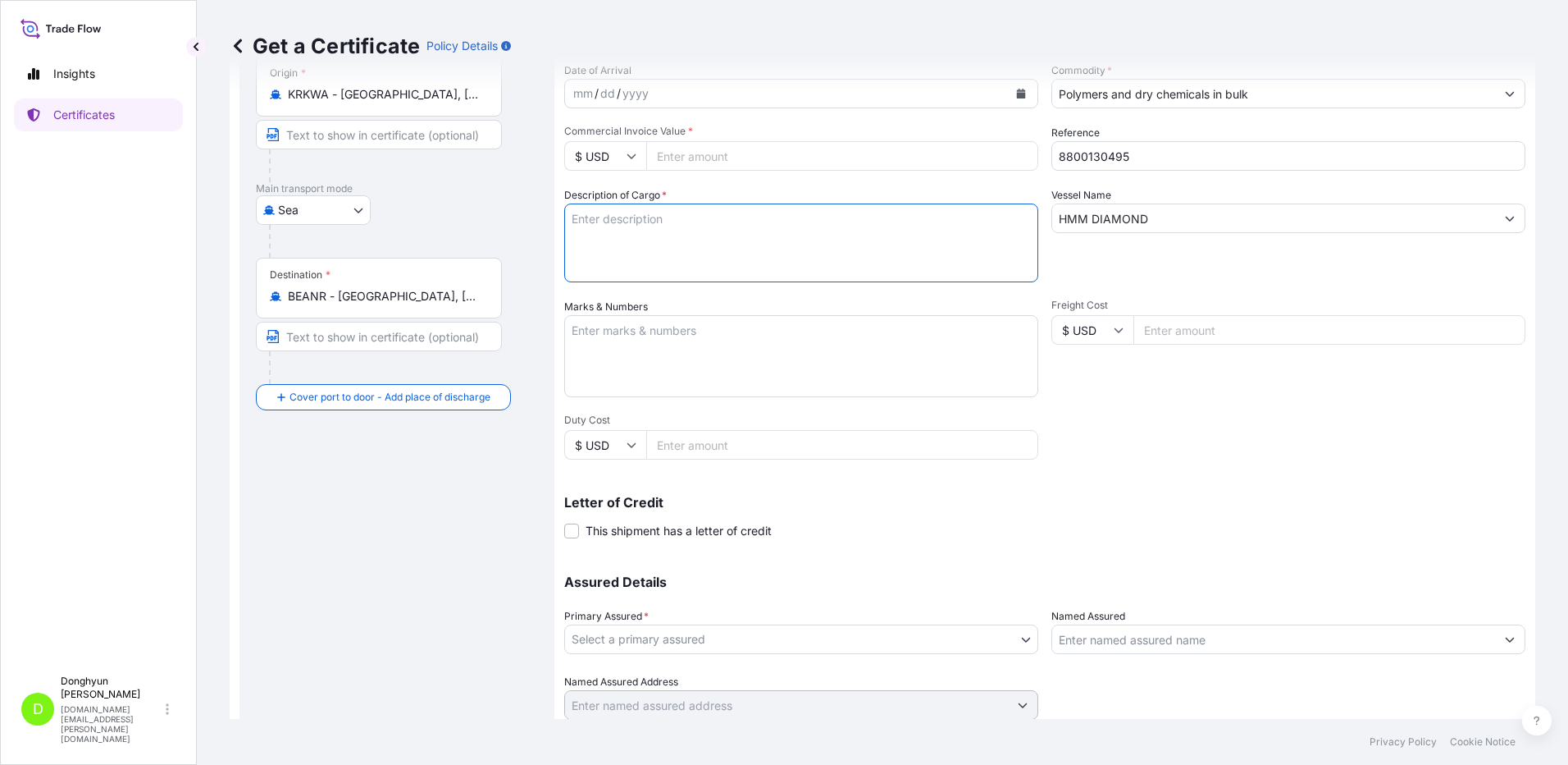
scroll to position [221, 0]
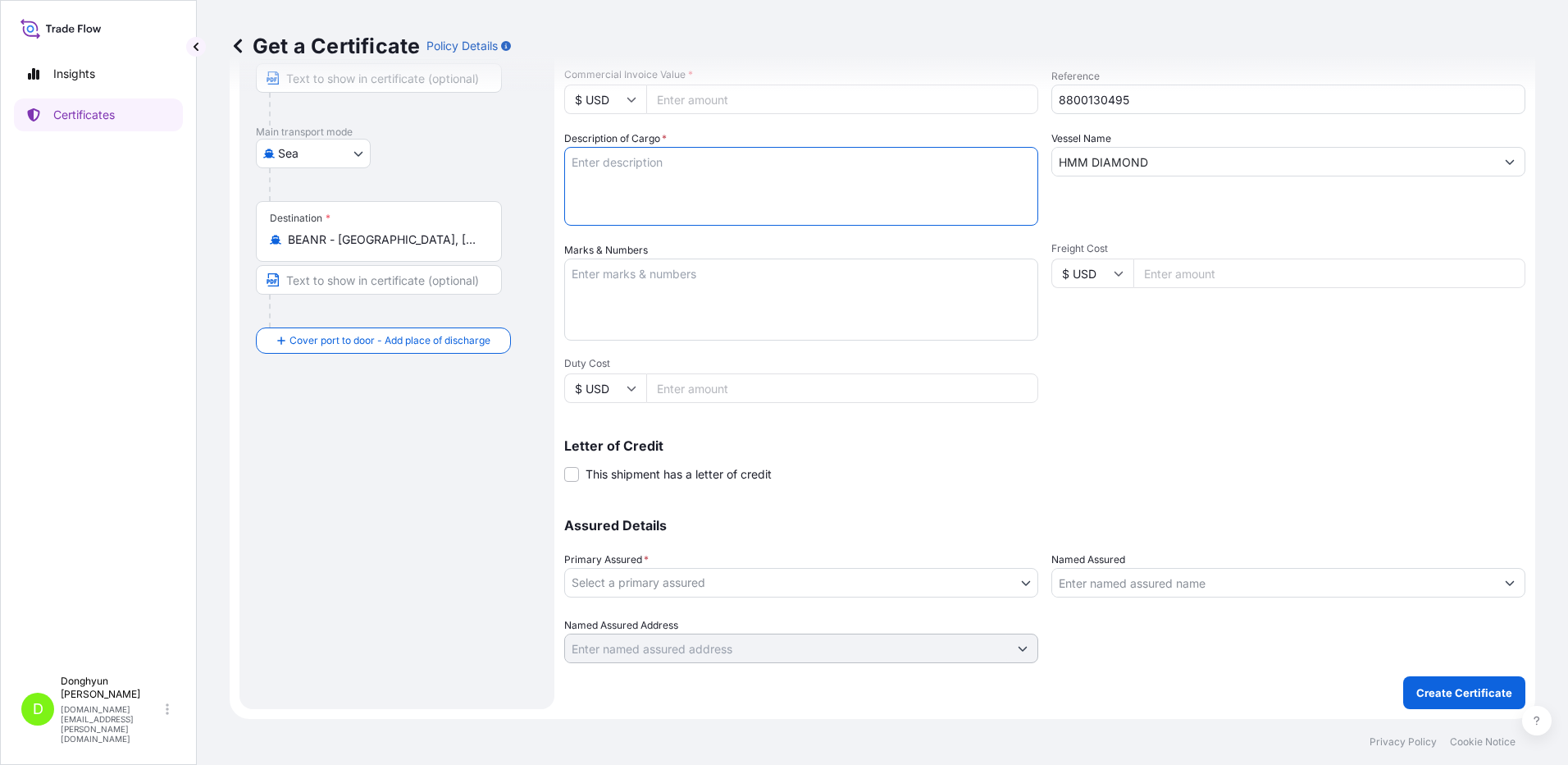
click at [664, 580] on body "Insights Certificates D [PERSON_NAME] [DOMAIN_NAME][EMAIL_ADDRESS][PERSON_NAME]…" at bounding box center [784, 382] width 1568 height 765
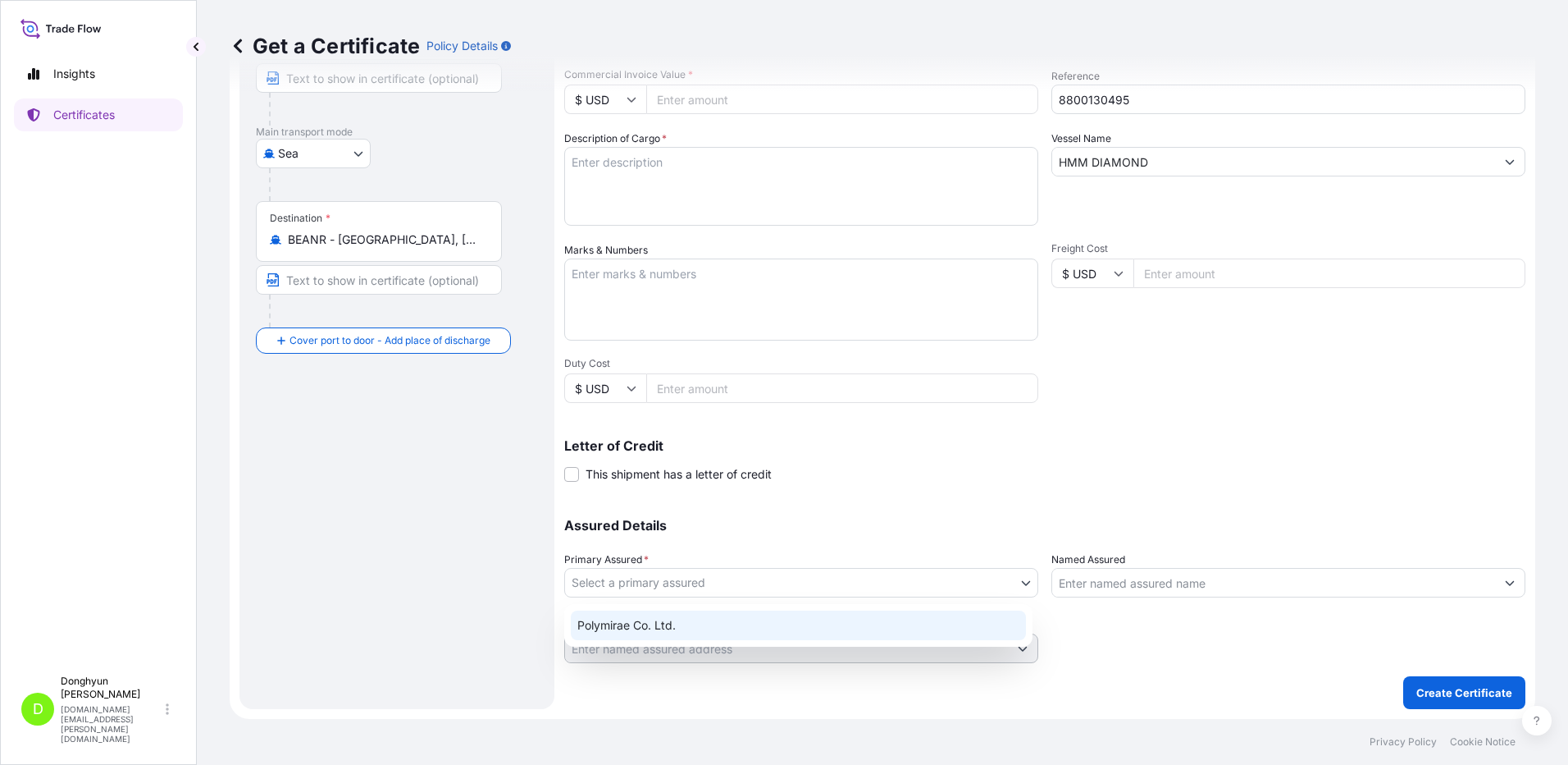
click at [650, 623] on div "Polymirae Co. Ltd." at bounding box center [799, 625] width 455 height 30
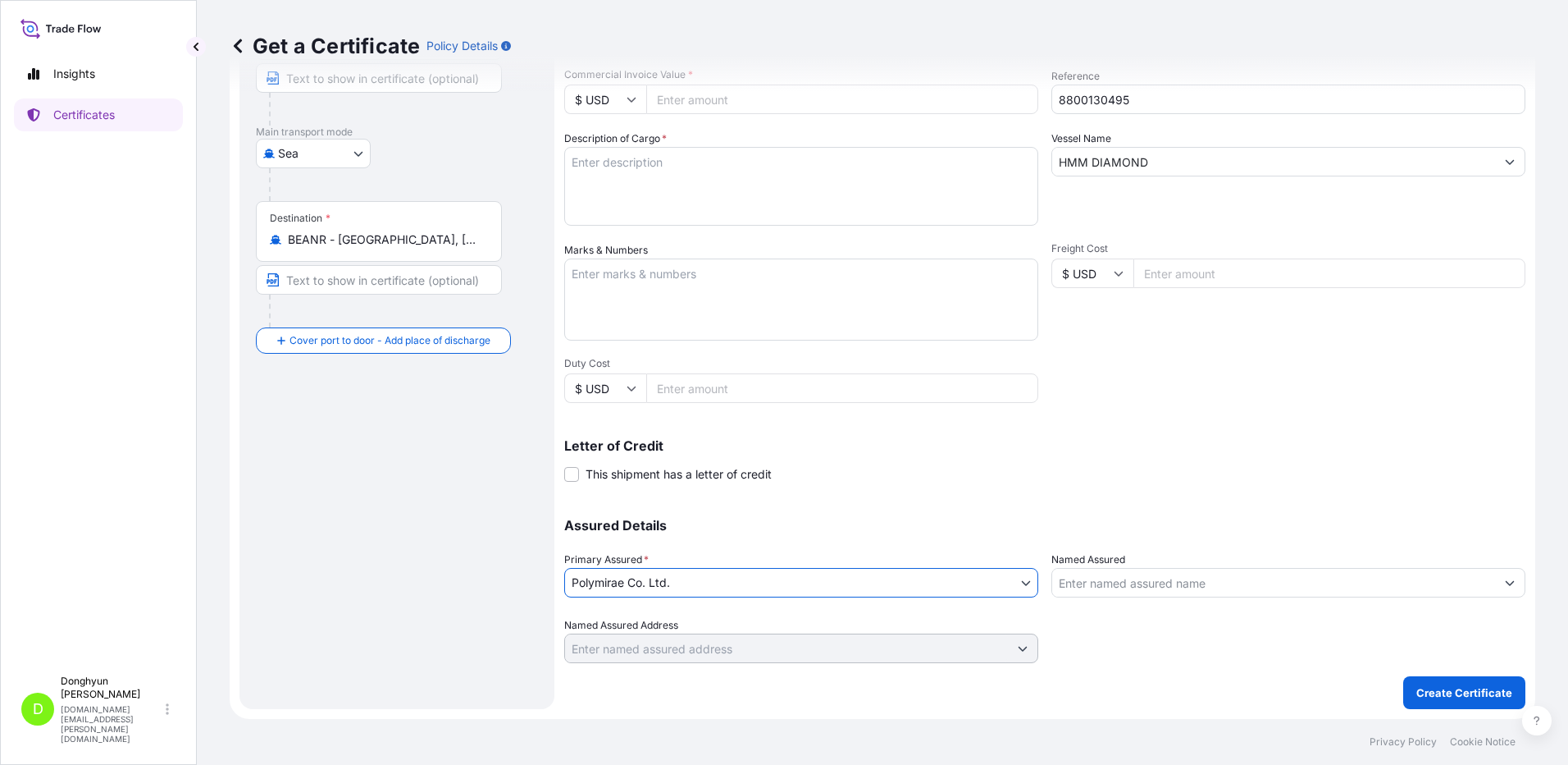
click at [1105, 400] on div "Shipment Details Issue date * [DATE] Date of Departure * [DATE] Date of Arrival…" at bounding box center [1045, 272] width 962 height 783
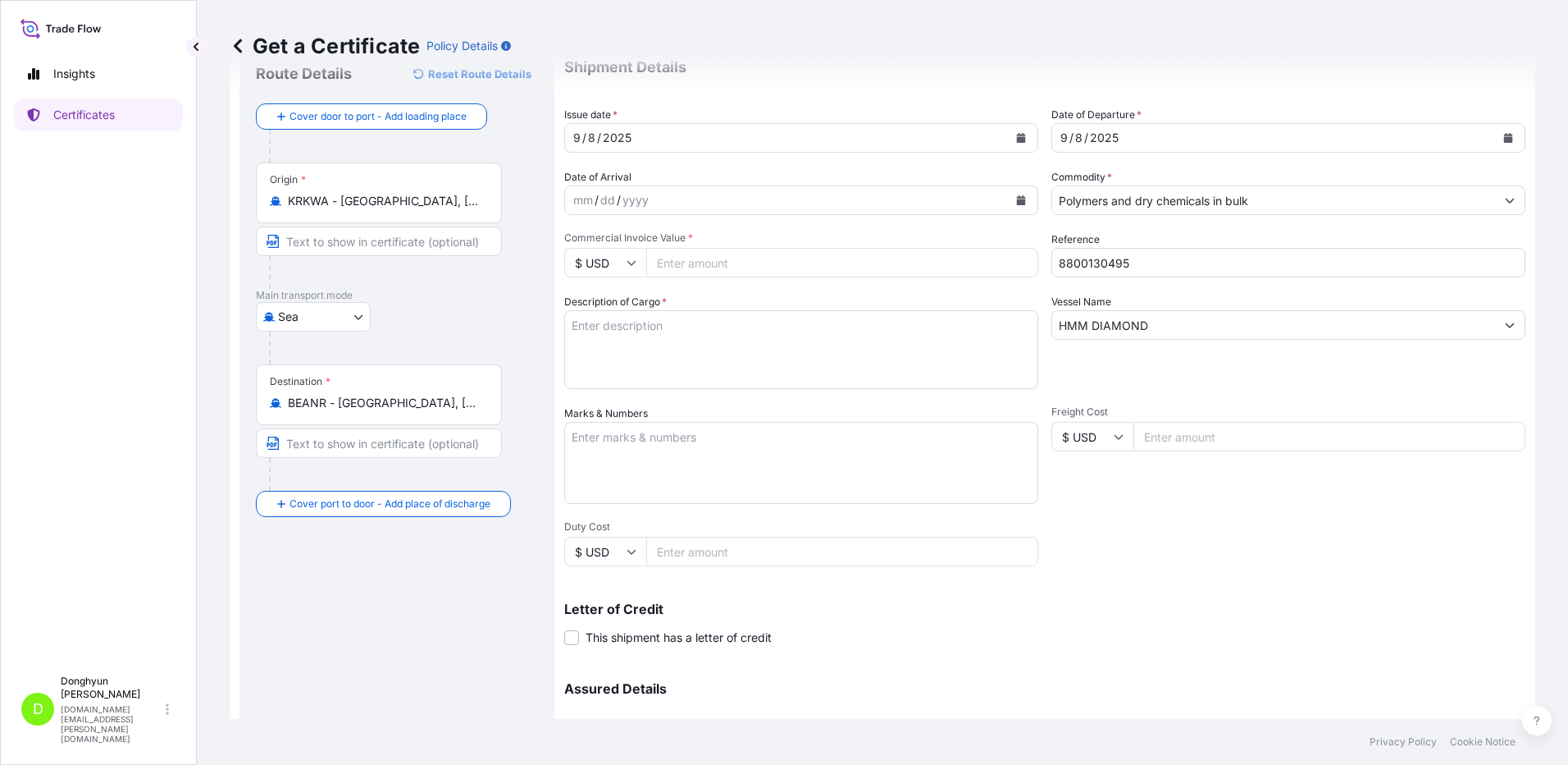
scroll to position [56, 0]
click at [637, 338] on textarea "Description of Cargo *" at bounding box center [801, 350] width 474 height 79
click at [717, 265] on input "Commercial Invoice Value *" at bounding box center [842, 264] width 392 height 30
type input "329852.16"
click at [809, 69] on div "Get a Certificate Policy Details" at bounding box center [882, 45] width 1306 height 92
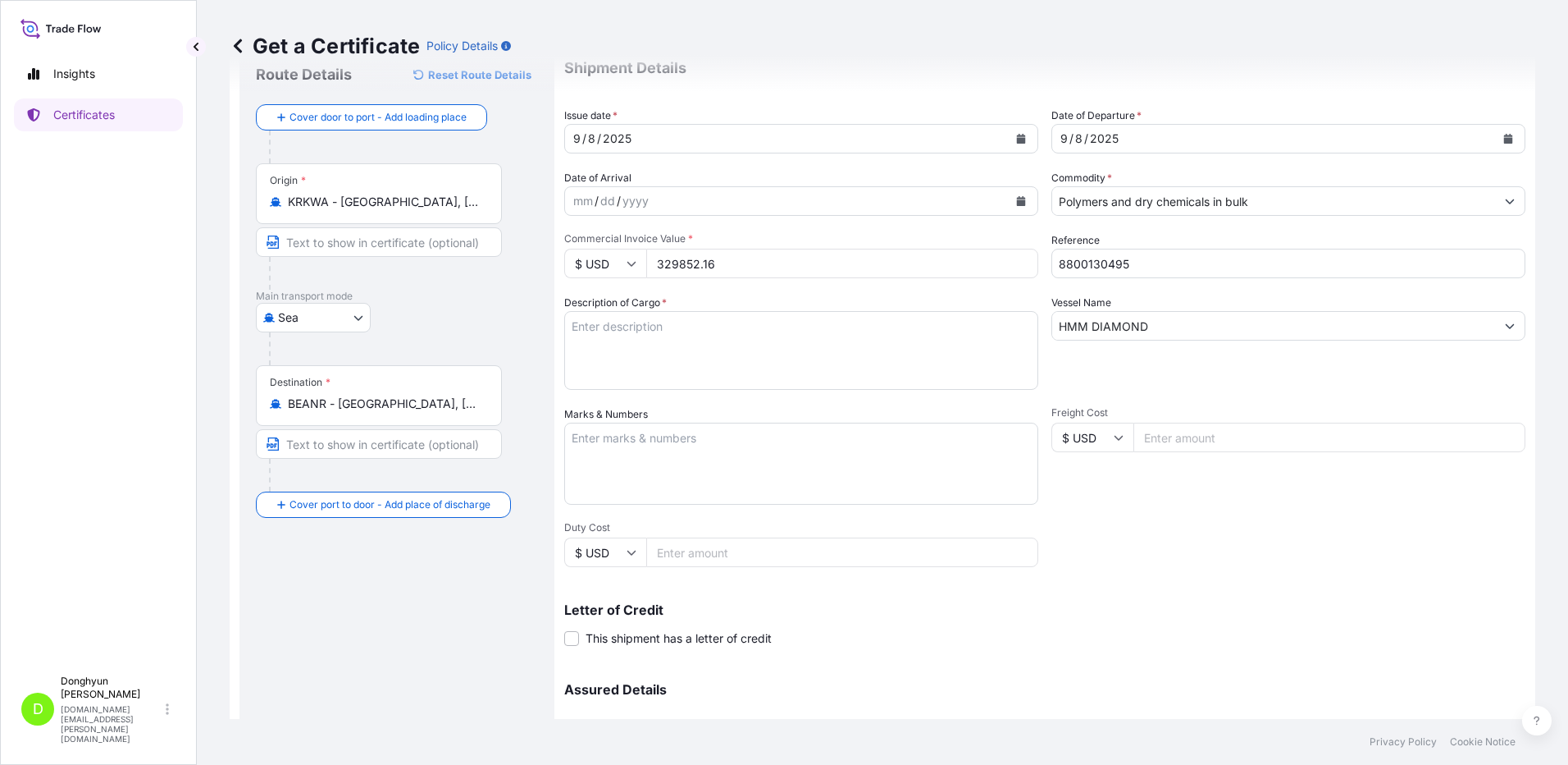
click at [716, 335] on textarea "Description of Cargo *" at bounding box center [801, 350] width 474 height 79
click at [731, 351] on textarea "Description of Cargo *" at bounding box center [801, 350] width 474 height 79
paste textarea "HPP HM2015 PEL BB (PMC) PO 4406018327"
type textarea "HPP HM2015 PEL BB (PMC) PO 4406018327"
click at [1207, 600] on div "Letter of Credit This shipment has a letter of credit Letter of credit * Letter…" at bounding box center [1045, 615] width 962 height 63
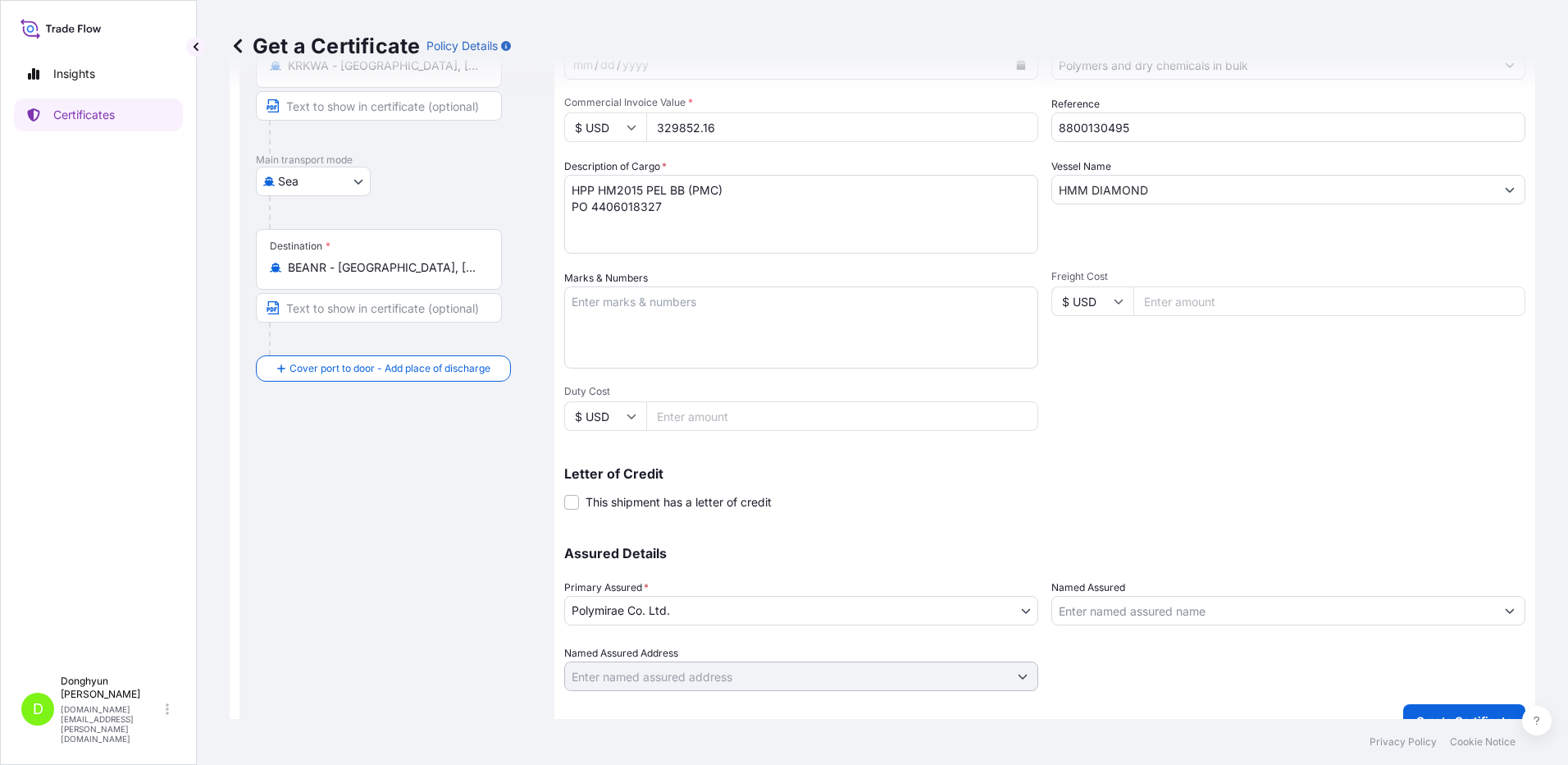
scroll to position [221, 0]
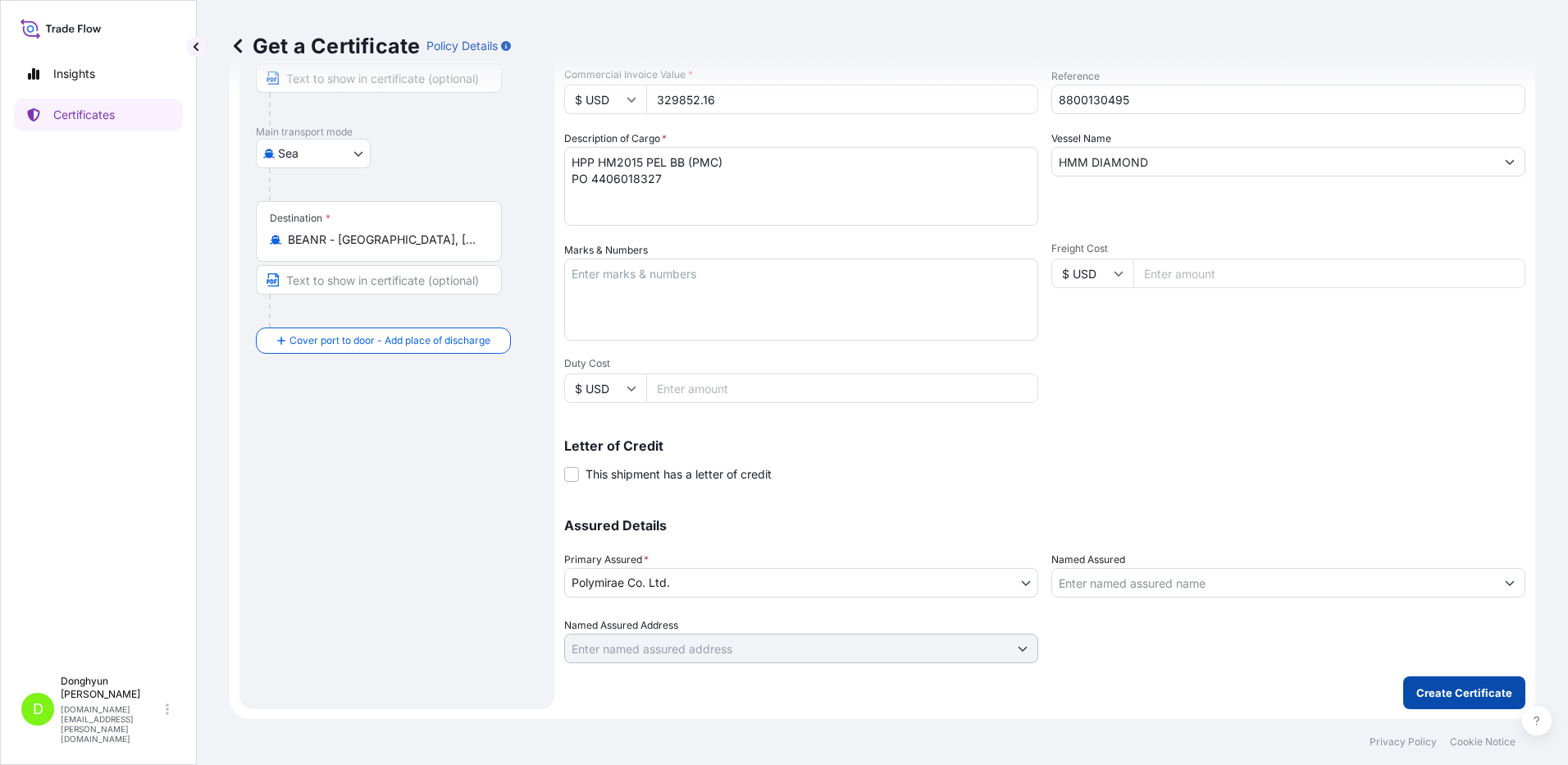
click at [1416, 688] on p "Create Certificate" at bounding box center [1464, 693] width 96 height 17
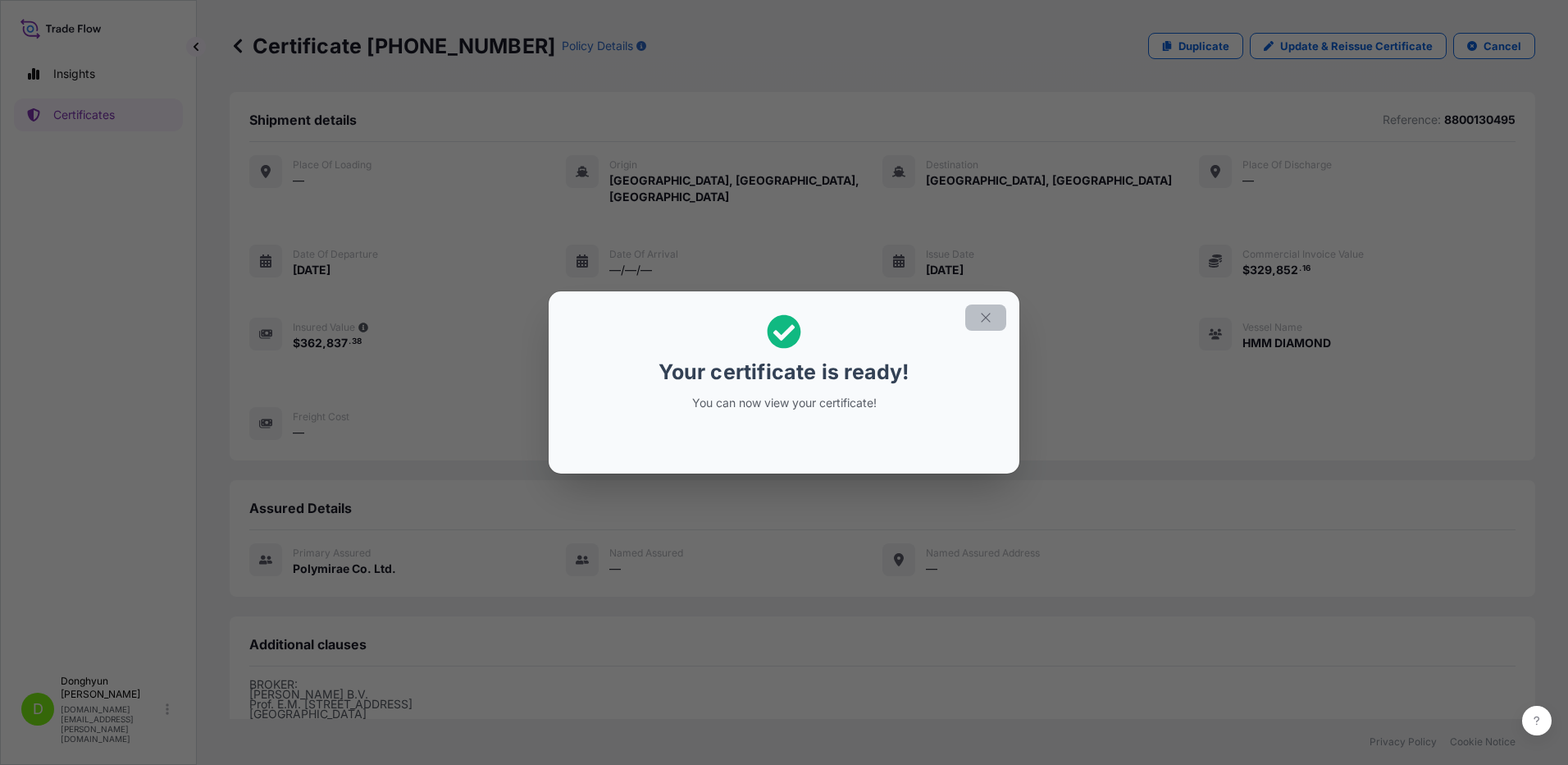
click at [986, 312] on icon "button" at bounding box center [986, 317] width 15 height 15
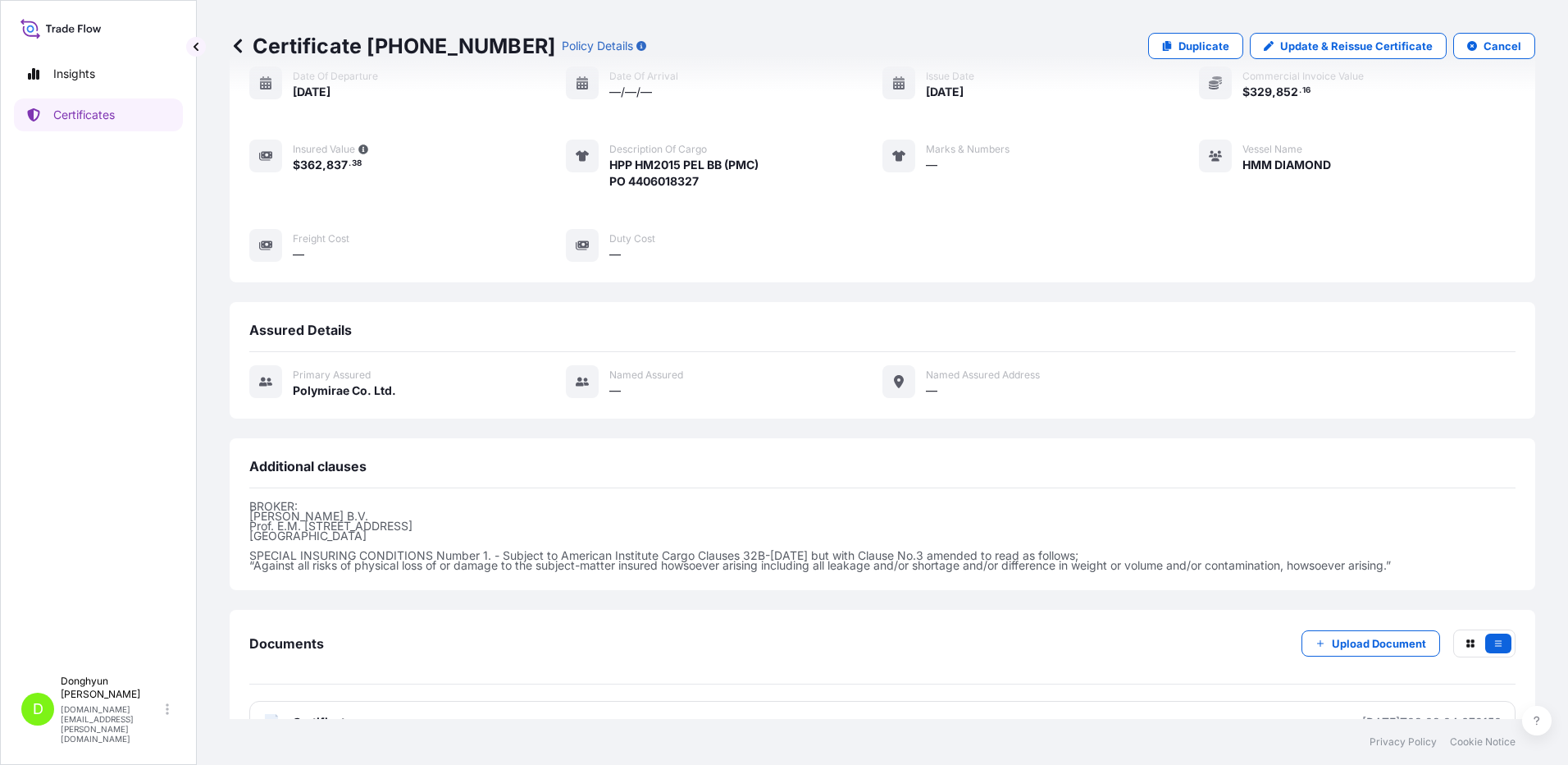
scroll to position [206, 0]
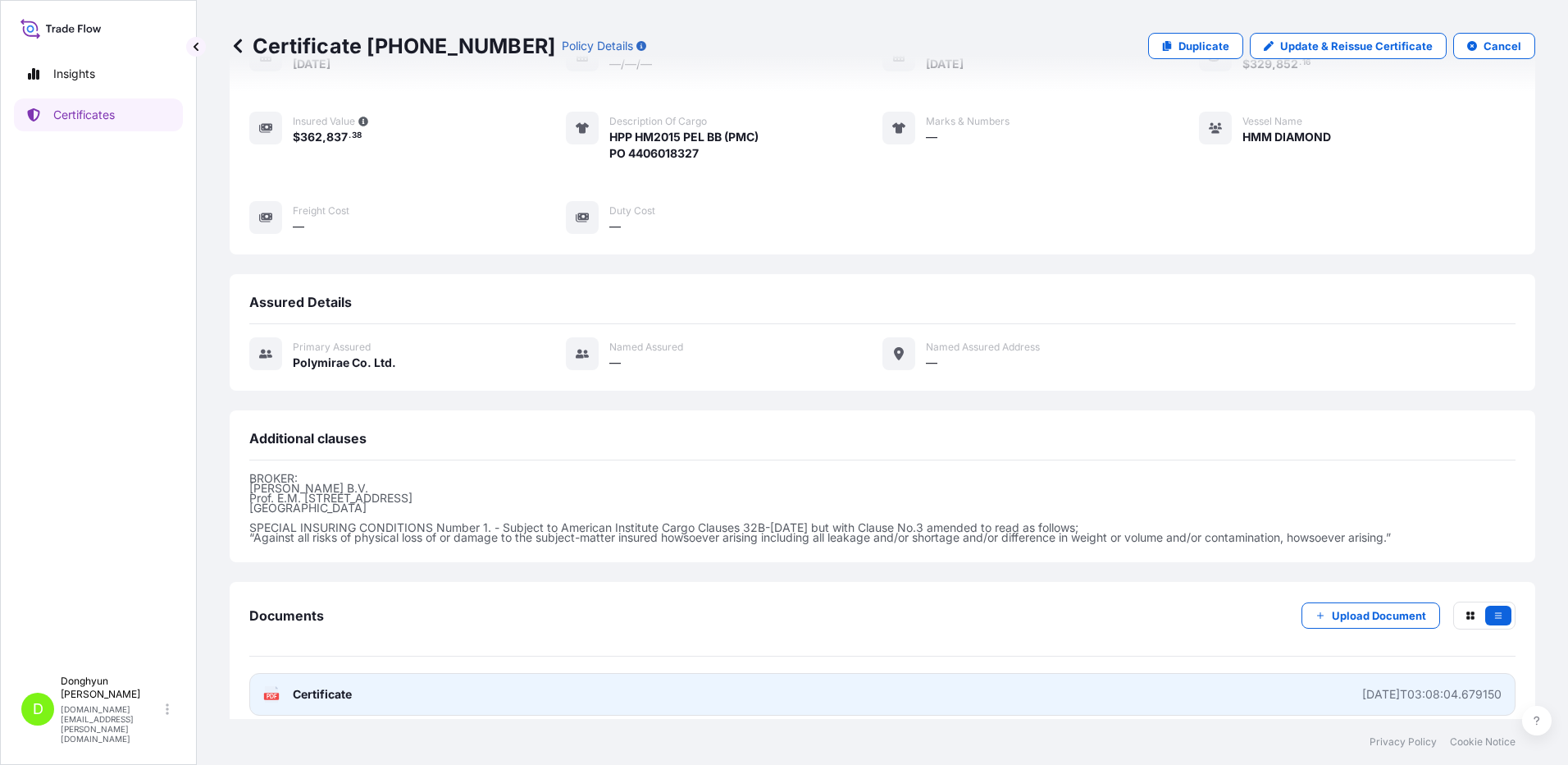
click at [313, 686] on span "Certificate" at bounding box center [323, 695] width 59 height 17
